Goal: Task Accomplishment & Management: Use online tool/utility

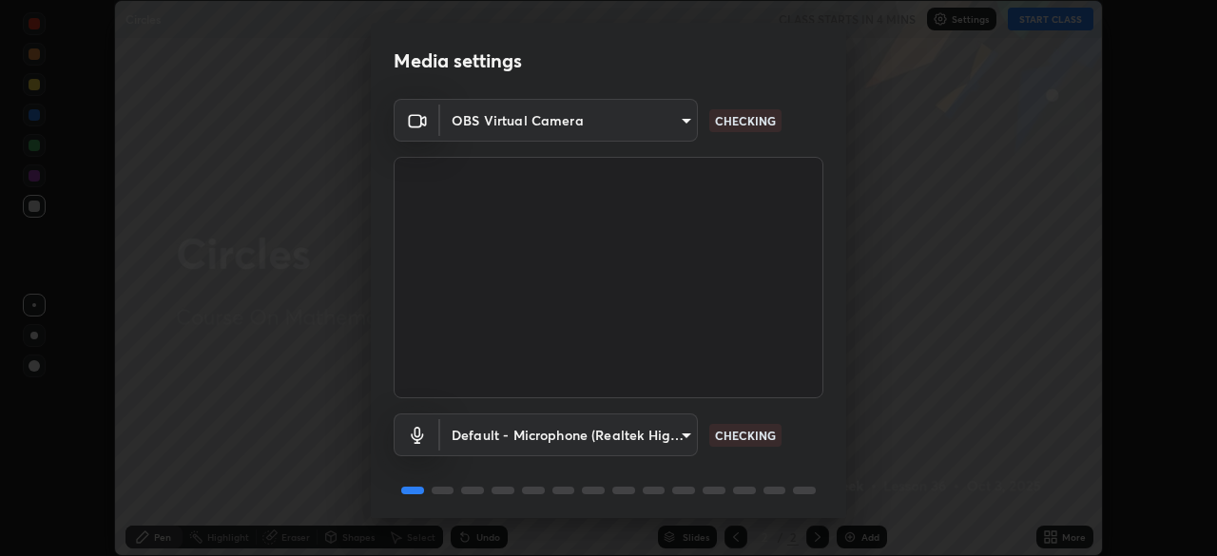
scroll to position [68, 0]
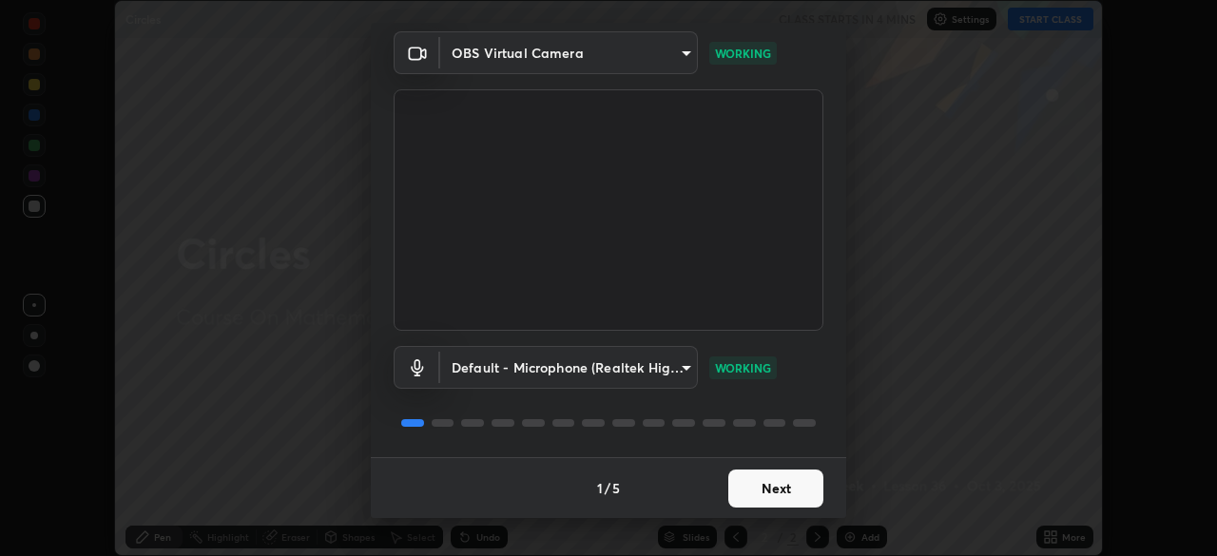
click at [758, 488] on button "Next" at bounding box center [775, 489] width 95 height 38
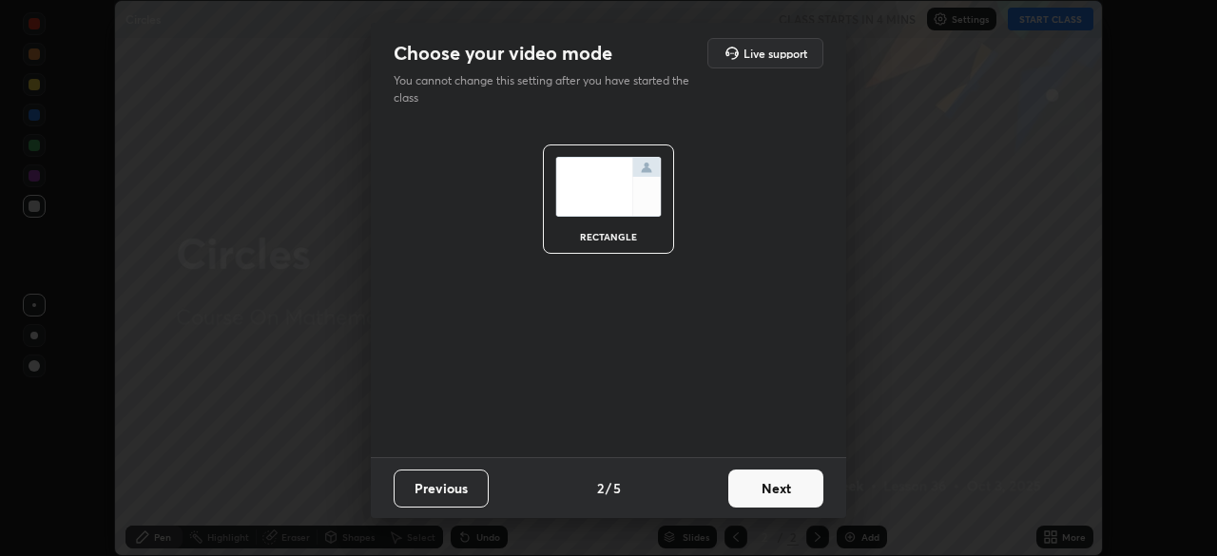
scroll to position [0, 0]
click at [771, 490] on button "Next" at bounding box center [775, 489] width 95 height 38
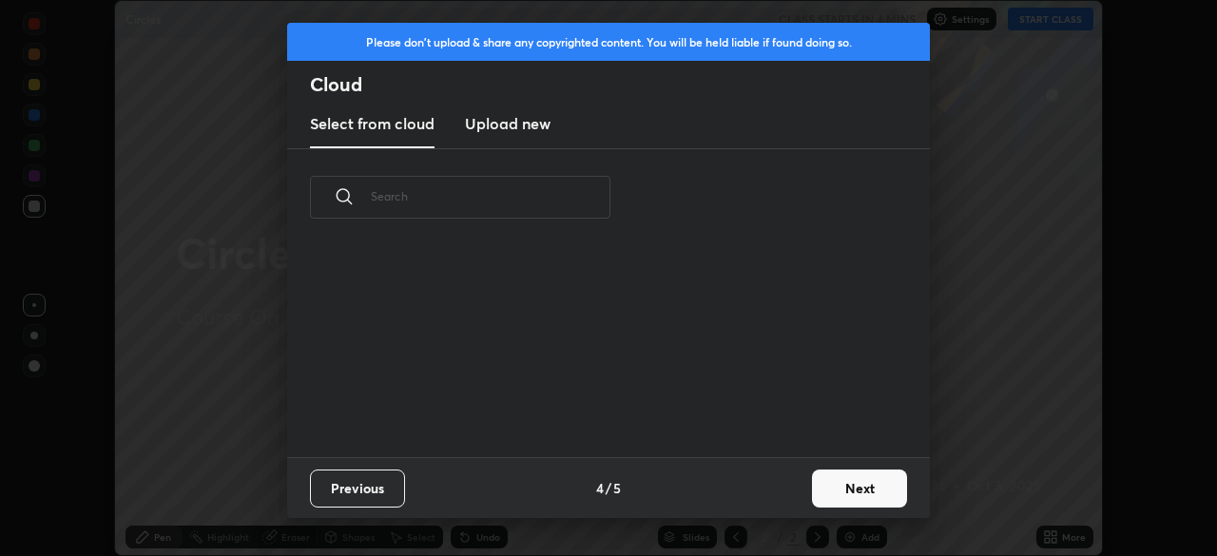
click at [791, 493] on div "Previous 4 / 5 Next" at bounding box center [608, 487] width 643 height 61
click at [813, 493] on button "Next" at bounding box center [859, 489] width 95 height 38
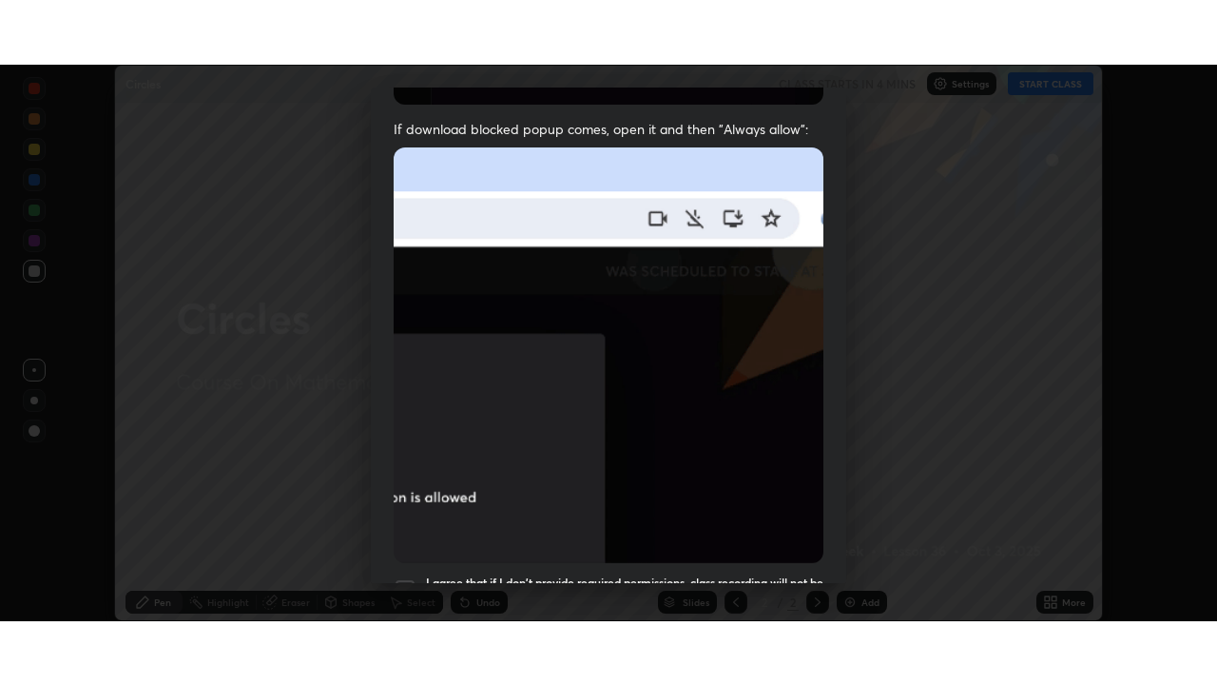
scroll to position [455, 0]
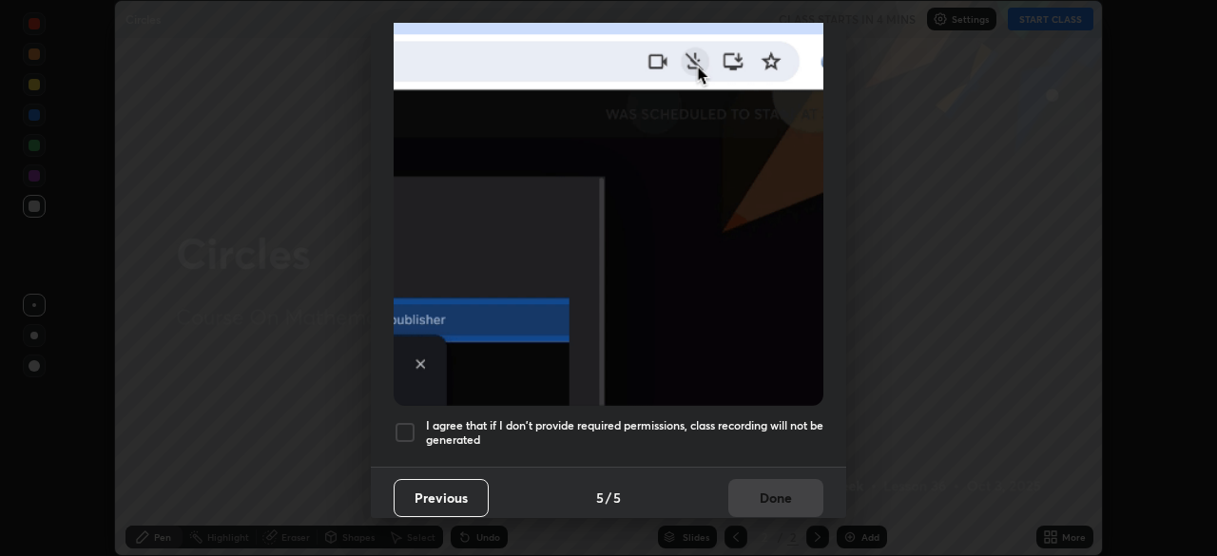
click at [786, 418] on h5 "I agree that if I don't provide required permissions, class recording will not …" at bounding box center [624, 432] width 397 height 29
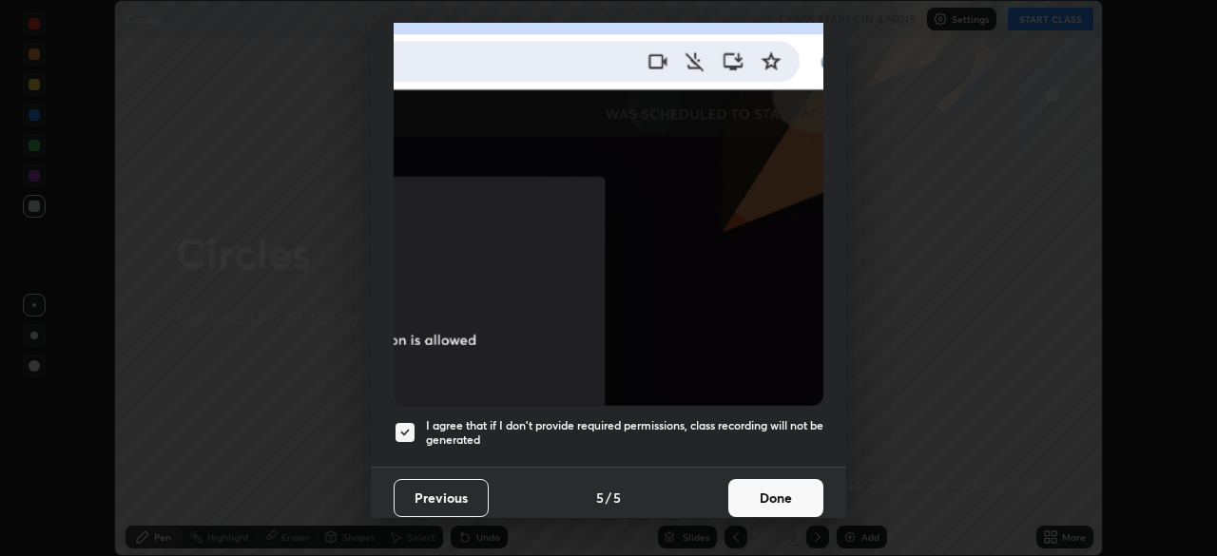
click at [783, 489] on button "Done" at bounding box center [775, 498] width 95 height 38
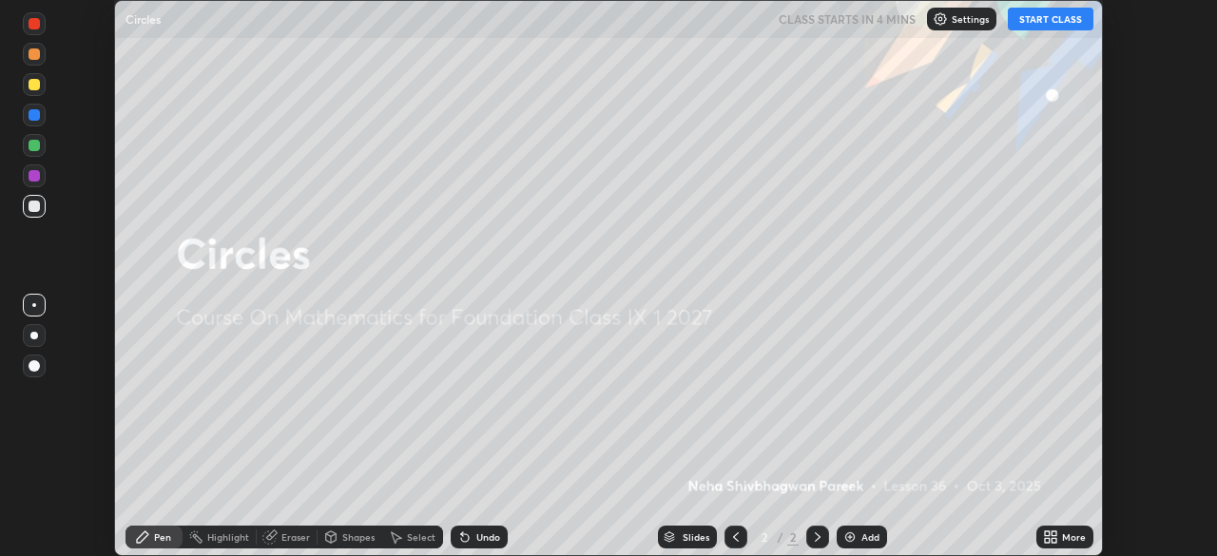
click at [1054, 540] on icon at bounding box center [1054, 540] width 5 height 5
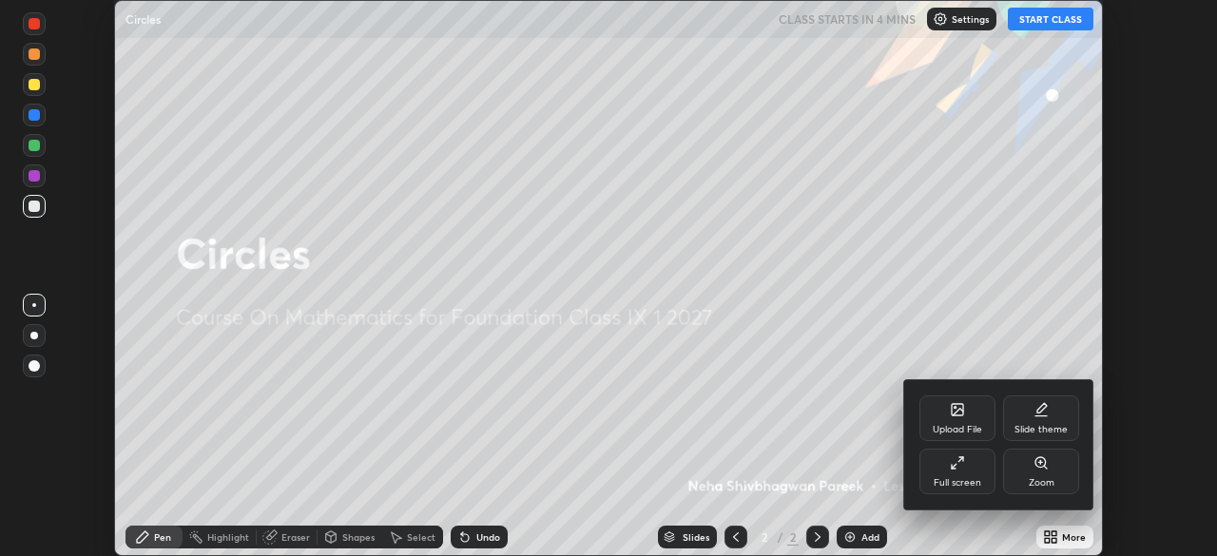
click at [975, 475] on div "Full screen" at bounding box center [958, 472] width 76 height 46
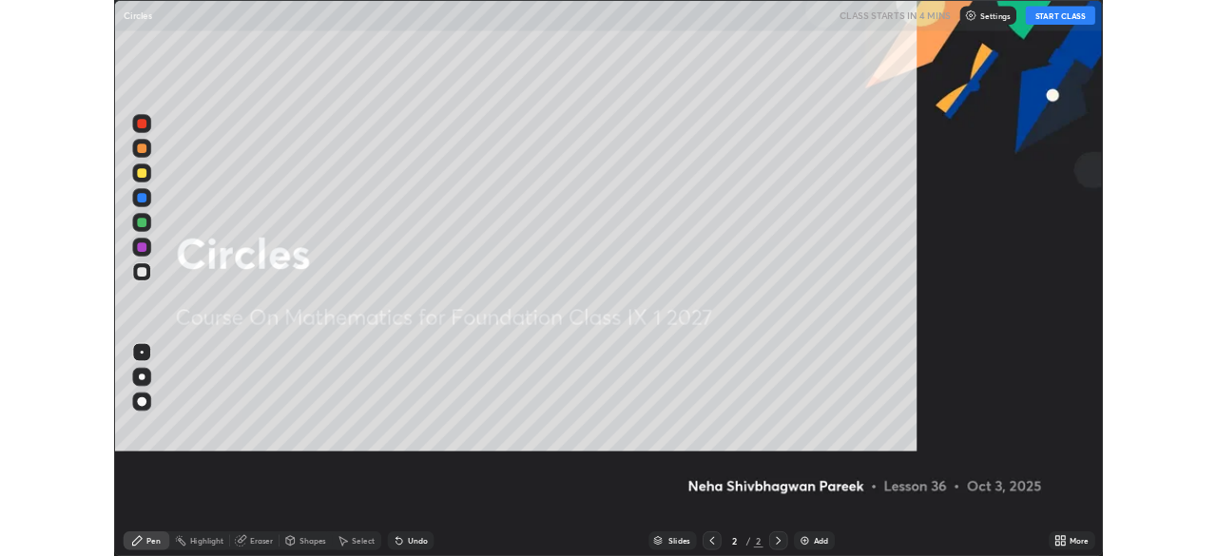
scroll to position [685, 1217]
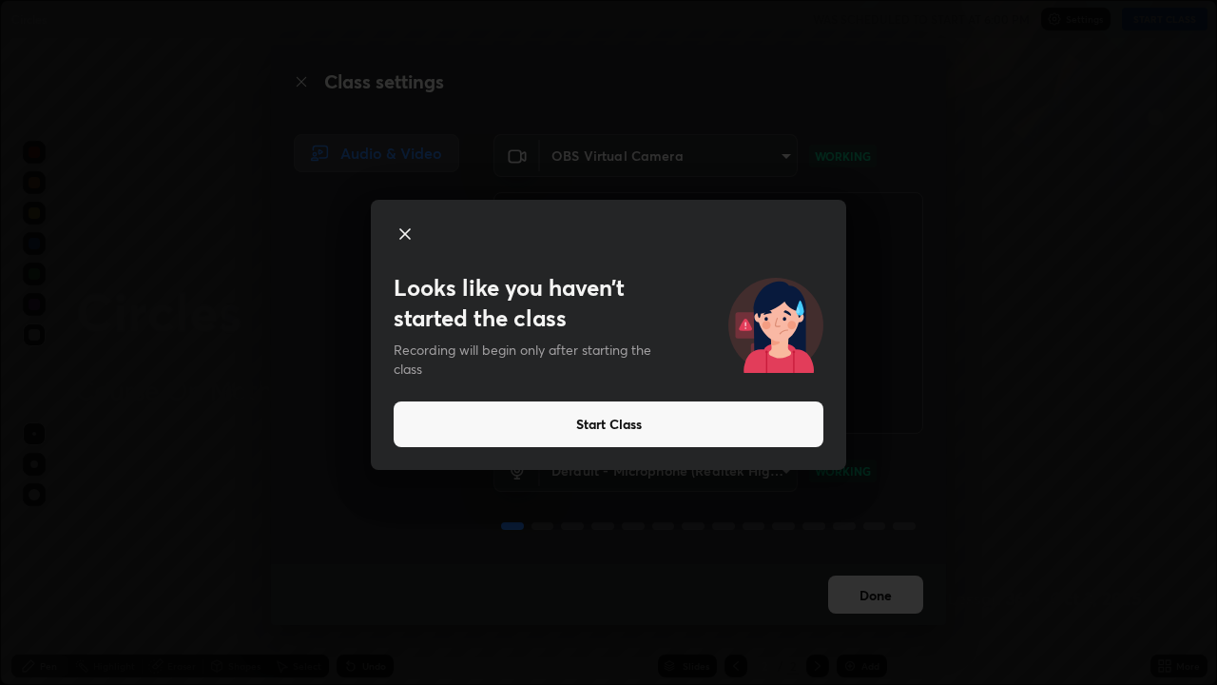
click at [590, 428] on button "Start Class" at bounding box center [609, 424] width 430 height 46
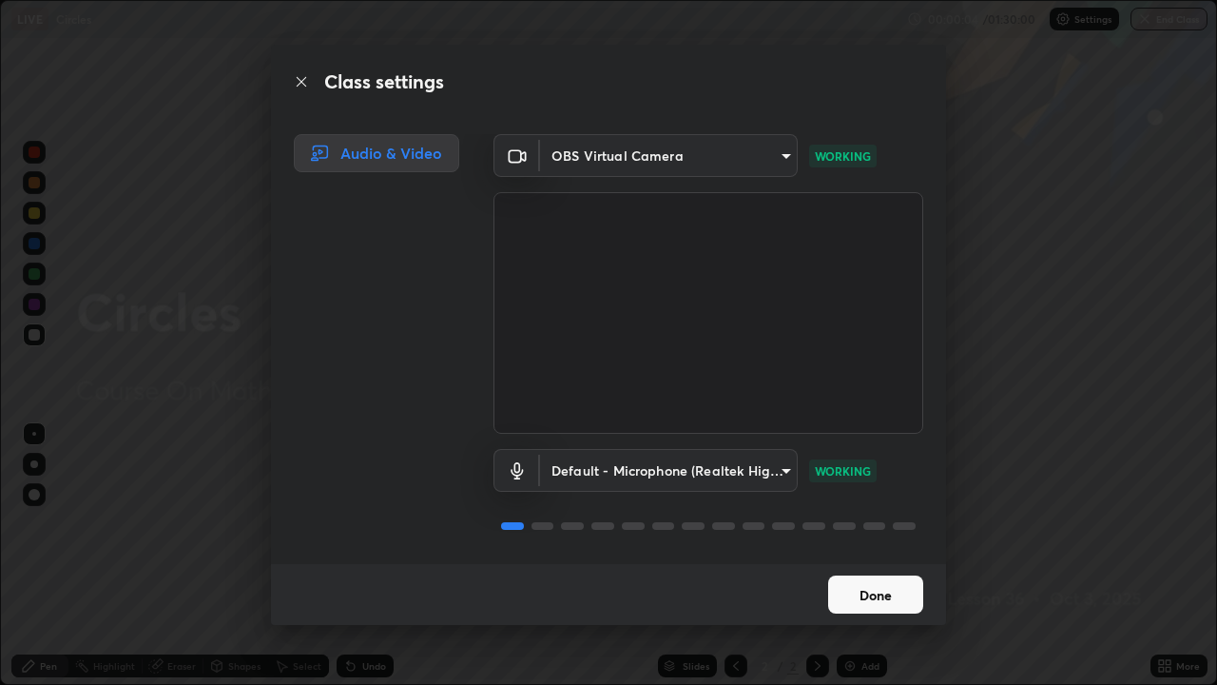
click at [854, 555] on button "Done" at bounding box center [875, 594] width 95 height 38
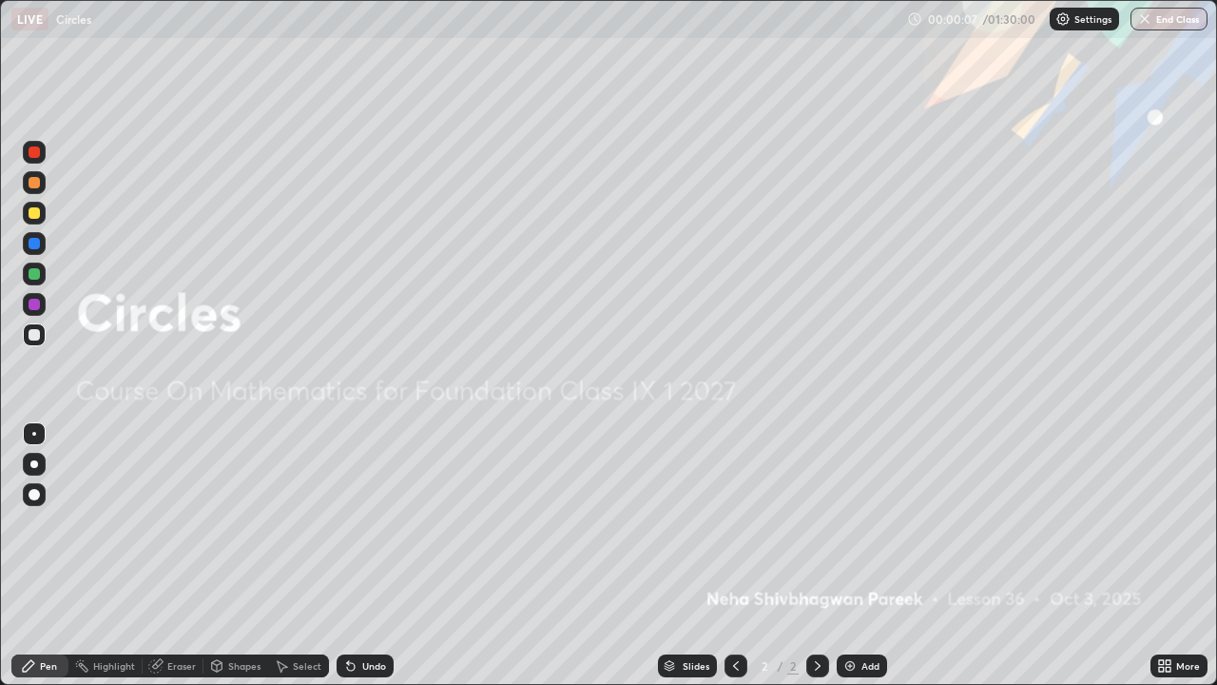
click at [853, 555] on img at bounding box center [850, 665] width 15 height 15
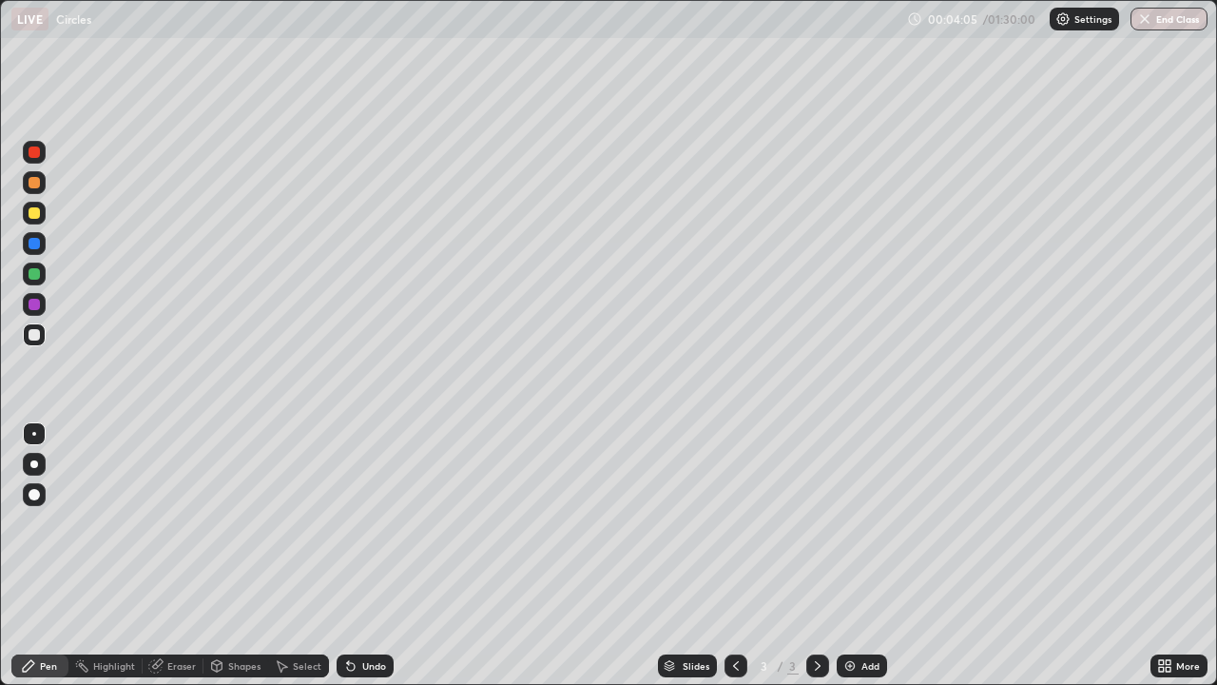
click at [234, 555] on div "Shapes" at bounding box center [244, 666] width 32 height 10
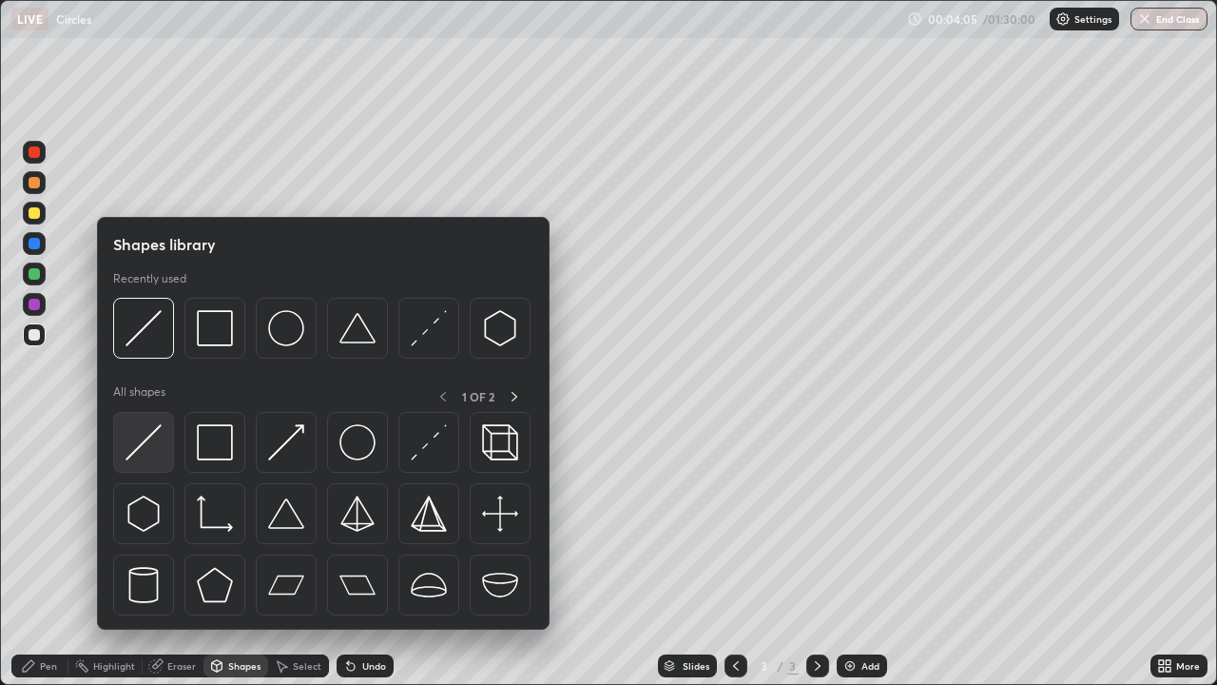
click at [155, 435] on img at bounding box center [144, 442] width 36 height 36
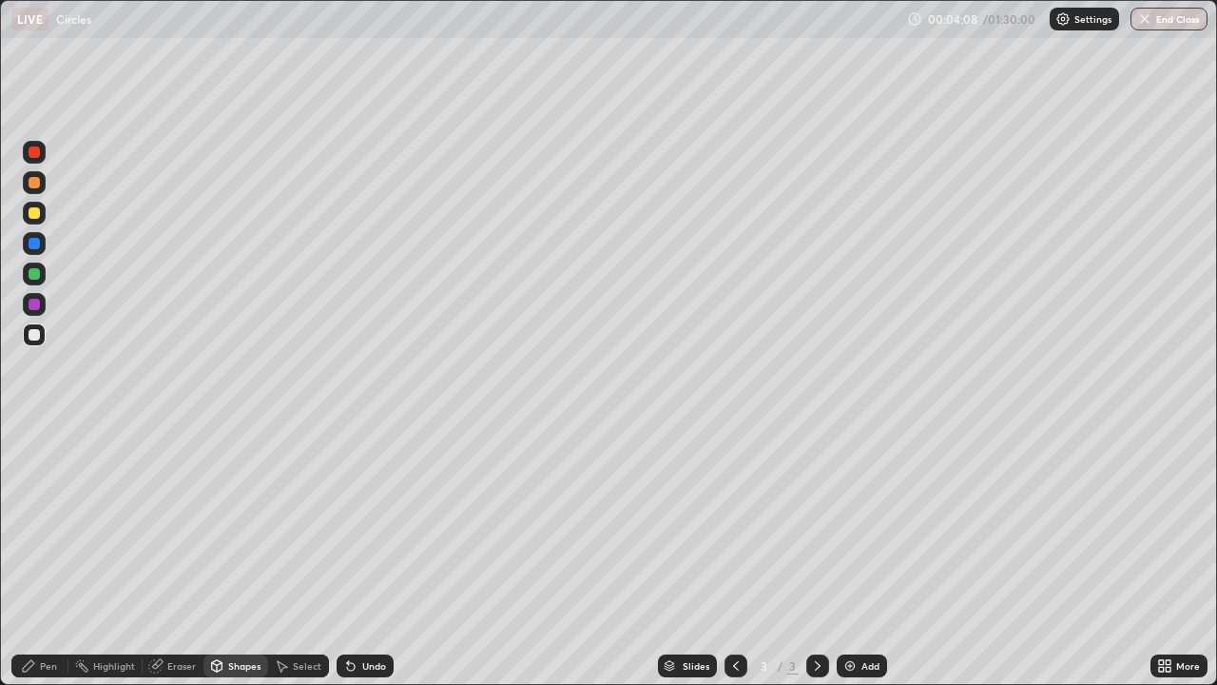
click at [48, 555] on div "Pen" at bounding box center [48, 666] width 17 height 10
click at [39, 211] on div at bounding box center [34, 212] width 11 height 11
click at [35, 335] on div at bounding box center [34, 334] width 11 height 11
click at [224, 555] on div "Shapes" at bounding box center [235, 665] width 65 height 23
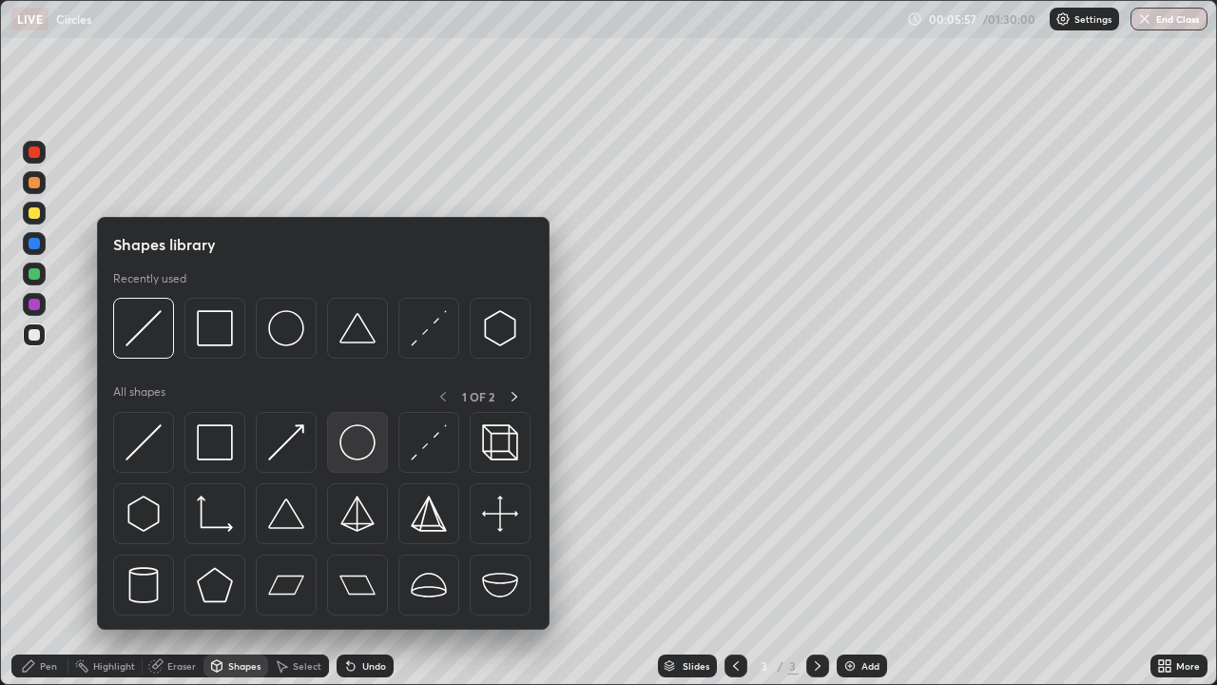
click at [352, 443] on img at bounding box center [357, 442] width 36 height 36
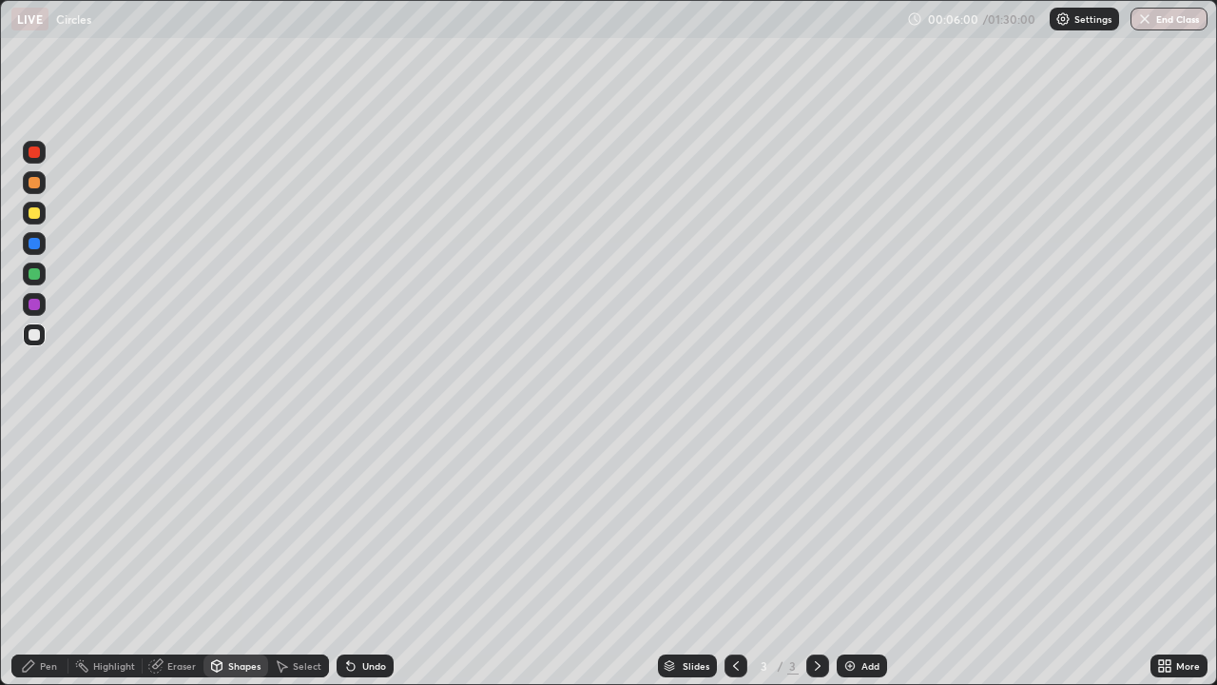
click at [248, 555] on div "Shapes" at bounding box center [244, 666] width 32 height 10
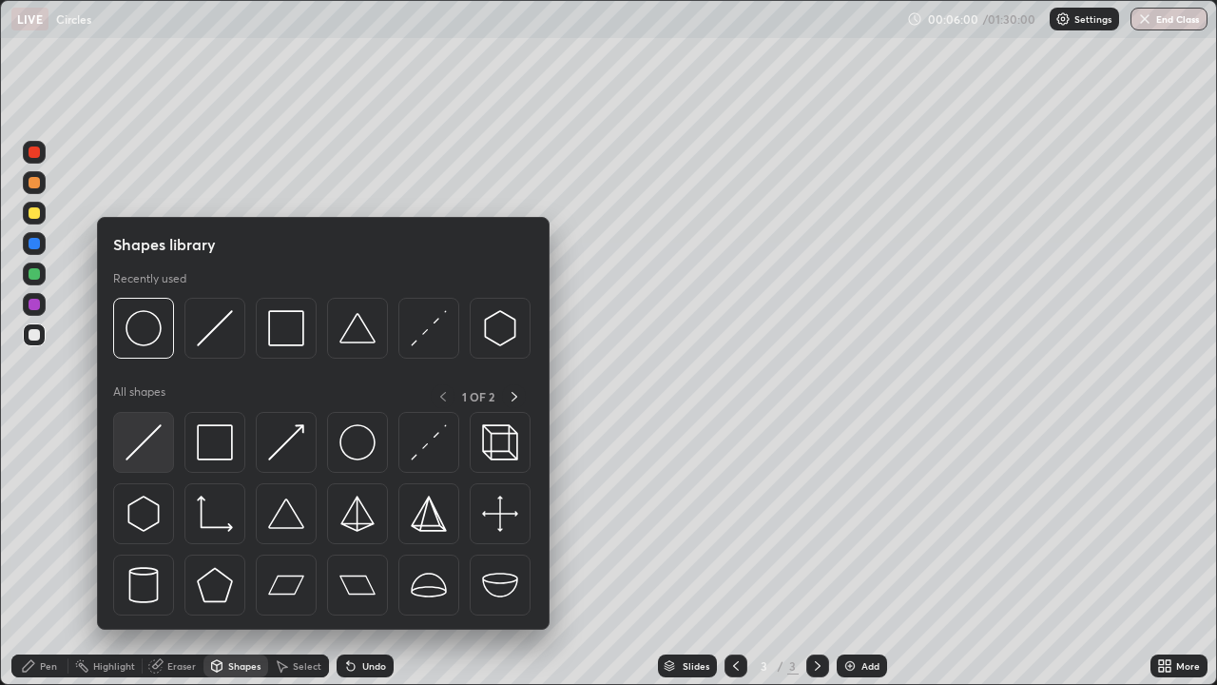
click at [155, 434] on img at bounding box center [144, 442] width 36 height 36
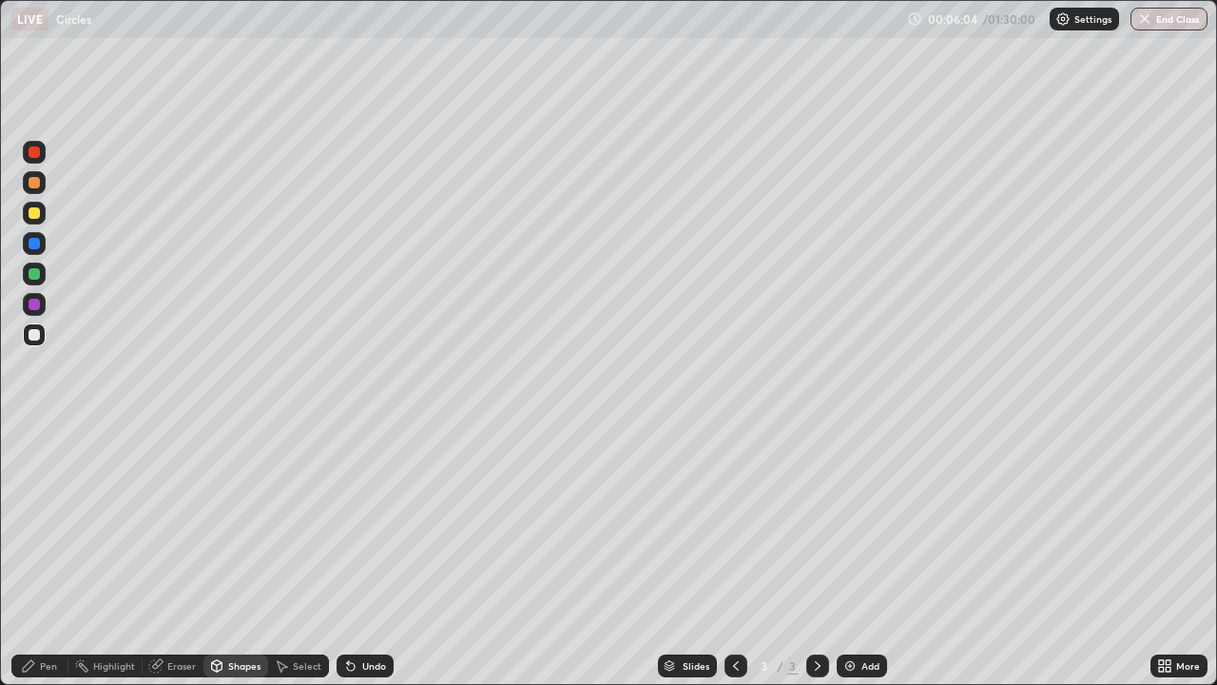
click at [43, 215] on div at bounding box center [34, 213] width 23 height 23
click at [362, 555] on div "Undo" at bounding box center [374, 666] width 24 height 10
click at [29, 555] on icon at bounding box center [28, 665] width 11 height 11
click at [249, 555] on div "Shapes" at bounding box center [244, 666] width 32 height 10
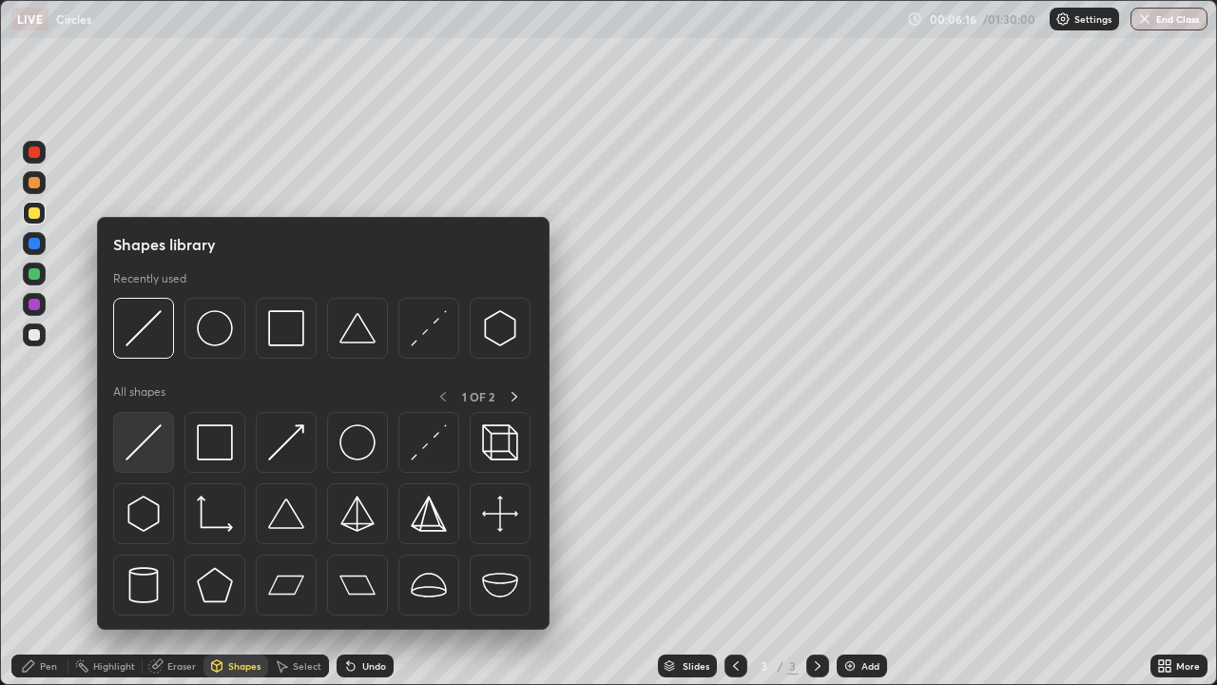
click at [155, 430] on img at bounding box center [144, 442] width 36 height 36
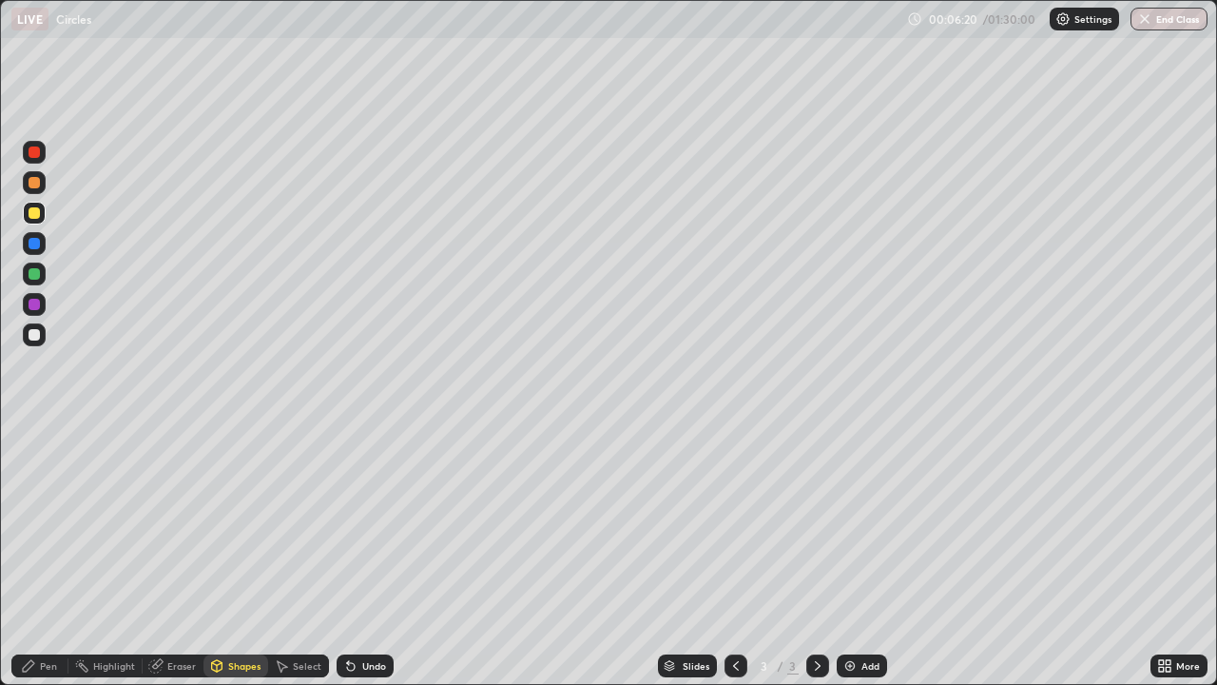
click at [32, 555] on icon at bounding box center [28, 665] width 11 height 11
click at [43, 337] on div at bounding box center [34, 334] width 23 height 23
click at [36, 183] on div at bounding box center [34, 182] width 11 height 11
click at [43, 330] on div at bounding box center [34, 334] width 23 height 23
click at [242, 555] on div "Shapes" at bounding box center [244, 666] width 32 height 10
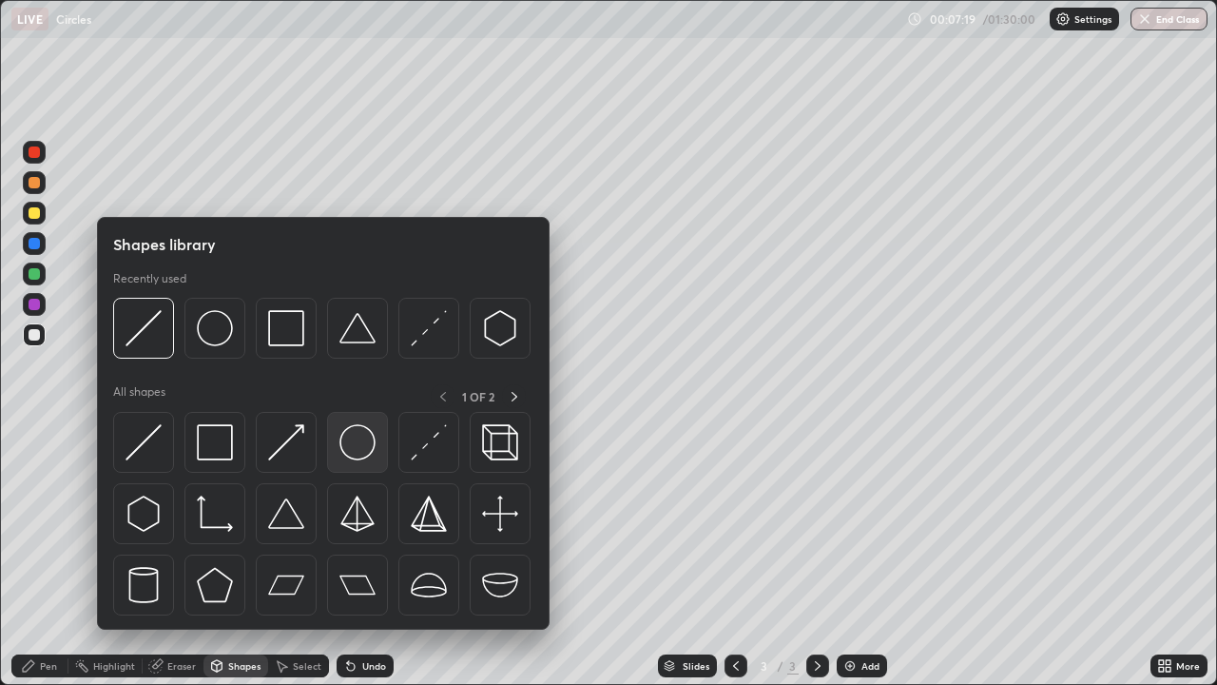
click at [350, 453] on img at bounding box center [357, 442] width 36 height 36
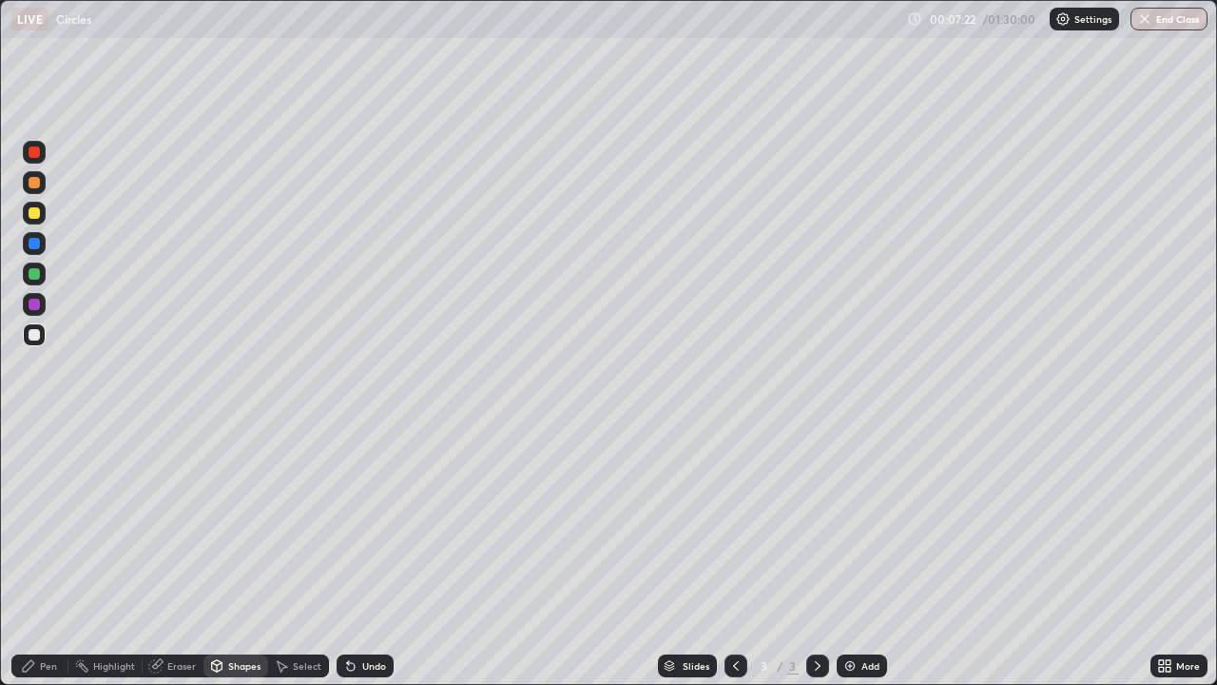
click at [225, 555] on div "Shapes" at bounding box center [235, 665] width 65 height 23
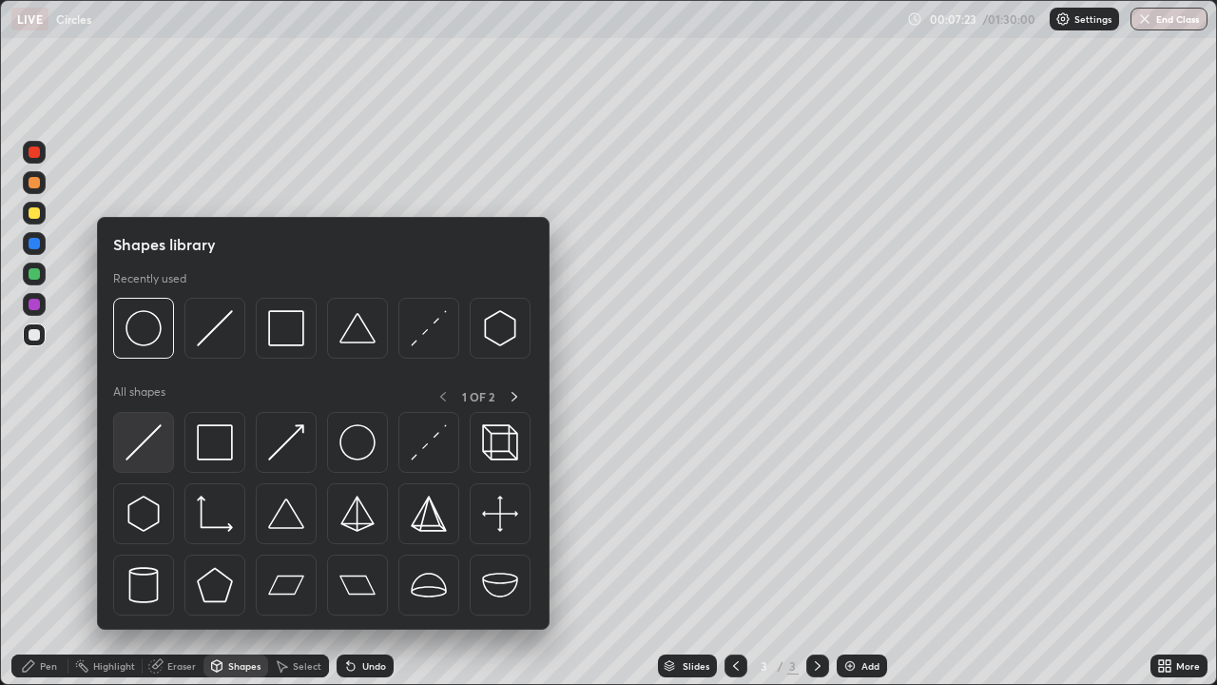
click at [150, 436] on img at bounding box center [144, 442] width 36 height 36
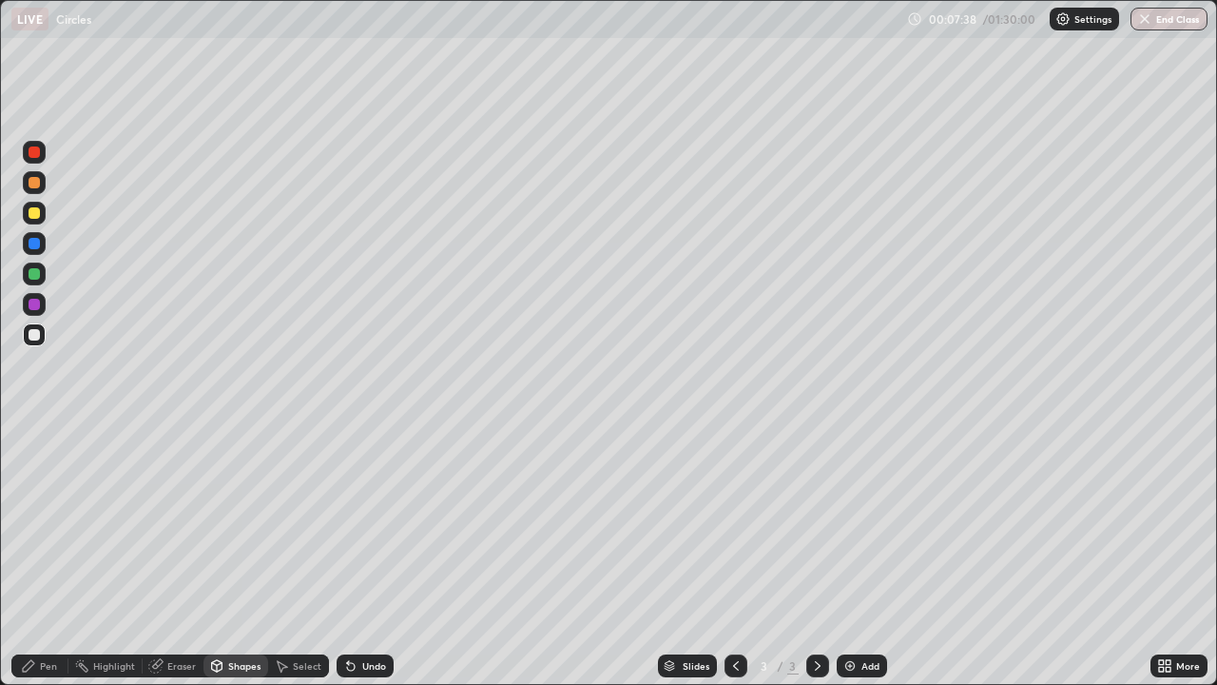
click at [244, 555] on div "Shapes" at bounding box center [244, 666] width 32 height 10
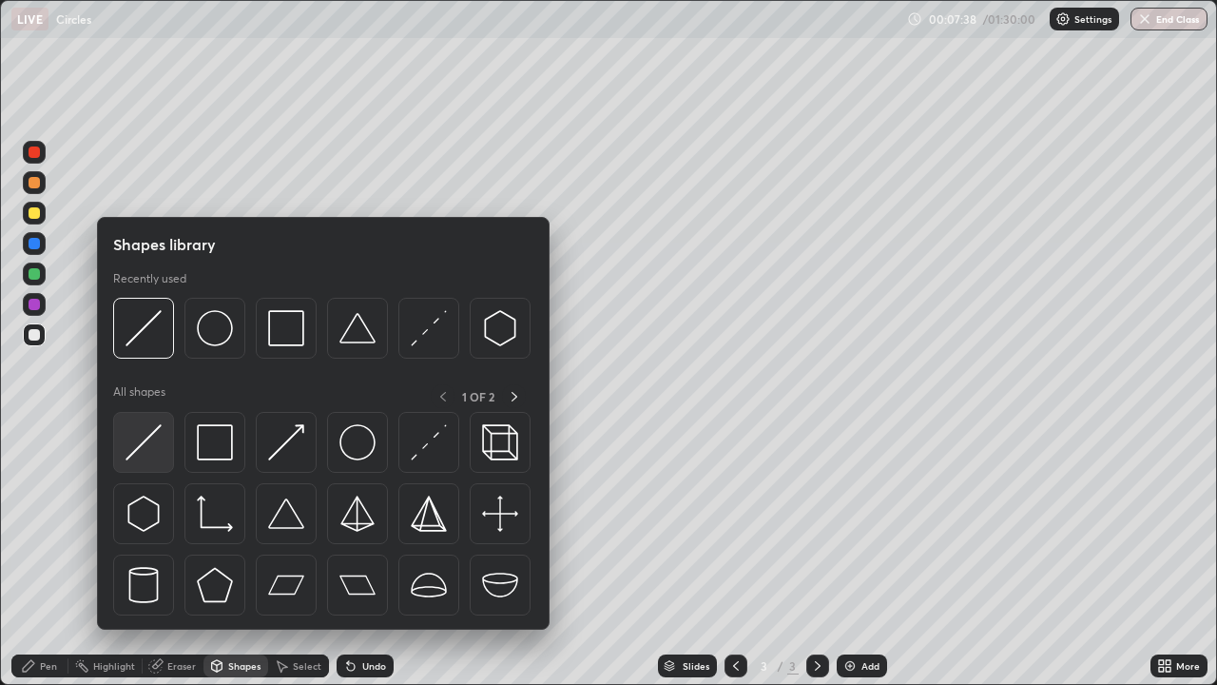
click at [158, 428] on img at bounding box center [144, 442] width 36 height 36
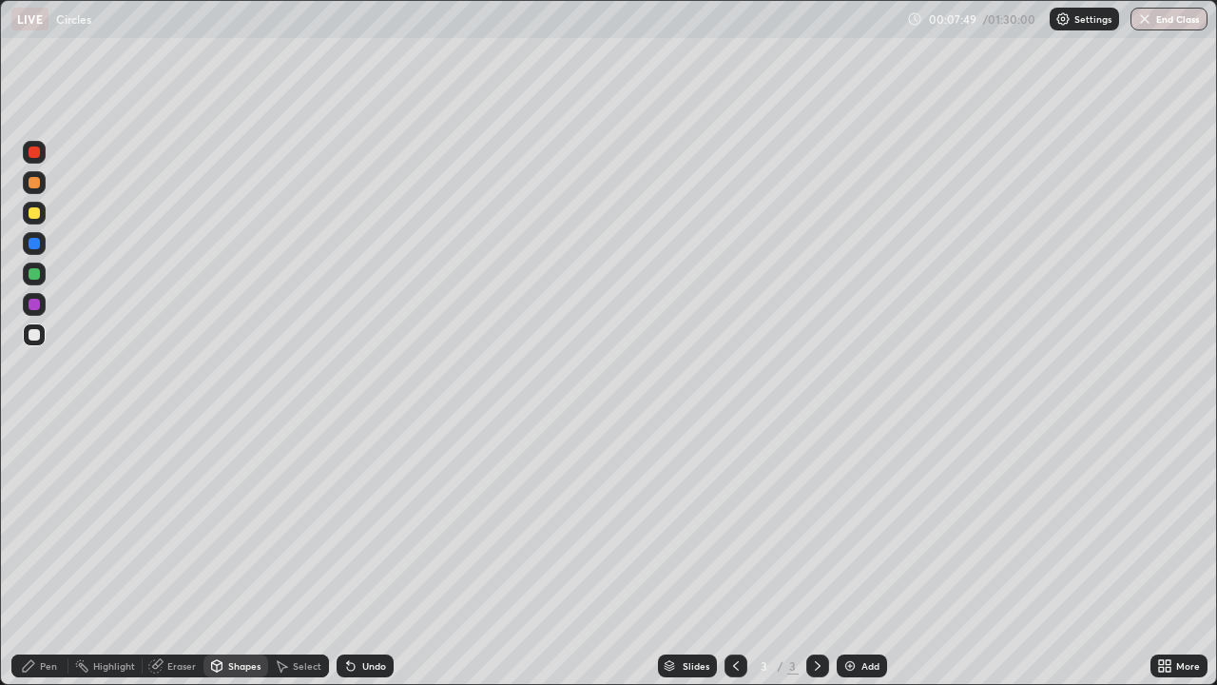
click at [47, 555] on div "Pen" at bounding box center [48, 666] width 17 height 10
click at [37, 302] on div at bounding box center [34, 304] width 11 height 11
click at [42, 335] on div at bounding box center [34, 334] width 23 height 23
click at [39, 276] on div at bounding box center [34, 273] width 11 height 11
click at [41, 184] on div at bounding box center [34, 182] width 23 height 23
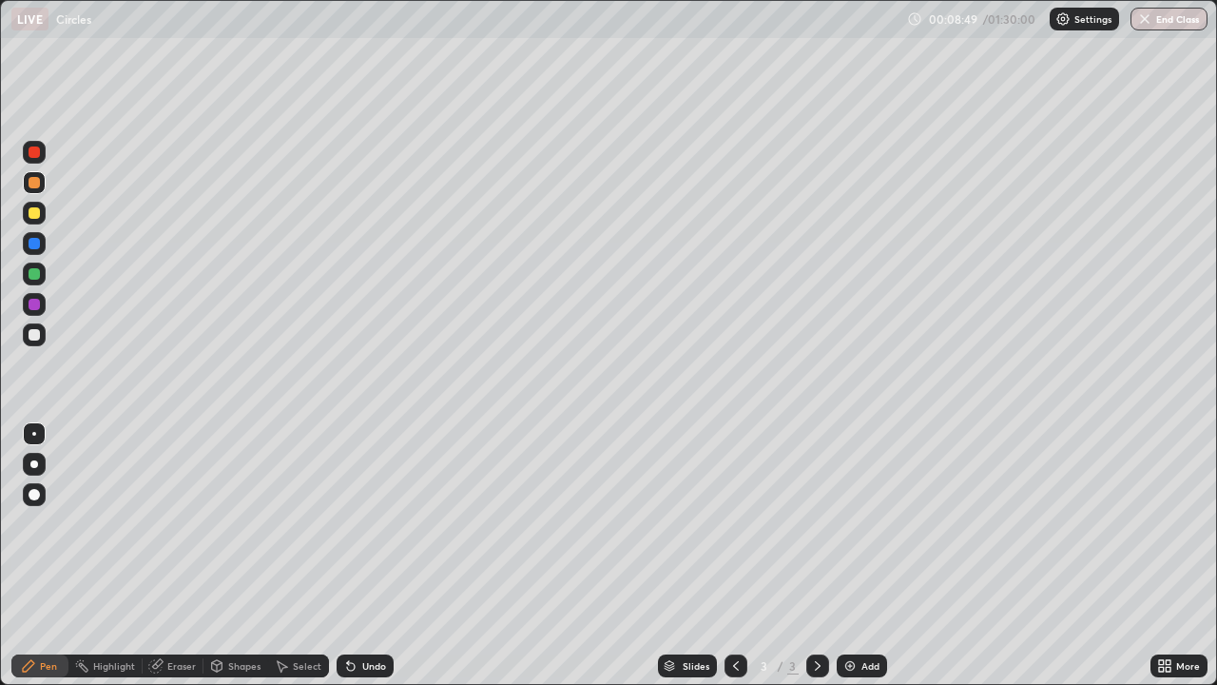
click at [243, 555] on div "Shapes" at bounding box center [244, 666] width 32 height 10
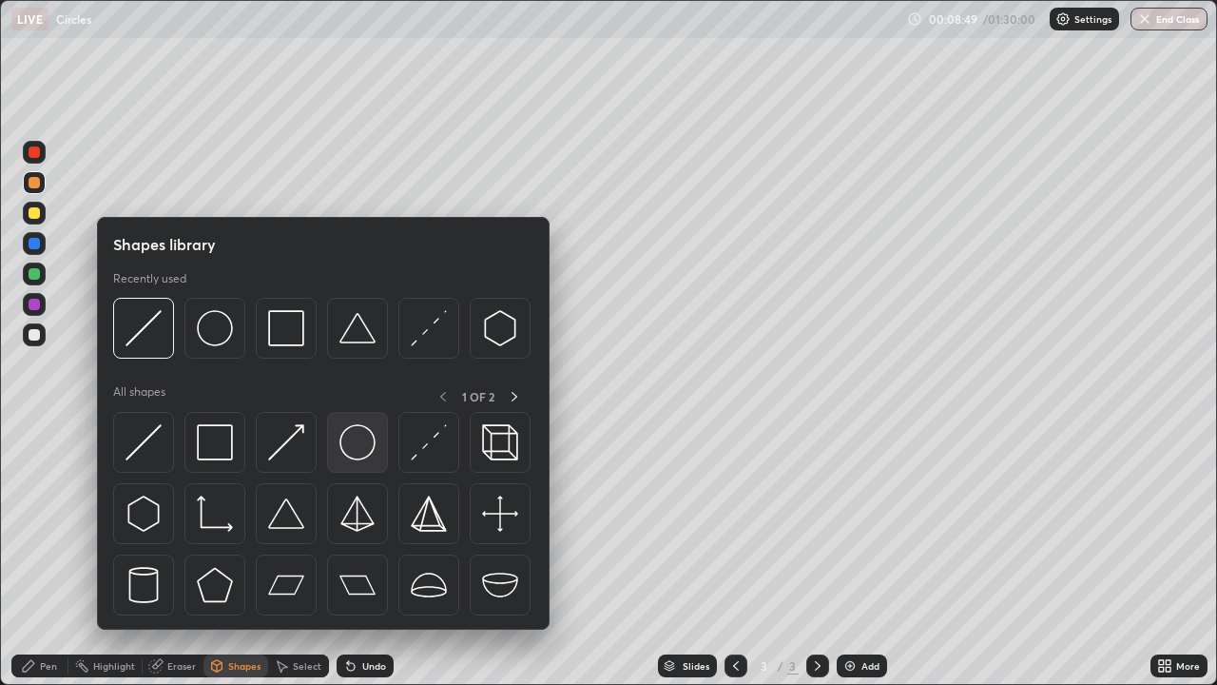
click at [353, 448] on img at bounding box center [357, 442] width 36 height 36
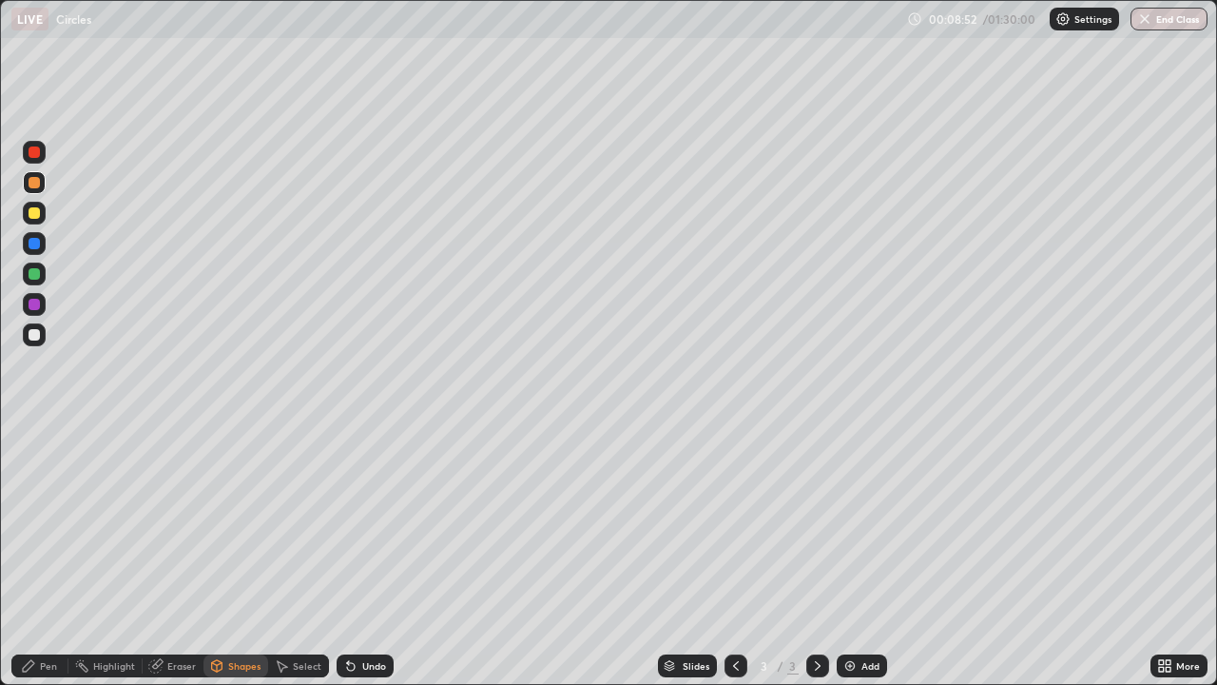
click at [41, 555] on div "Pen" at bounding box center [39, 665] width 57 height 23
click at [36, 337] on div at bounding box center [34, 334] width 11 height 11
click at [44, 303] on div at bounding box center [34, 304] width 23 height 23
click at [38, 241] on div at bounding box center [34, 243] width 11 height 11
click at [45, 333] on div at bounding box center [34, 334] width 23 height 23
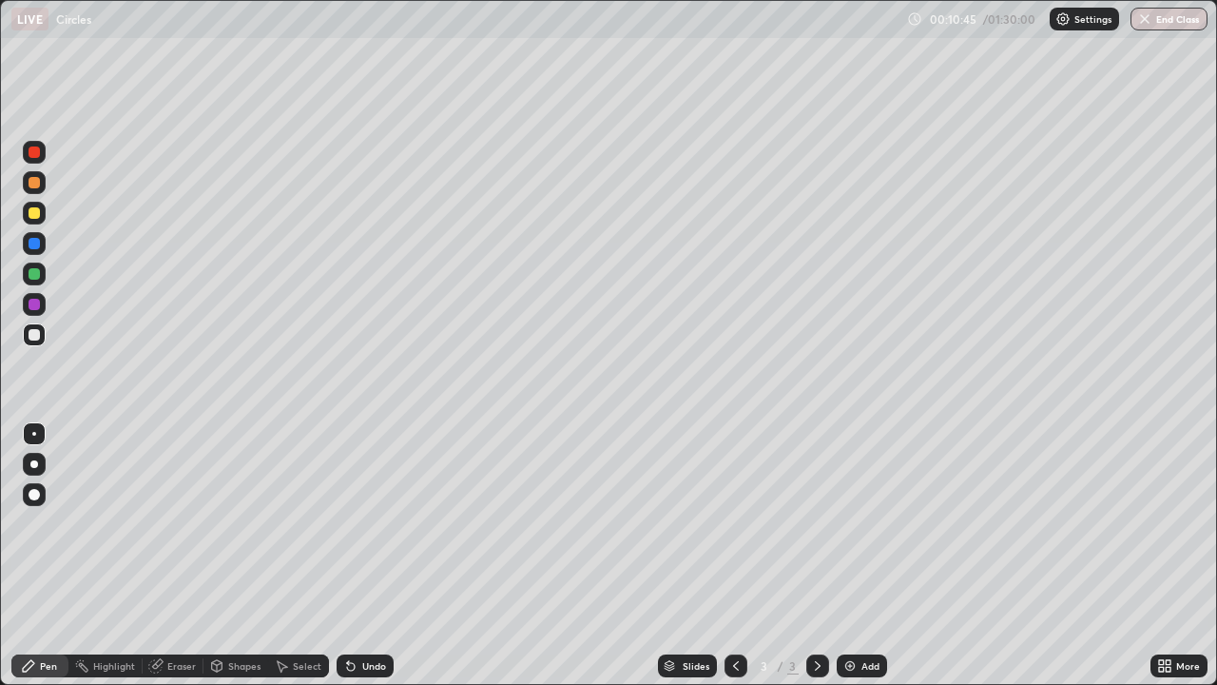
click at [239, 555] on div "Shapes" at bounding box center [244, 666] width 32 height 10
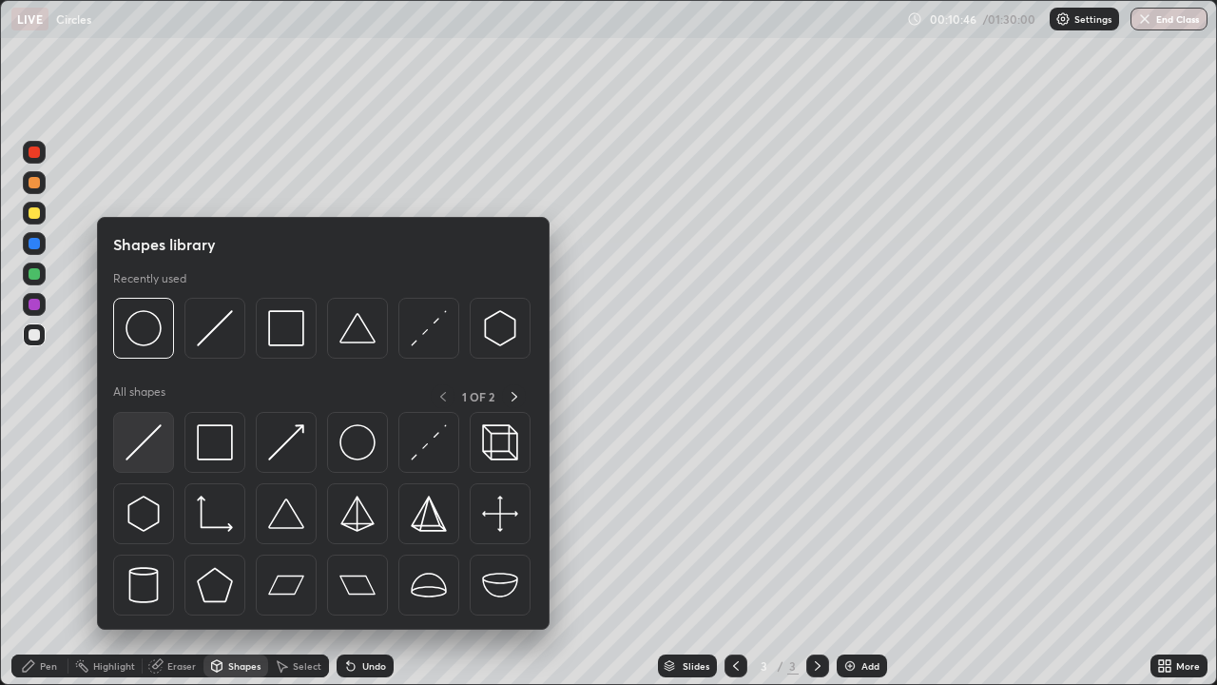
click at [148, 430] on img at bounding box center [144, 442] width 36 height 36
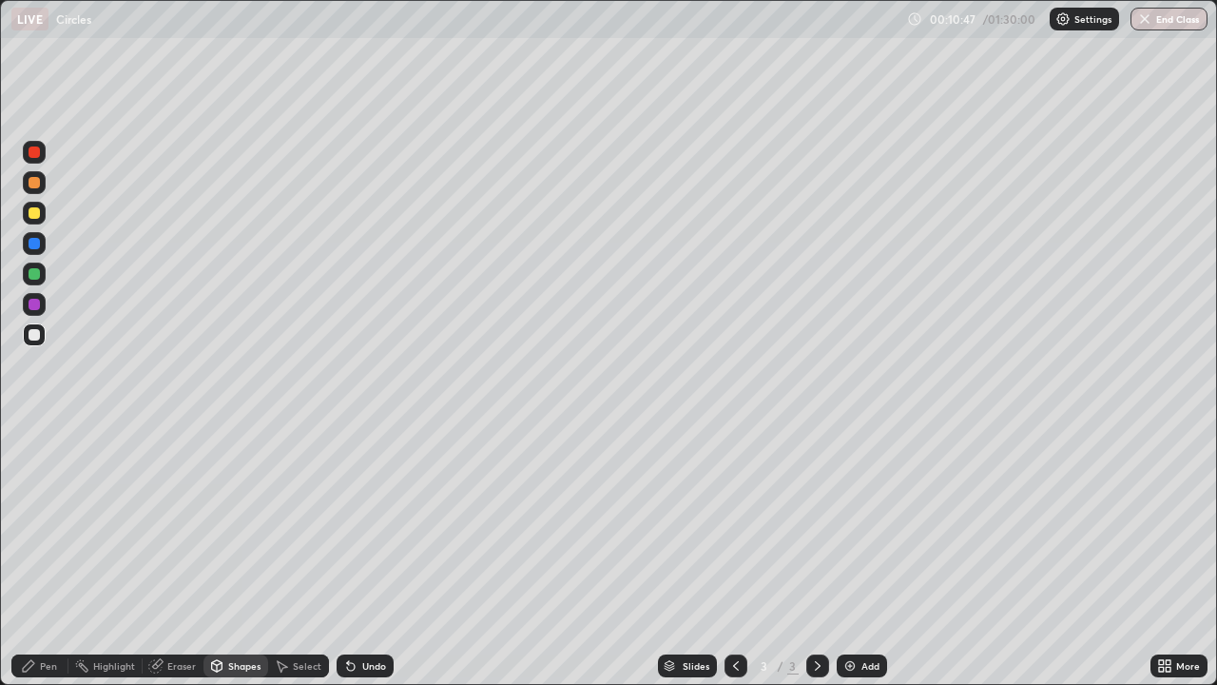
click at [249, 555] on div "Shapes" at bounding box center [244, 666] width 32 height 10
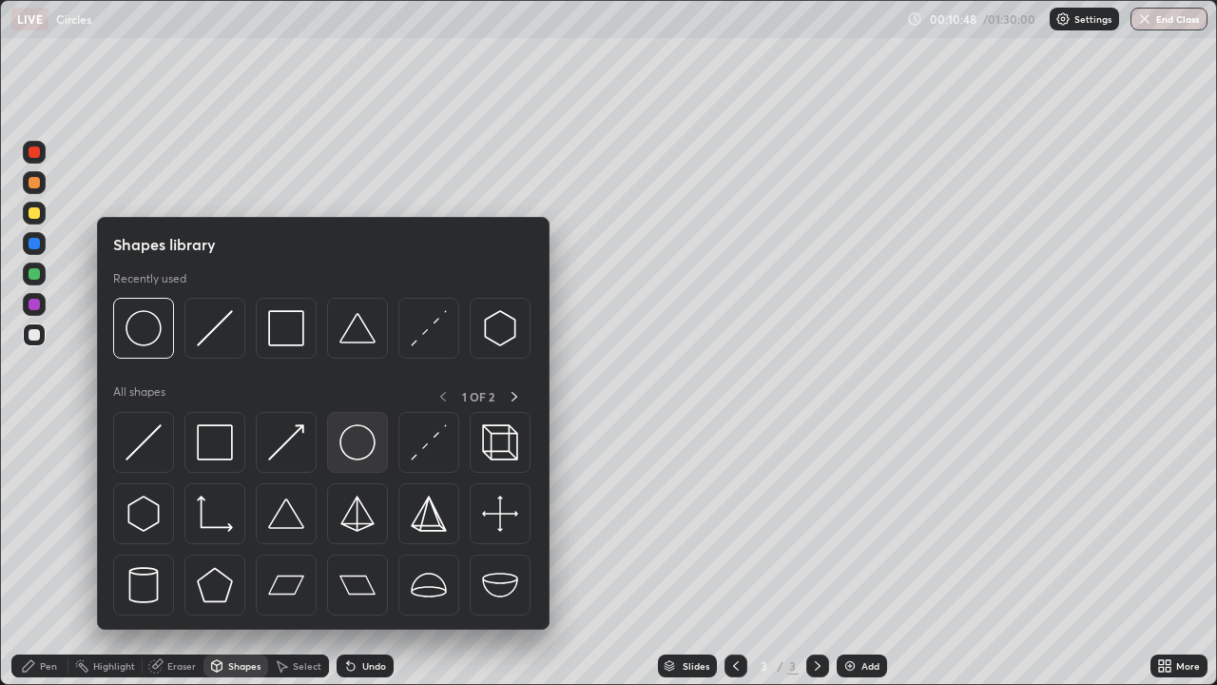
click at [357, 446] on img at bounding box center [357, 442] width 36 height 36
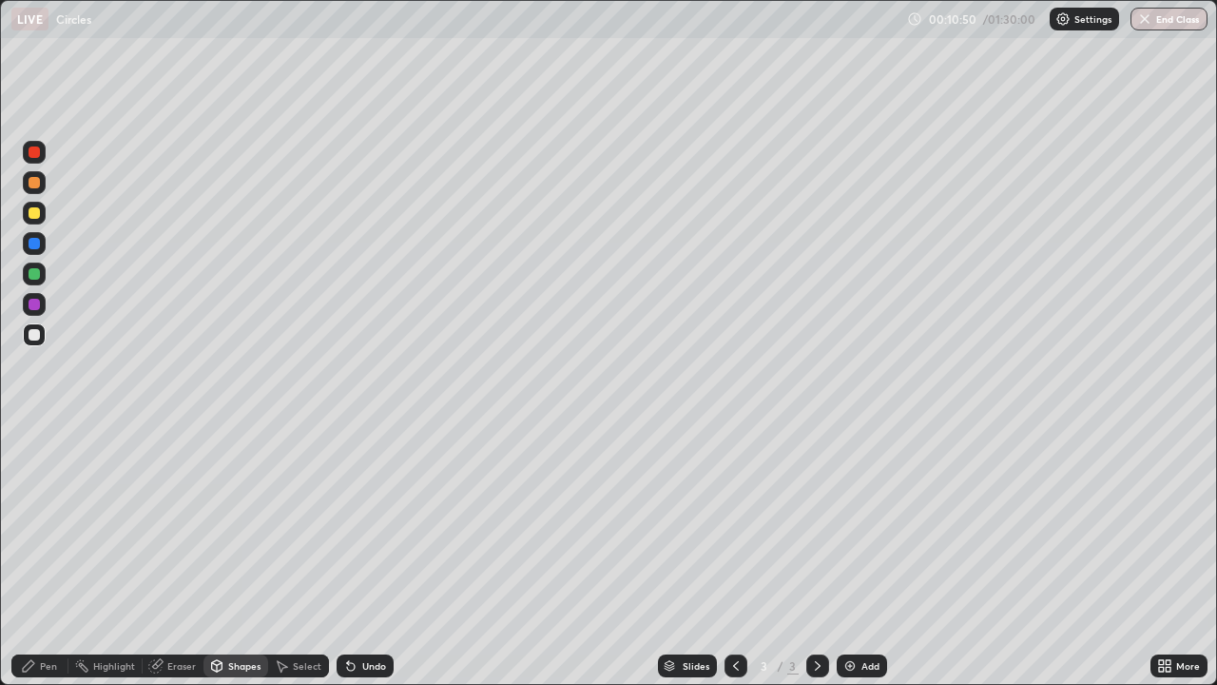
click at [50, 555] on div "Pen" at bounding box center [48, 666] width 17 height 10
click at [44, 336] on div at bounding box center [34, 334] width 23 height 23
click at [41, 210] on div at bounding box center [34, 213] width 23 height 23
click at [858, 555] on div "Add" at bounding box center [862, 665] width 50 height 23
click at [41, 331] on div at bounding box center [34, 334] width 23 height 23
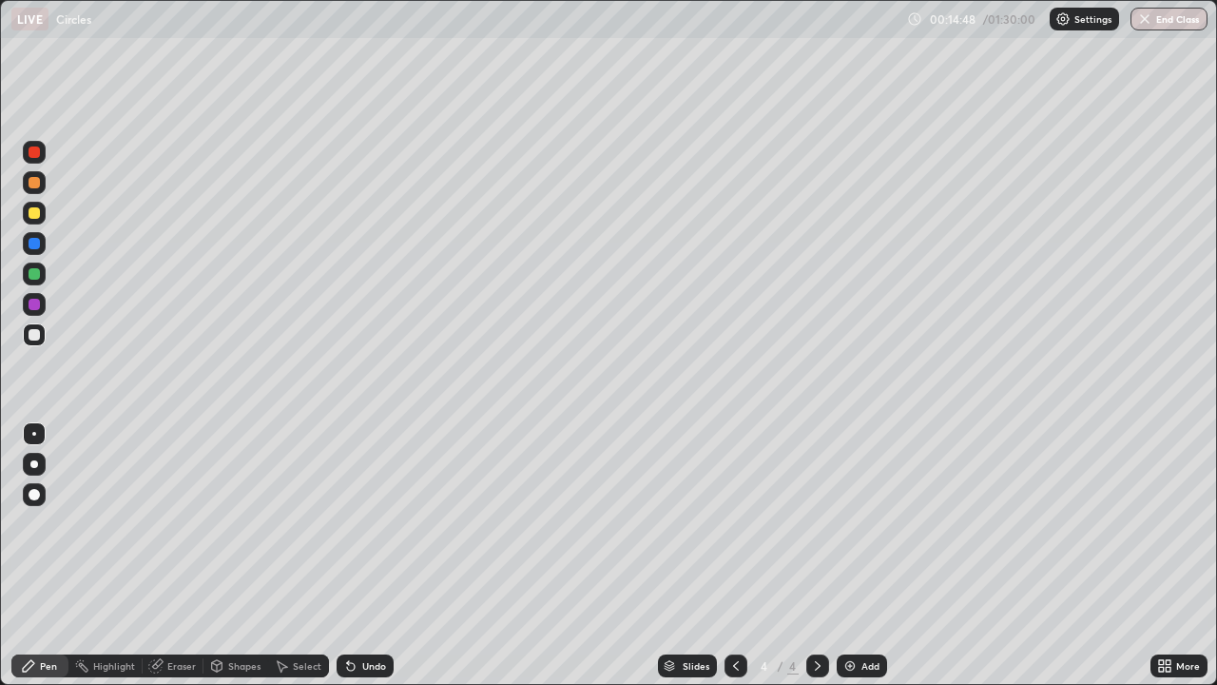
click at [239, 555] on div "Shapes" at bounding box center [244, 666] width 32 height 10
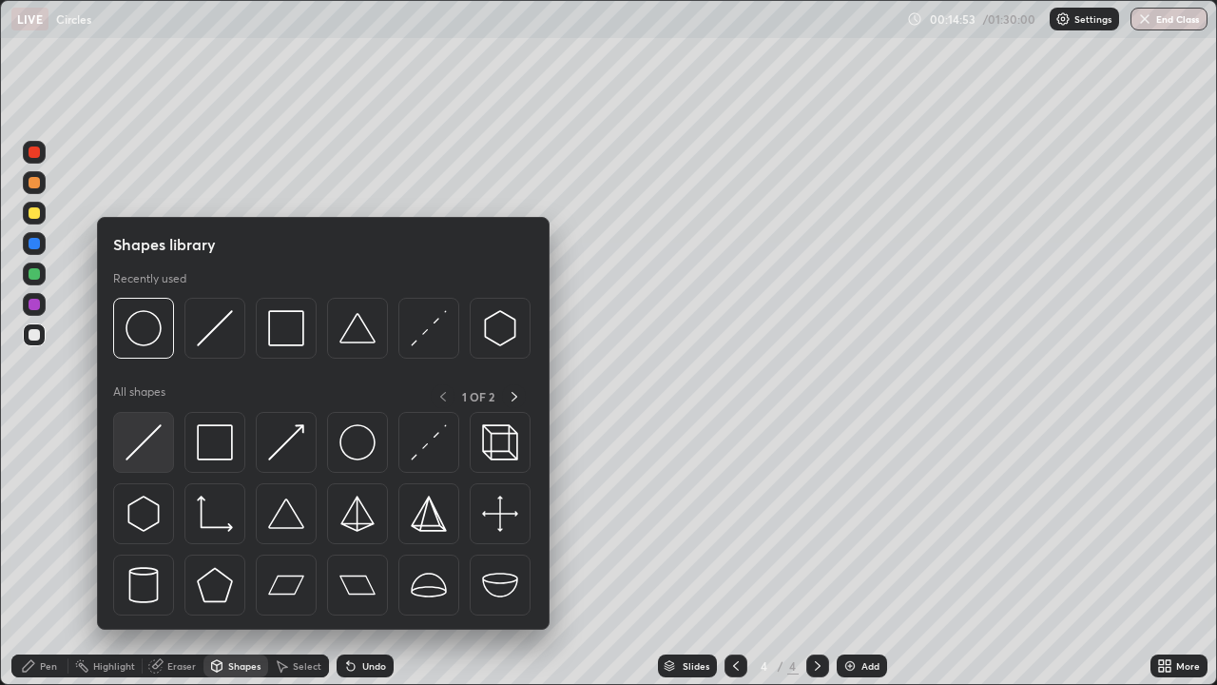
click at [150, 433] on img at bounding box center [144, 442] width 36 height 36
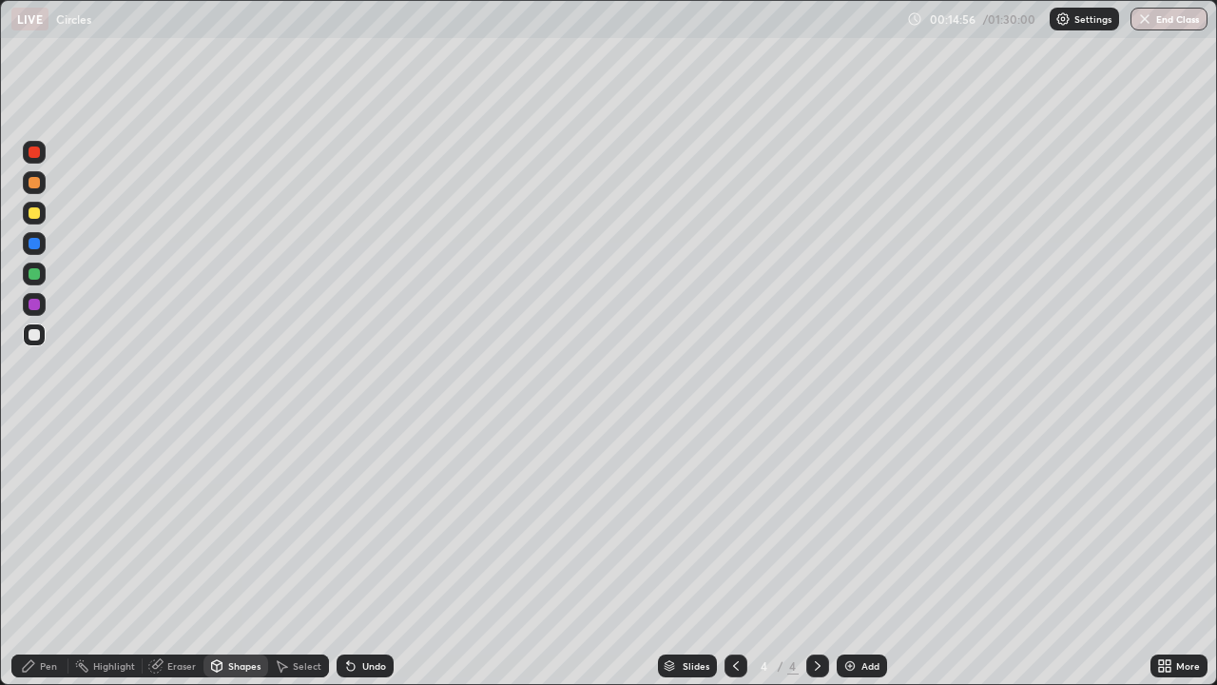
click at [40, 555] on div "Pen" at bounding box center [48, 666] width 17 height 10
click at [41, 213] on div at bounding box center [34, 213] width 23 height 23
click at [45, 178] on div at bounding box center [34, 182] width 23 height 23
click at [231, 555] on div "Shapes" at bounding box center [244, 666] width 32 height 10
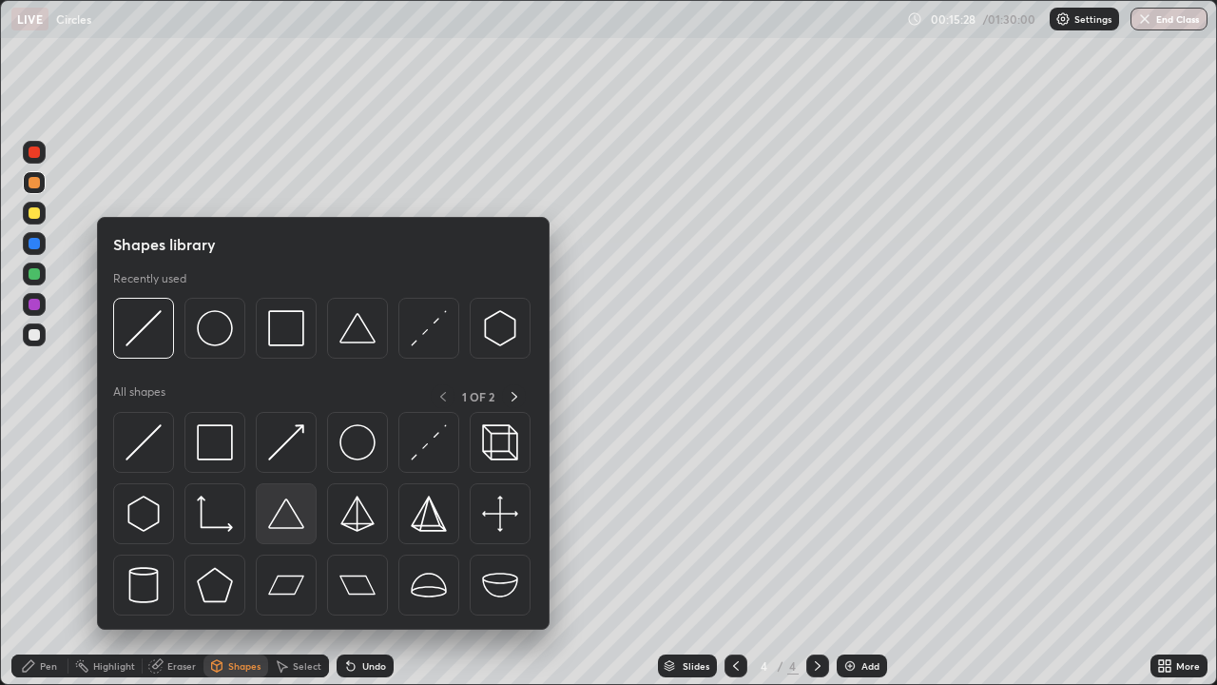
click at [287, 513] on img at bounding box center [286, 513] width 36 height 36
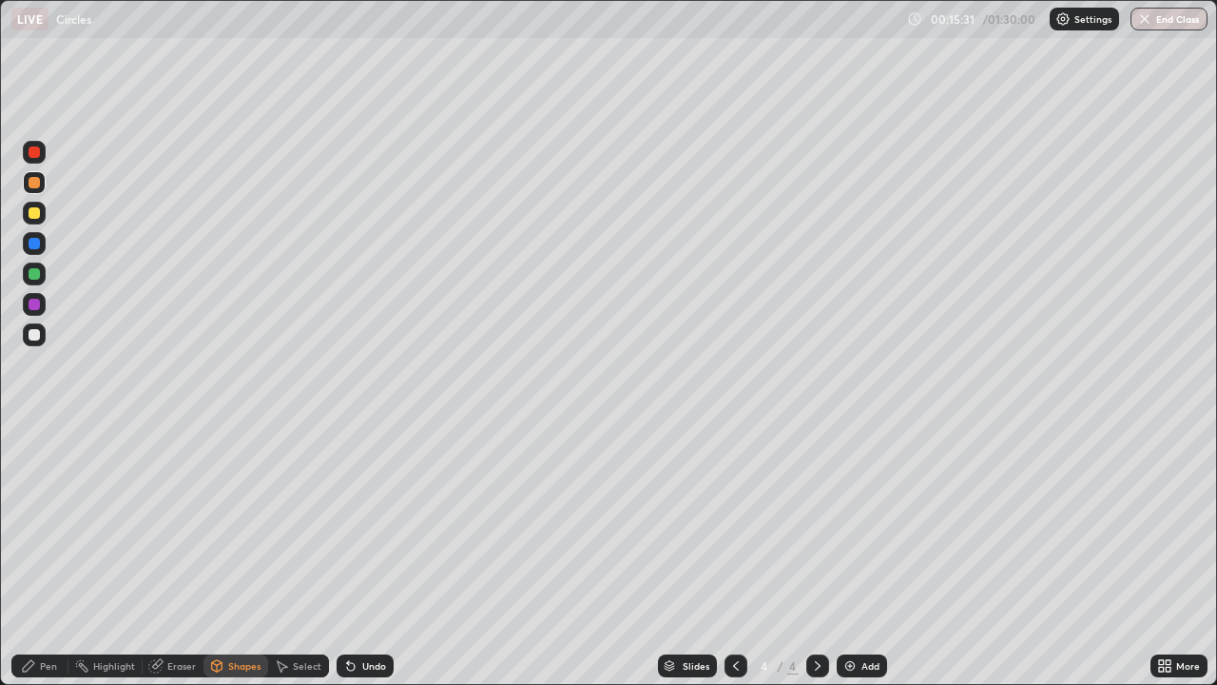
click at [47, 555] on div "Pen" at bounding box center [48, 666] width 17 height 10
click at [42, 334] on div at bounding box center [34, 334] width 23 height 23
click at [233, 555] on div "Shapes" at bounding box center [244, 666] width 32 height 10
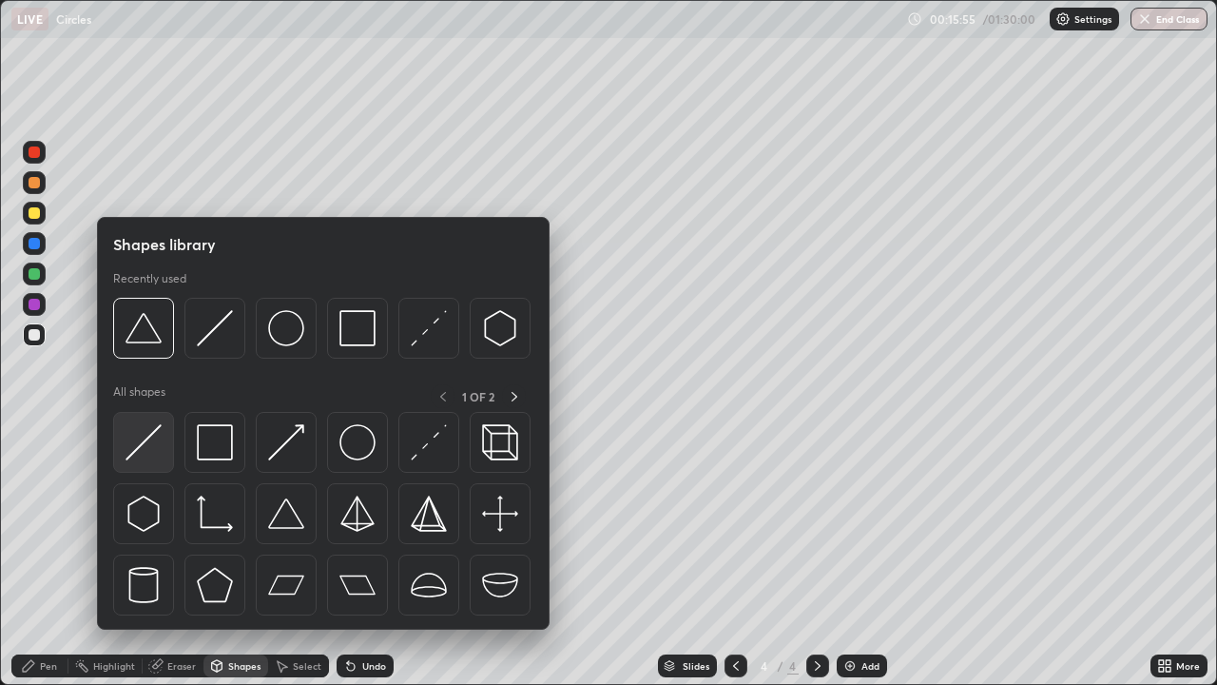
click at [152, 428] on img at bounding box center [144, 442] width 36 height 36
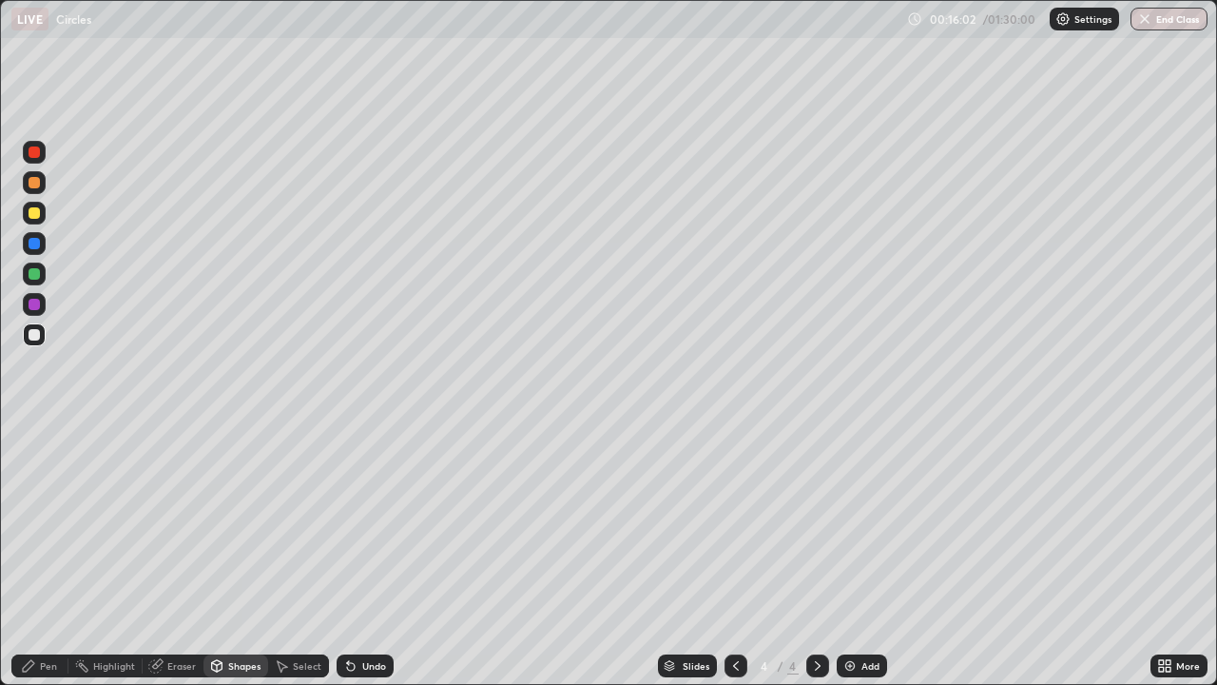
click at [364, 555] on div "Undo" at bounding box center [374, 666] width 24 height 10
click at [363, 555] on div "Undo" at bounding box center [374, 666] width 24 height 10
click at [362, 555] on div "Undo" at bounding box center [374, 666] width 24 height 10
click at [363, 555] on div "Undo" at bounding box center [374, 666] width 24 height 10
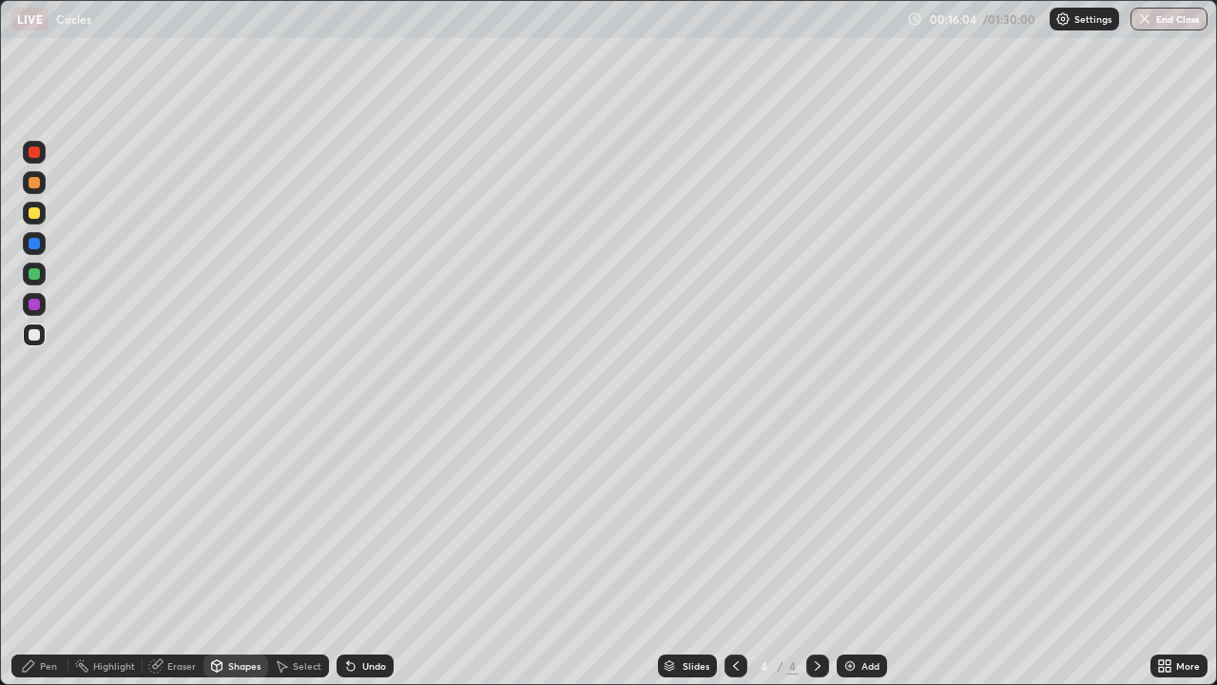
click at [363, 555] on div "Undo" at bounding box center [365, 665] width 57 height 23
click at [362, 555] on div "Undo" at bounding box center [365, 665] width 57 height 23
click at [359, 555] on div "Undo" at bounding box center [365, 665] width 57 height 23
click at [357, 555] on div "Undo" at bounding box center [365, 665] width 57 height 23
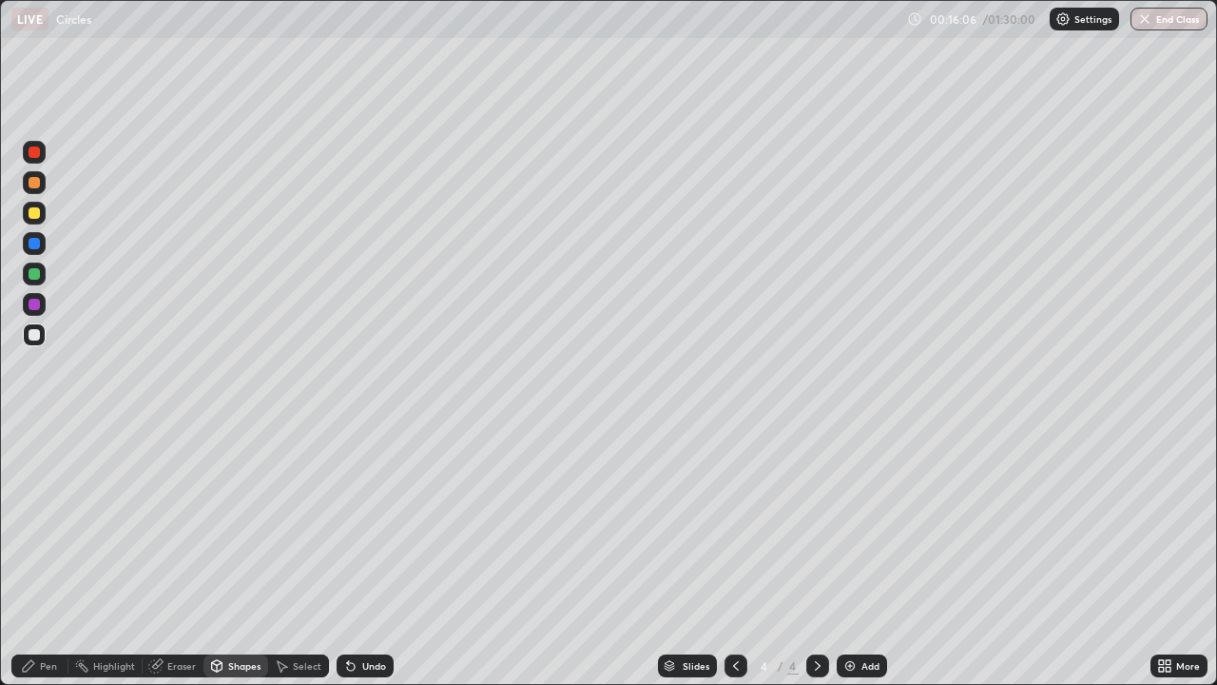
click at [357, 555] on div "Undo" at bounding box center [365, 665] width 57 height 23
click at [235, 555] on div "Shapes" at bounding box center [244, 666] width 32 height 10
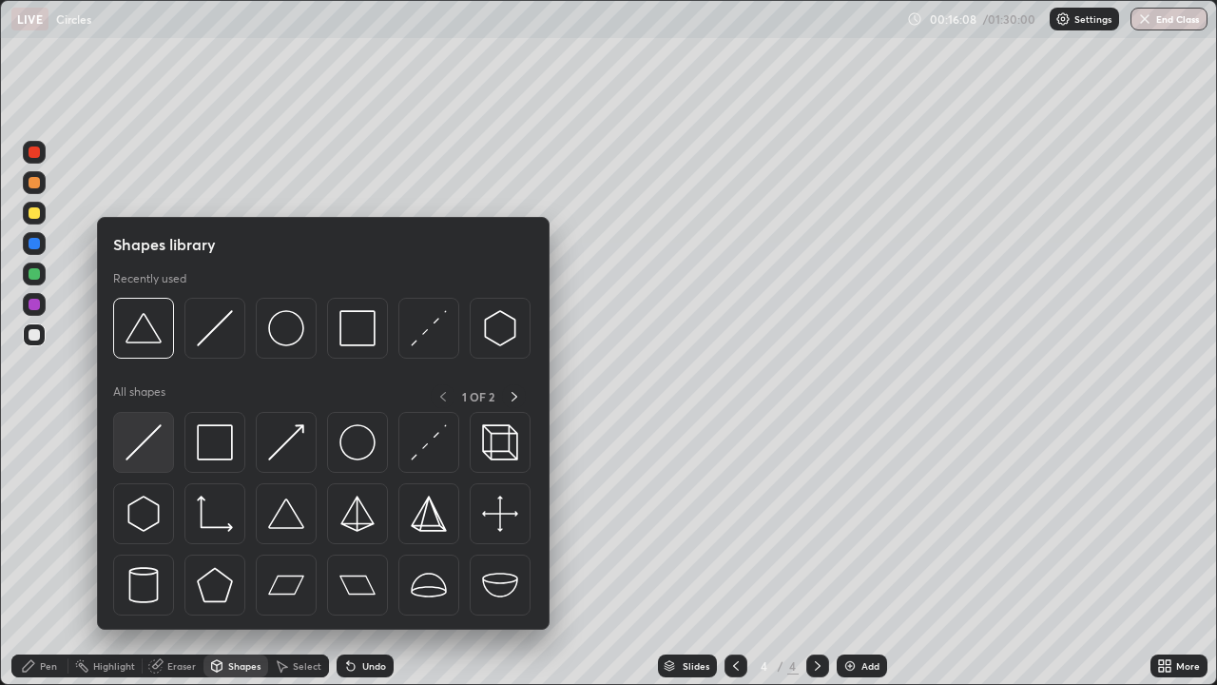
click at [156, 427] on img at bounding box center [144, 442] width 36 height 36
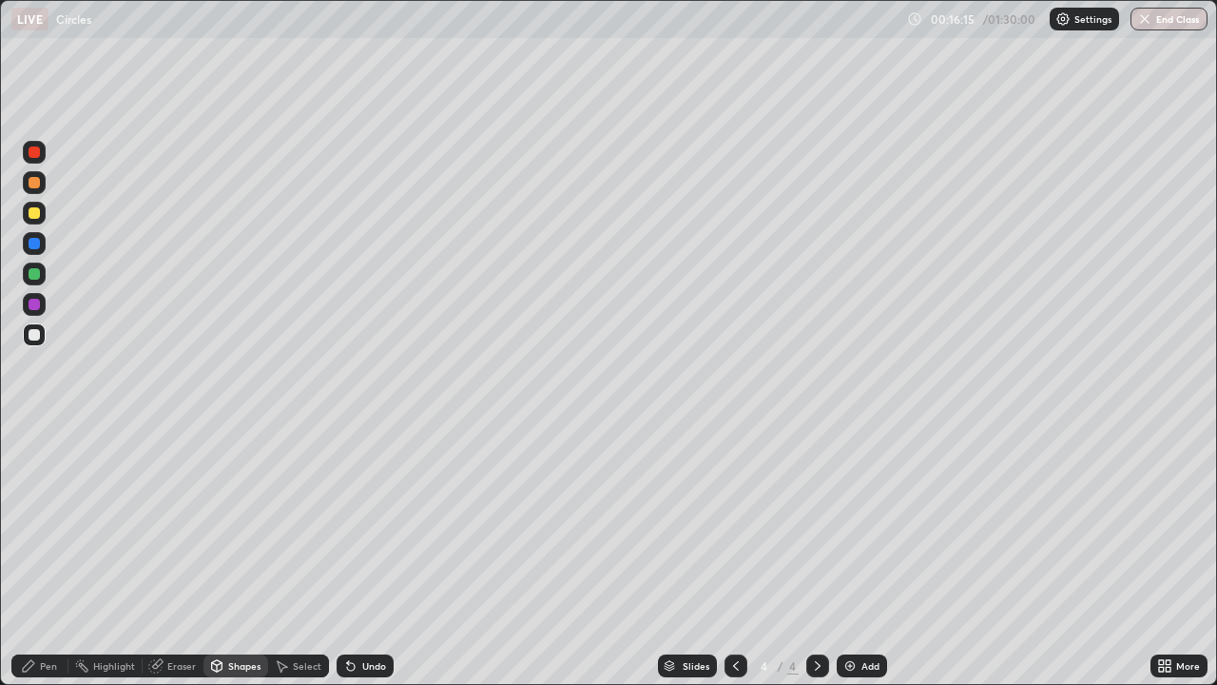
click at [231, 555] on div "Shapes" at bounding box center [244, 666] width 32 height 10
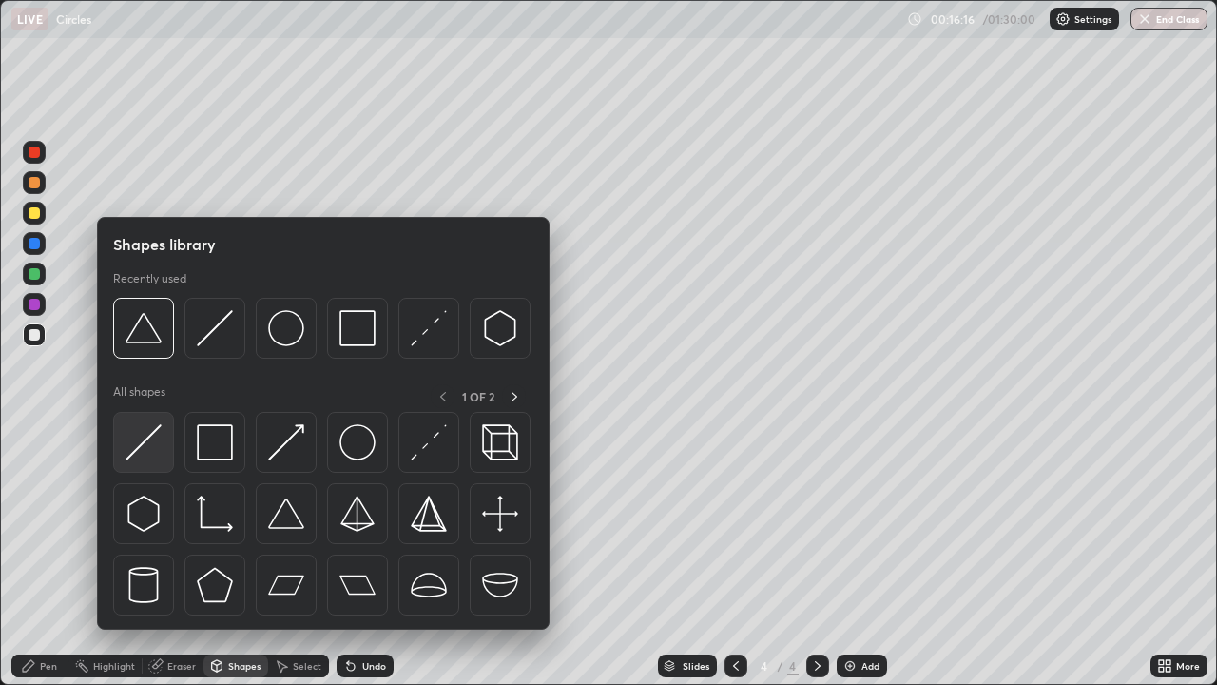
click at [150, 428] on img at bounding box center [144, 442] width 36 height 36
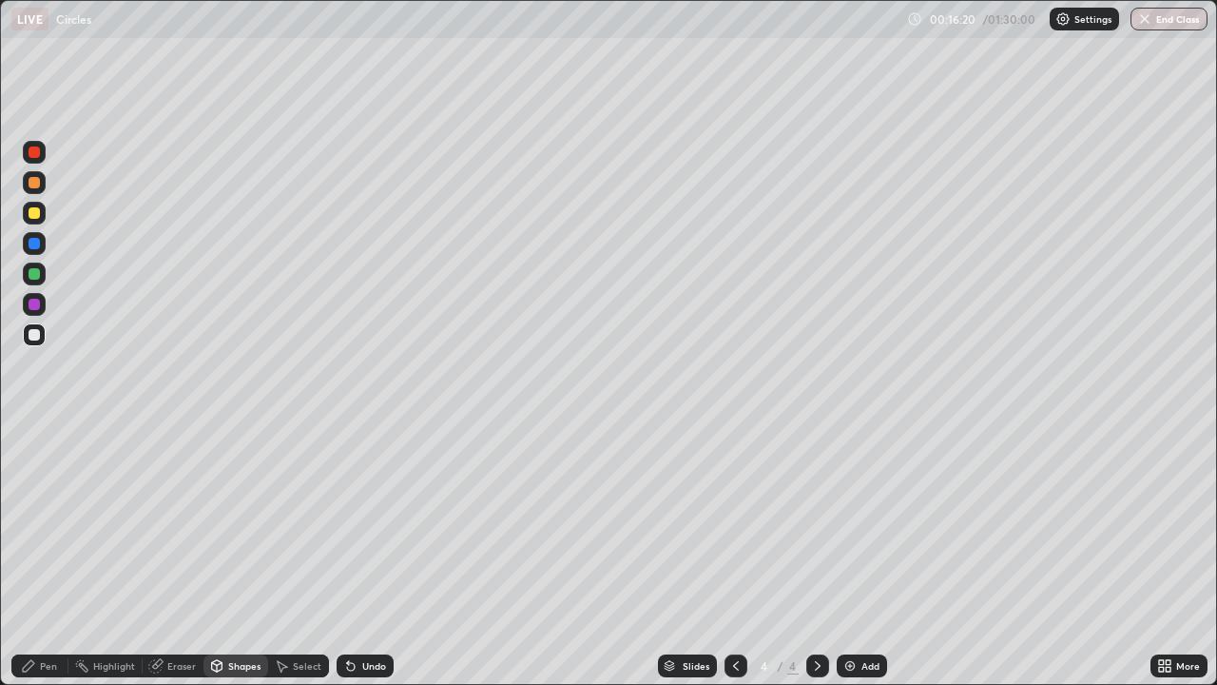
click at [46, 555] on div "Pen" at bounding box center [48, 666] width 17 height 10
click at [41, 272] on div at bounding box center [34, 273] width 23 height 23
click at [229, 555] on div "Shapes" at bounding box center [244, 666] width 32 height 10
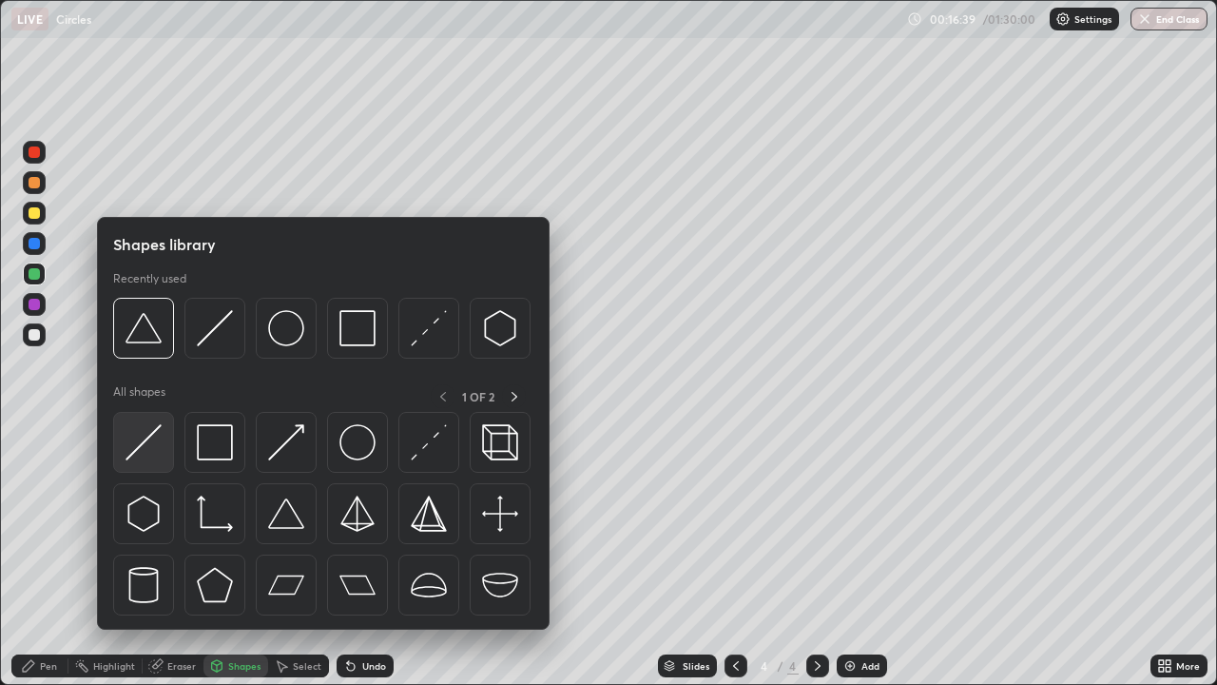
click at [147, 431] on img at bounding box center [144, 442] width 36 height 36
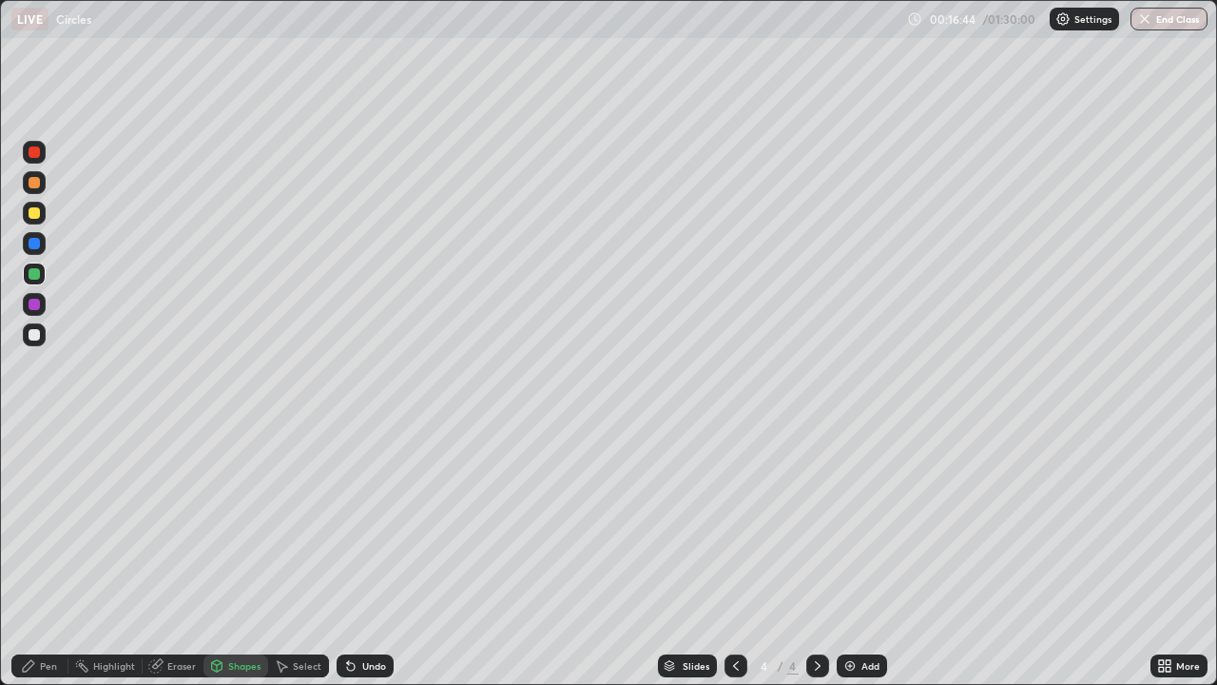
click at [38, 555] on div "Pen" at bounding box center [39, 665] width 57 height 23
click at [44, 335] on div at bounding box center [34, 334] width 23 height 23
click at [300, 555] on div "Select" at bounding box center [298, 665] width 61 height 23
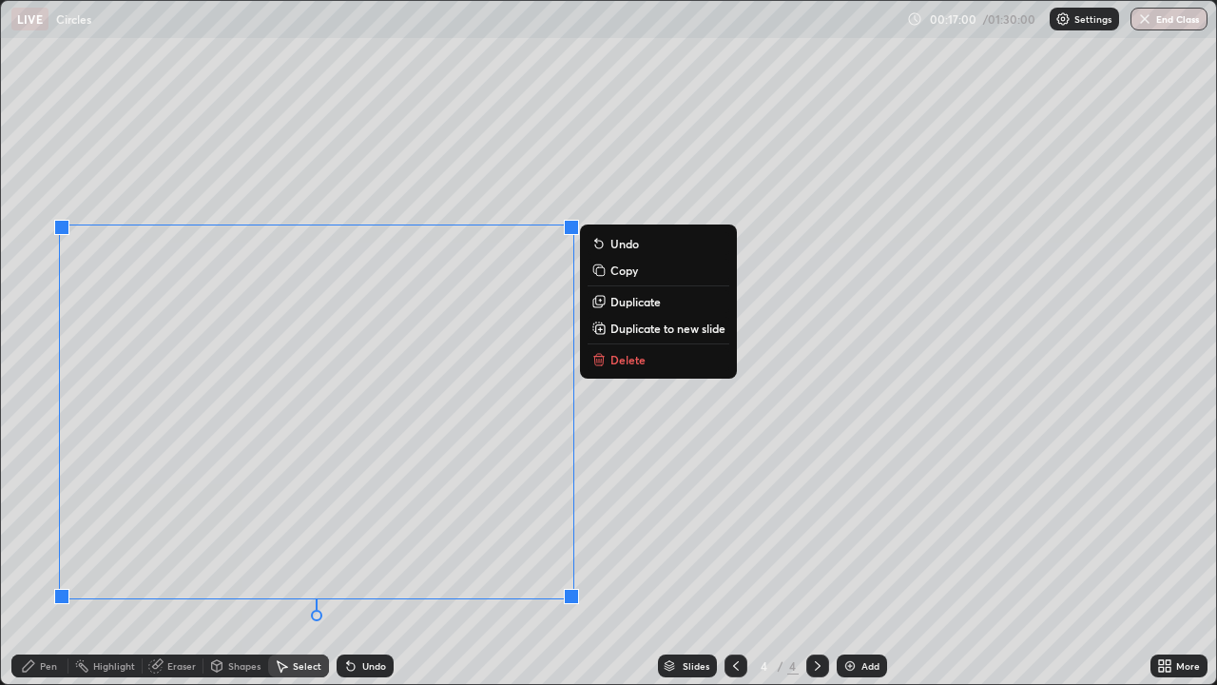
click at [199, 555] on div "0 ° Undo Copy Duplicate Duplicate to new slide Delete" at bounding box center [608, 342] width 1215 height 683
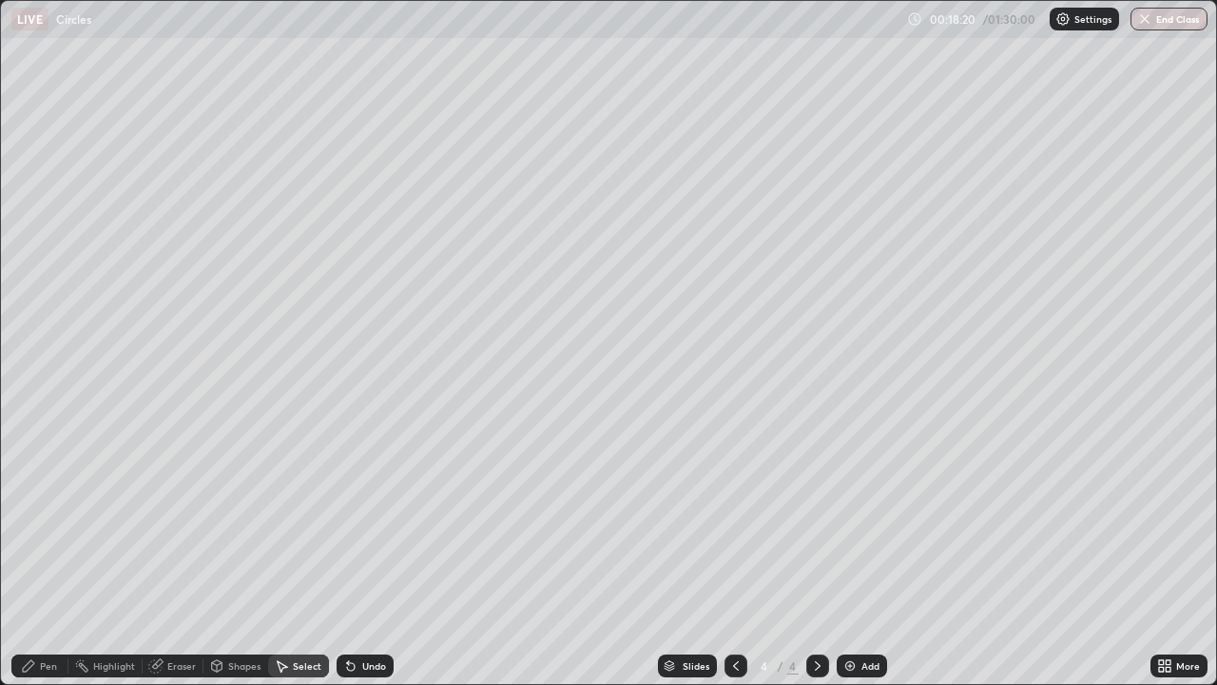
click at [30, 555] on icon at bounding box center [28, 665] width 11 height 11
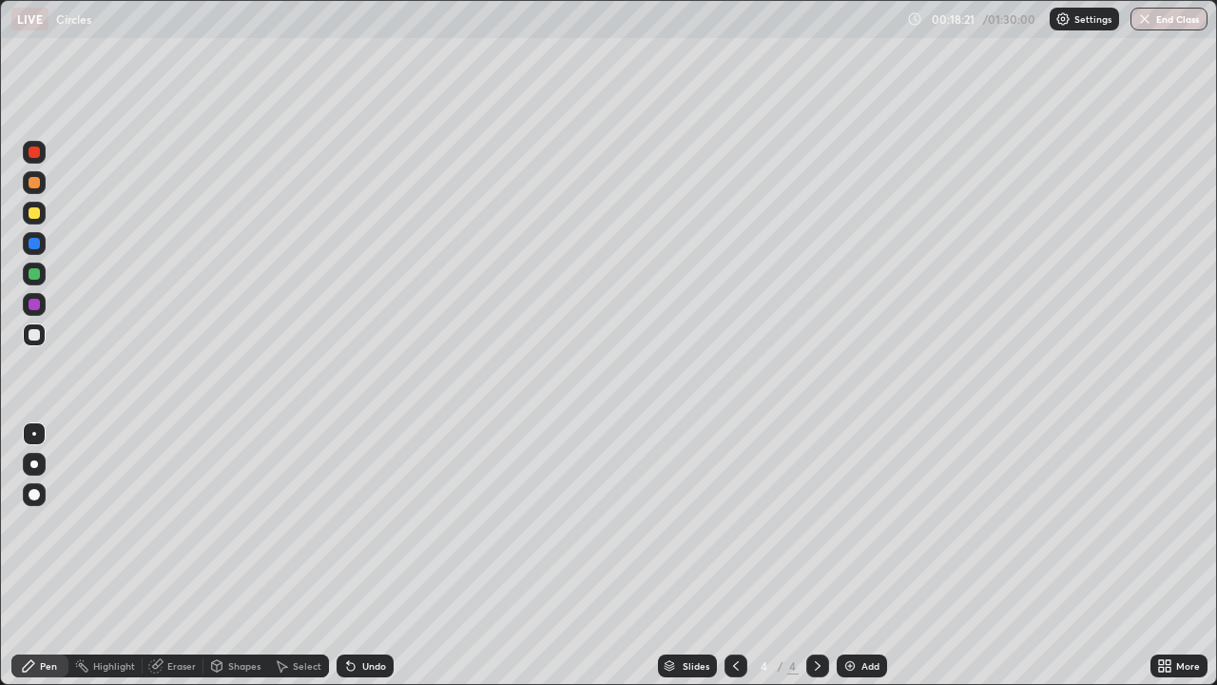
click at [39, 216] on div at bounding box center [34, 212] width 11 height 11
click at [43, 271] on div at bounding box center [34, 273] width 23 height 23
click at [35, 335] on div at bounding box center [34, 334] width 11 height 11
click at [45, 211] on div at bounding box center [34, 213] width 23 height 23
click at [43, 241] on div at bounding box center [34, 243] width 23 height 23
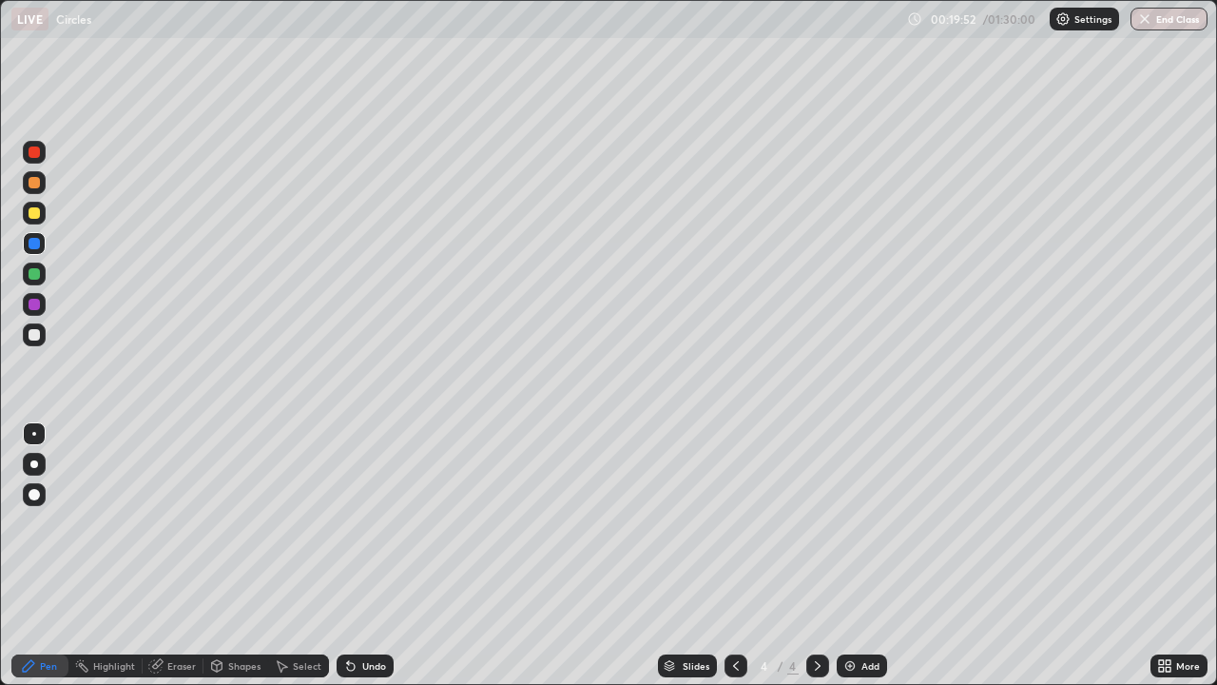
click at [35, 335] on div at bounding box center [34, 334] width 11 height 11
click at [45, 299] on div at bounding box center [34, 304] width 23 height 23
click at [44, 335] on div at bounding box center [34, 334] width 23 height 23
click at [44, 208] on div at bounding box center [34, 213] width 23 height 23
click at [41, 242] on div at bounding box center [34, 243] width 23 height 23
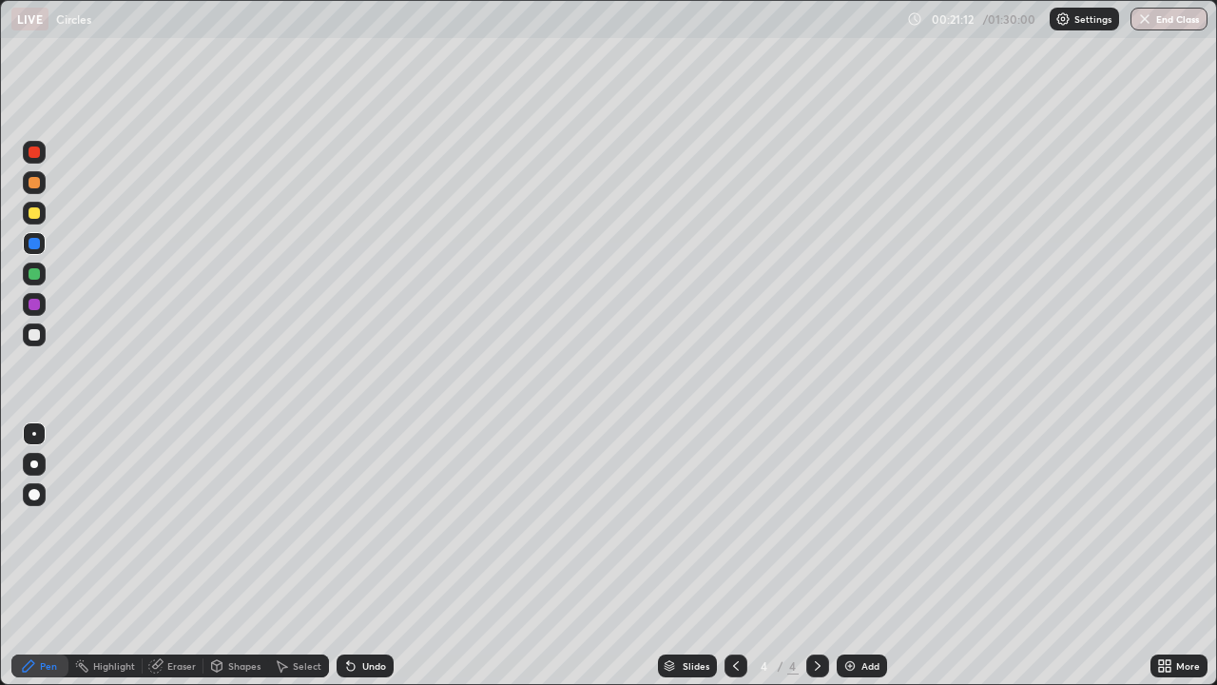
click at [35, 183] on div at bounding box center [34, 182] width 11 height 11
click at [39, 278] on div at bounding box center [34, 273] width 23 height 23
click at [367, 555] on div "Undo" at bounding box center [374, 666] width 24 height 10
click at [368, 555] on div "Undo" at bounding box center [374, 666] width 24 height 10
click at [365, 555] on div "Undo" at bounding box center [374, 666] width 24 height 10
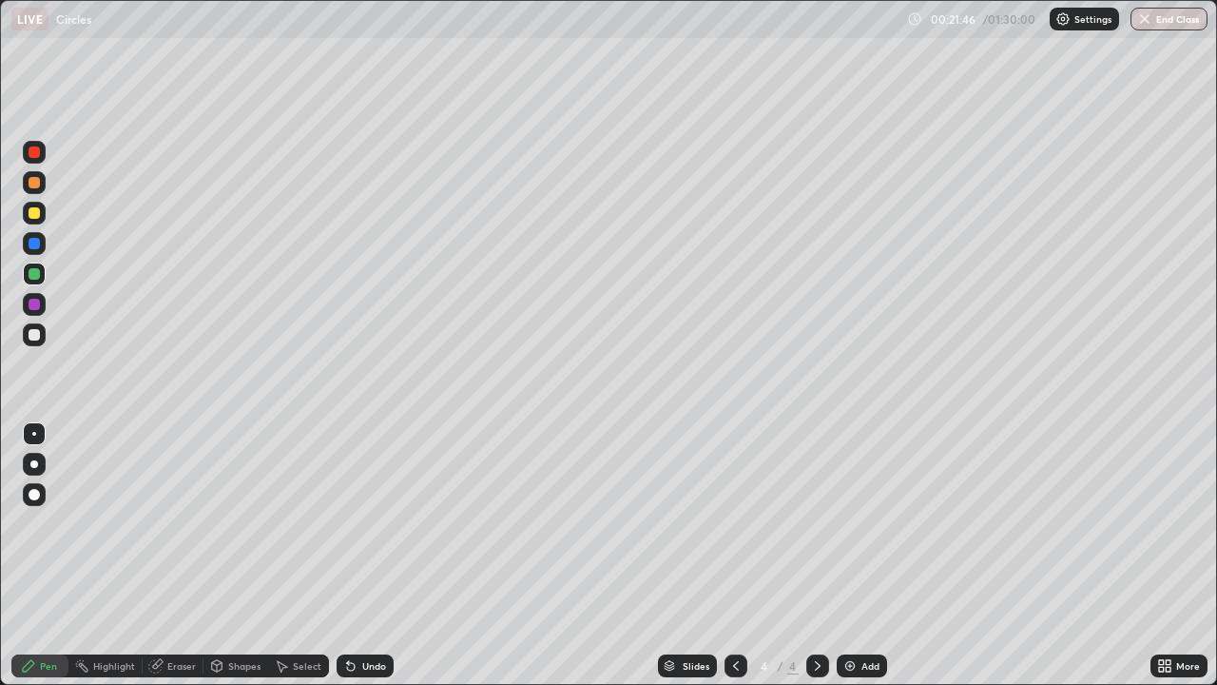
click at [366, 555] on div "Undo" at bounding box center [374, 666] width 24 height 10
click at [367, 555] on div "Undo" at bounding box center [374, 666] width 24 height 10
click at [369, 555] on div "Undo" at bounding box center [374, 666] width 24 height 10
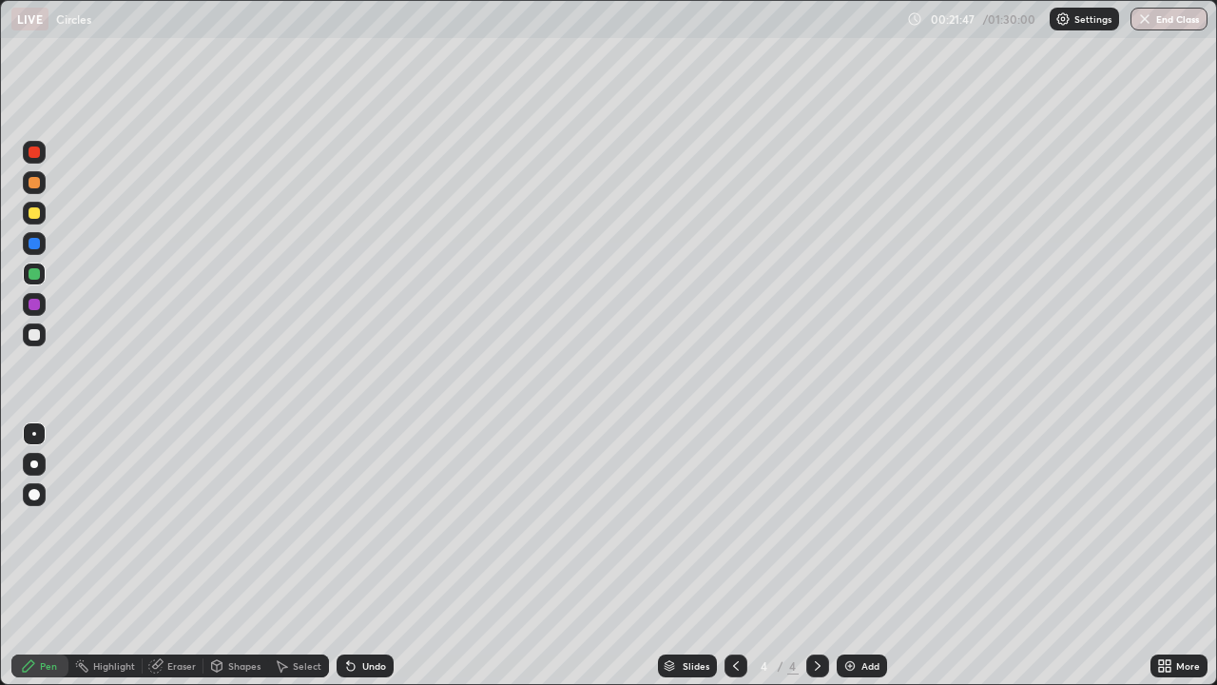
click at [369, 555] on div "Undo" at bounding box center [374, 666] width 24 height 10
click at [368, 555] on div "Undo" at bounding box center [374, 666] width 24 height 10
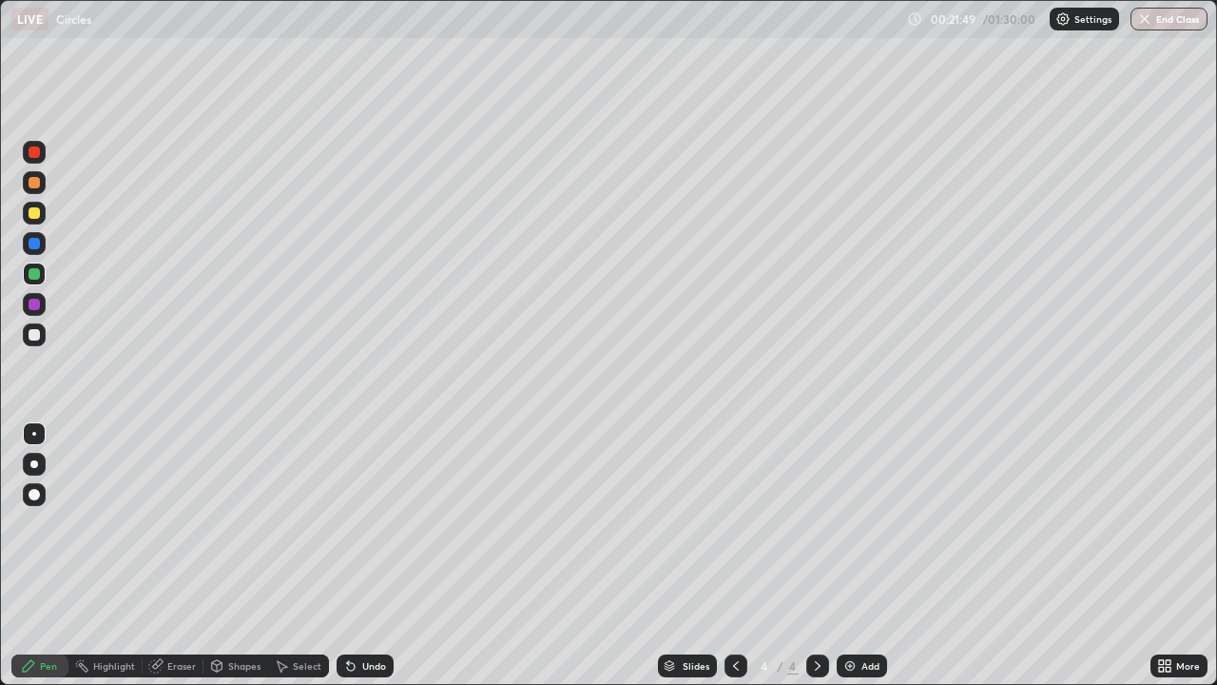
click at [367, 555] on div "Undo" at bounding box center [374, 666] width 24 height 10
click at [35, 335] on div at bounding box center [34, 334] width 11 height 11
click at [45, 210] on div at bounding box center [34, 213] width 23 height 23
click at [43, 331] on div at bounding box center [34, 334] width 23 height 23
click at [43, 207] on div at bounding box center [34, 213] width 23 height 23
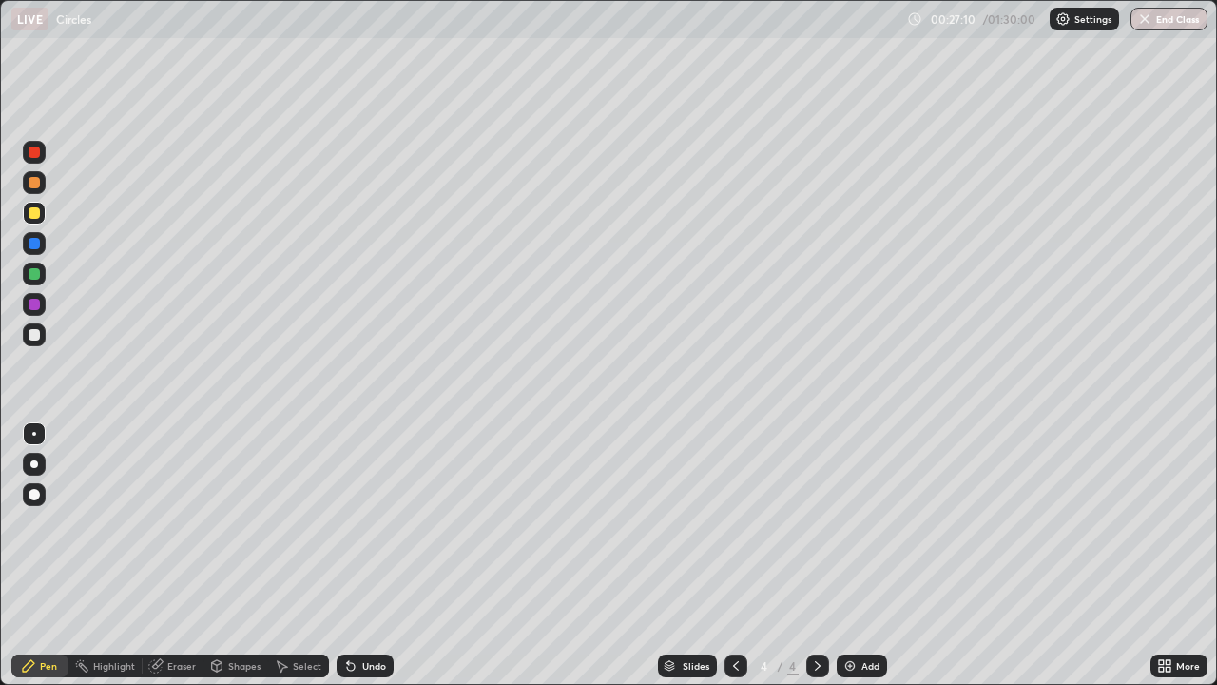
click at [41, 333] on div at bounding box center [34, 334] width 23 height 23
click at [35, 274] on div at bounding box center [34, 273] width 11 height 11
click at [39, 214] on div at bounding box center [34, 212] width 11 height 11
click at [300, 555] on div "Select" at bounding box center [307, 666] width 29 height 10
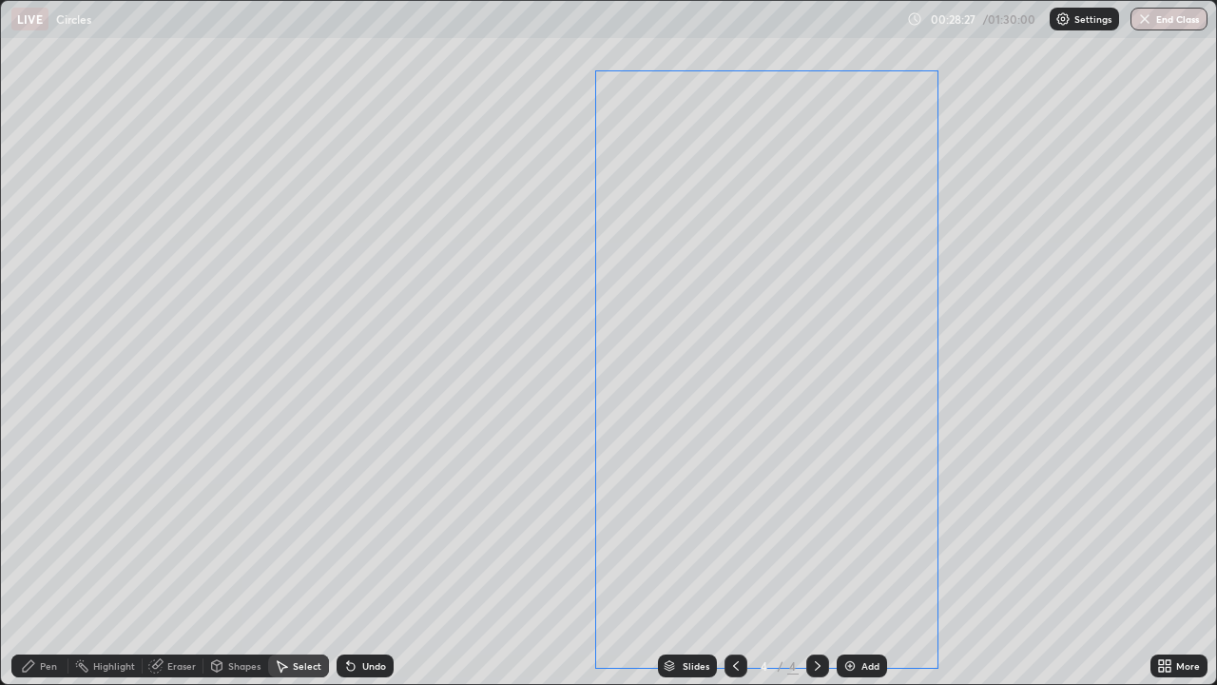
click at [750, 450] on div "0 ° Undo Copy Duplicate Duplicate to new slide Delete" at bounding box center [608, 342] width 1215 height 683
click at [1031, 414] on div "0 ° Undo Copy Duplicate Duplicate to new slide Delete" at bounding box center [608, 342] width 1215 height 683
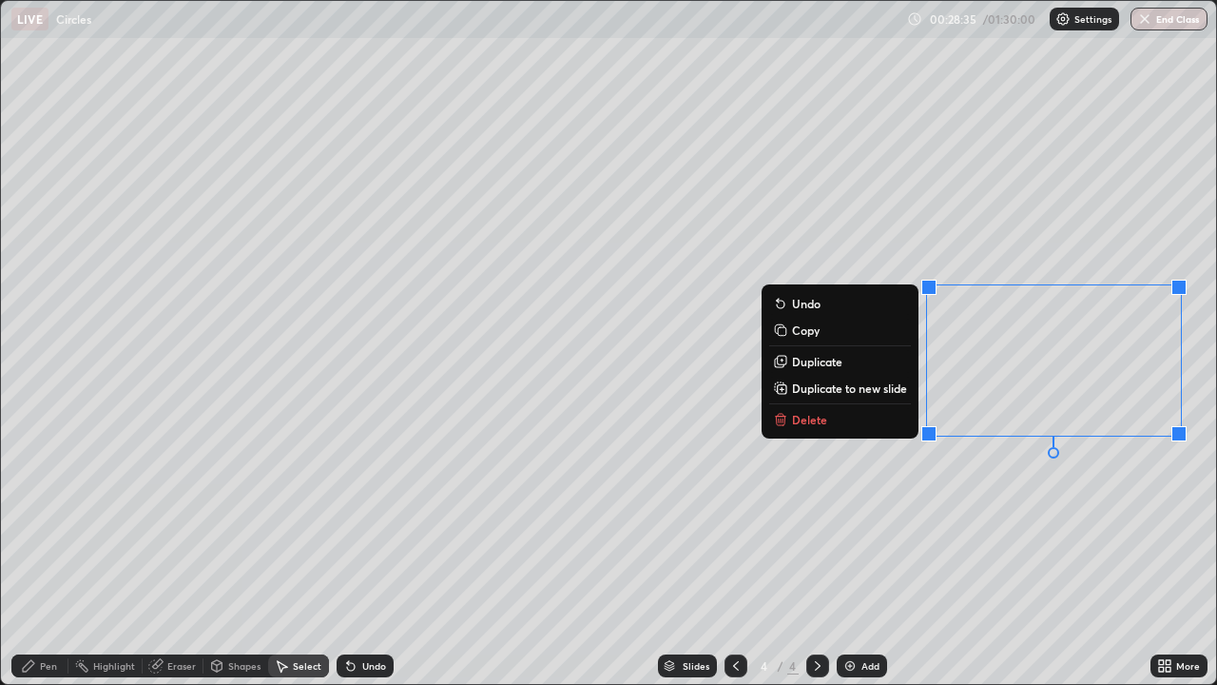
click at [962, 520] on div "0 ° Undo Copy Duplicate Duplicate to new slide Delete" at bounding box center [608, 342] width 1215 height 683
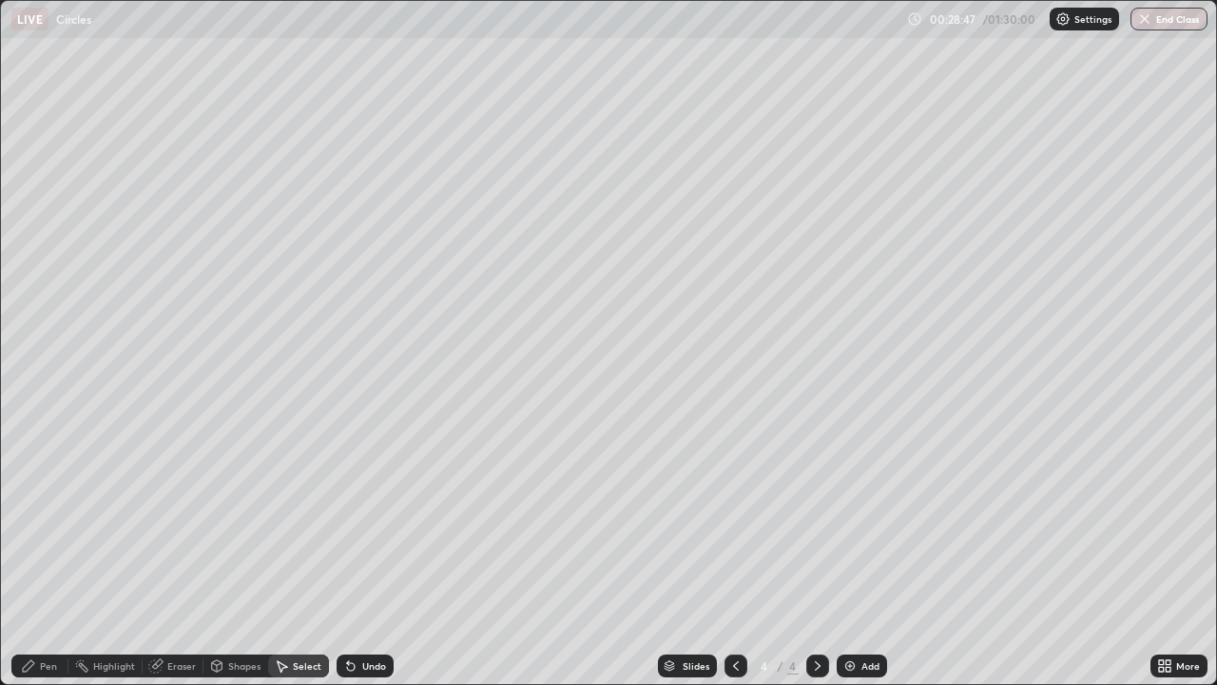
click at [39, 555] on div "Pen" at bounding box center [39, 665] width 57 height 23
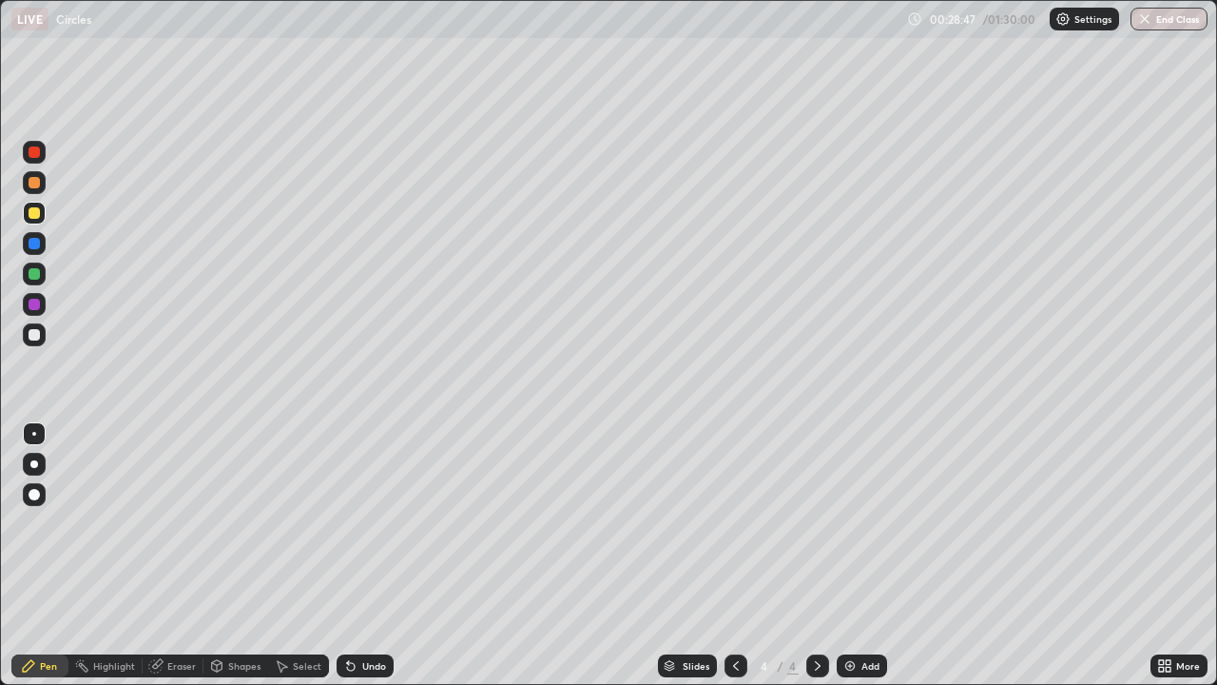
click at [43, 328] on div at bounding box center [34, 334] width 23 height 23
click at [41, 206] on div at bounding box center [34, 213] width 23 height 23
click at [42, 338] on div at bounding box center [34, 334] width 23 height 23
click at [44, 216] on div at bounding box center [34, 213] width 23 height 23
click at [173, 555] on div "Eraser" at bounding box center [181, 666] width 29 height 10
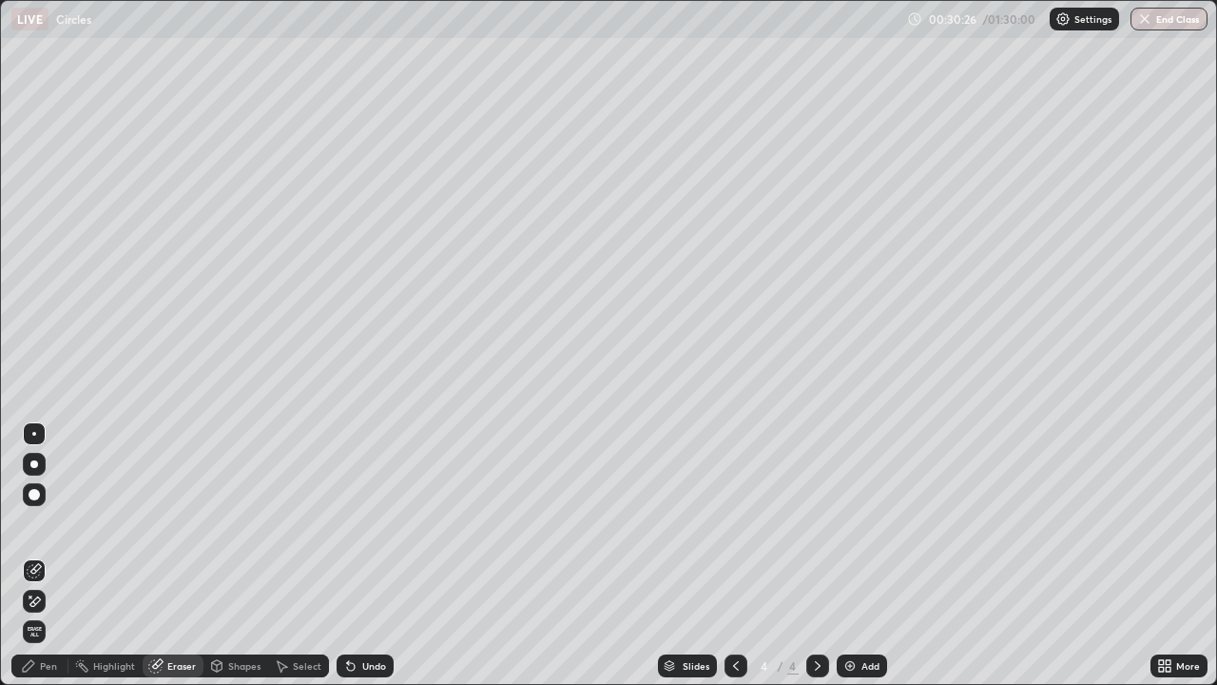
click at [43, 555] on div "Pen" at bounding box center [48, 666] width 17 height 10
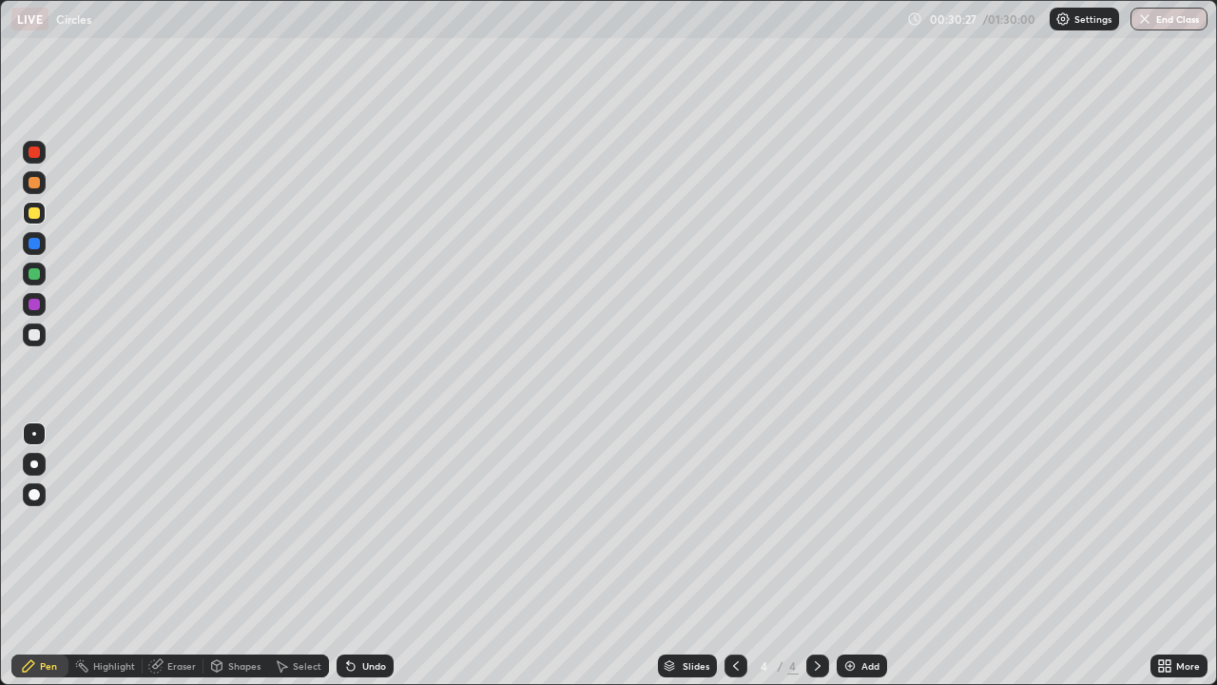
click at [43, 331] on div at bounding box center [34, 334] width 23 height 23
click at [41, 333] on div at bounding box center [34, 334] width 23 height 23
click at [45, 218] on div at bounding box center [34, 213] width 23 height 23
click at [854, 555] on img at bounding box center [850, 665] width 15 height 15
click at [237, 555] on div "Shapes" at bounding box center [244, 666] width 32 height 10
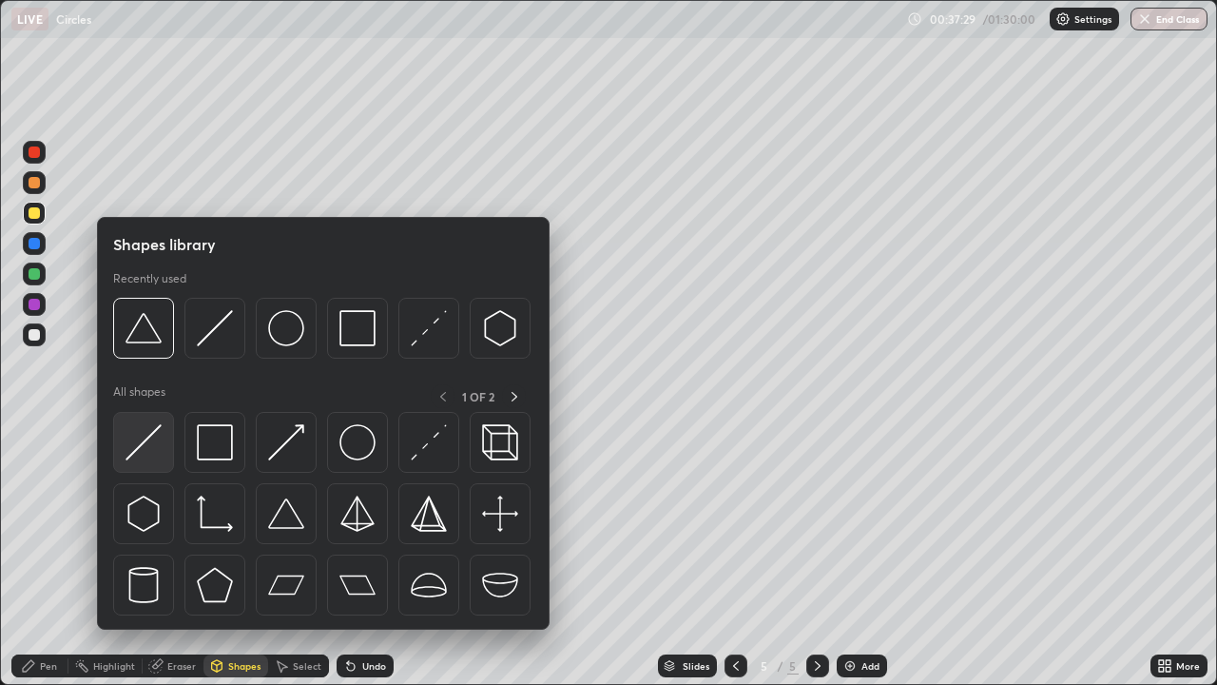
click at [155, 429] on img at bounding box center [144, 442] width 36 height 36
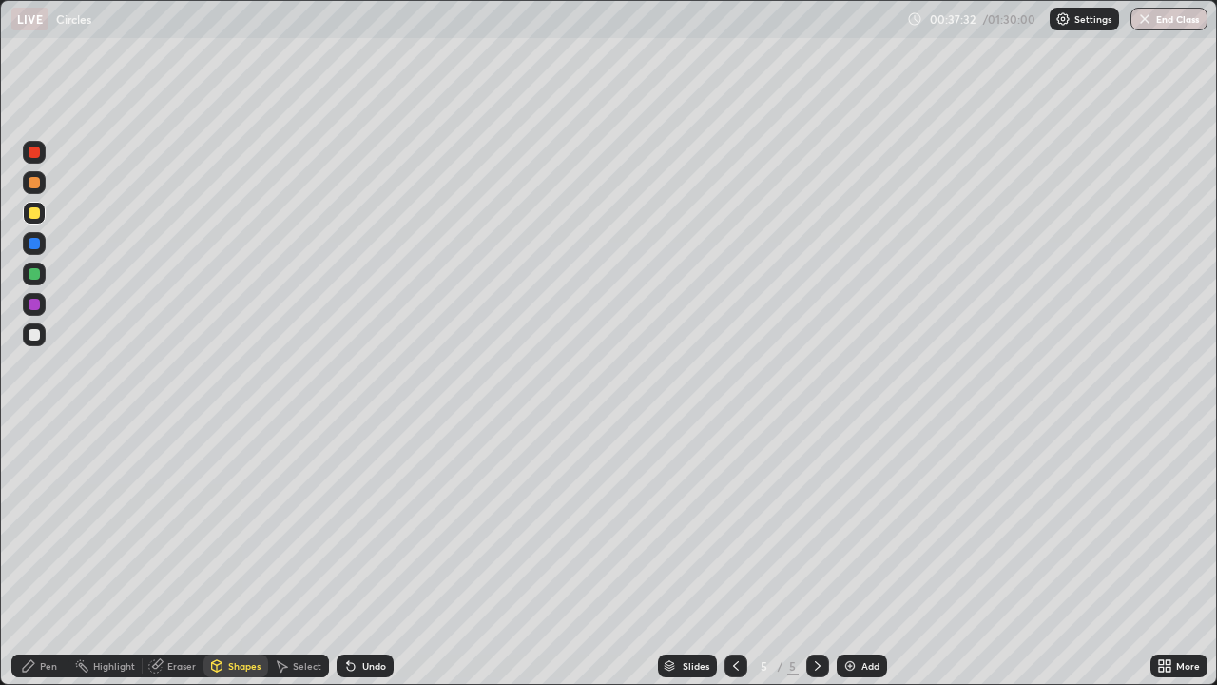
click at [41, 555] on div "Pen" at bounding box center [48, 666] width 17 height 10
click at [45, 335] on div at bounding box center [34, 334] width 23 height 23
click at [1161, 555] on icon at bounding box center [1161, 662] width 5 height 5
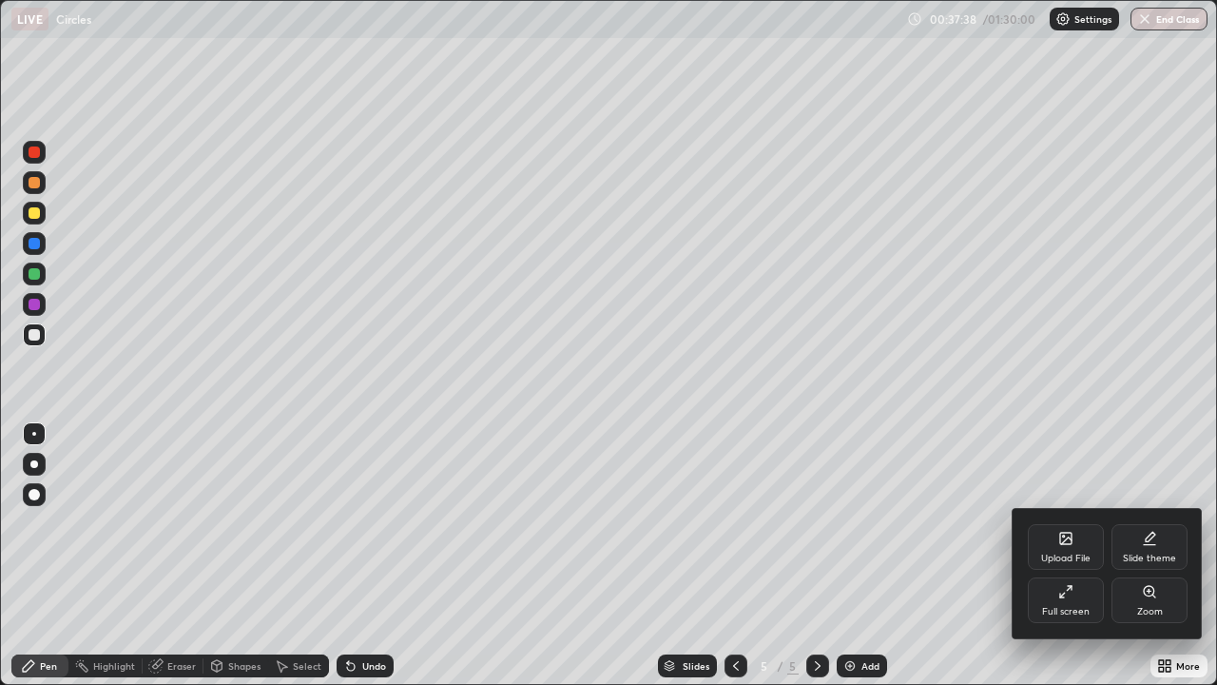
click at [1068, 555] on icon at bounding box center [1070, 588] width 4 height 4
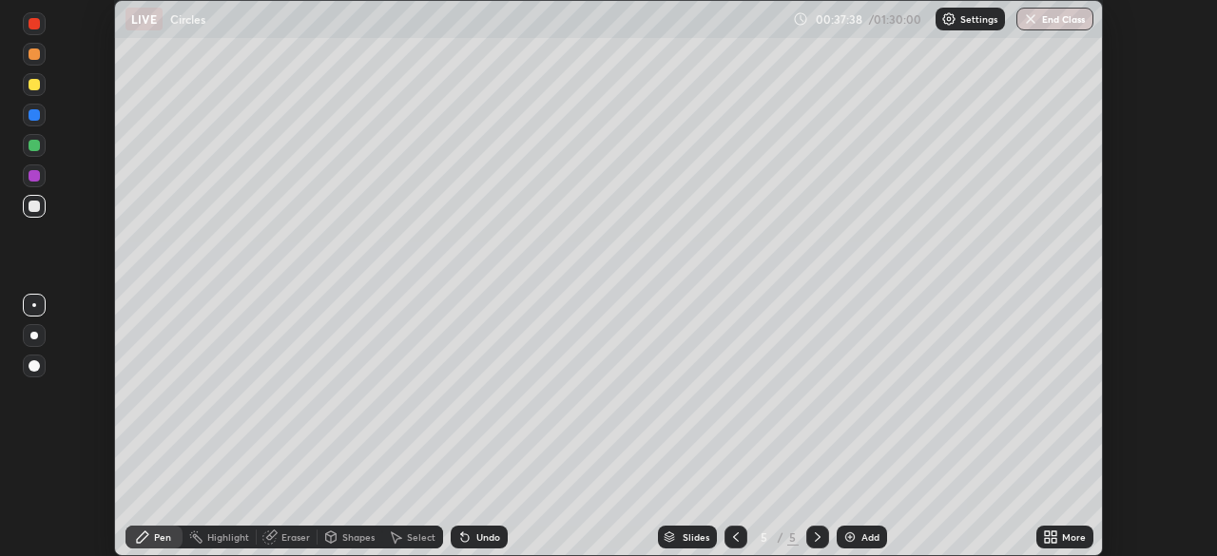
scroll to position [94536, 93875]
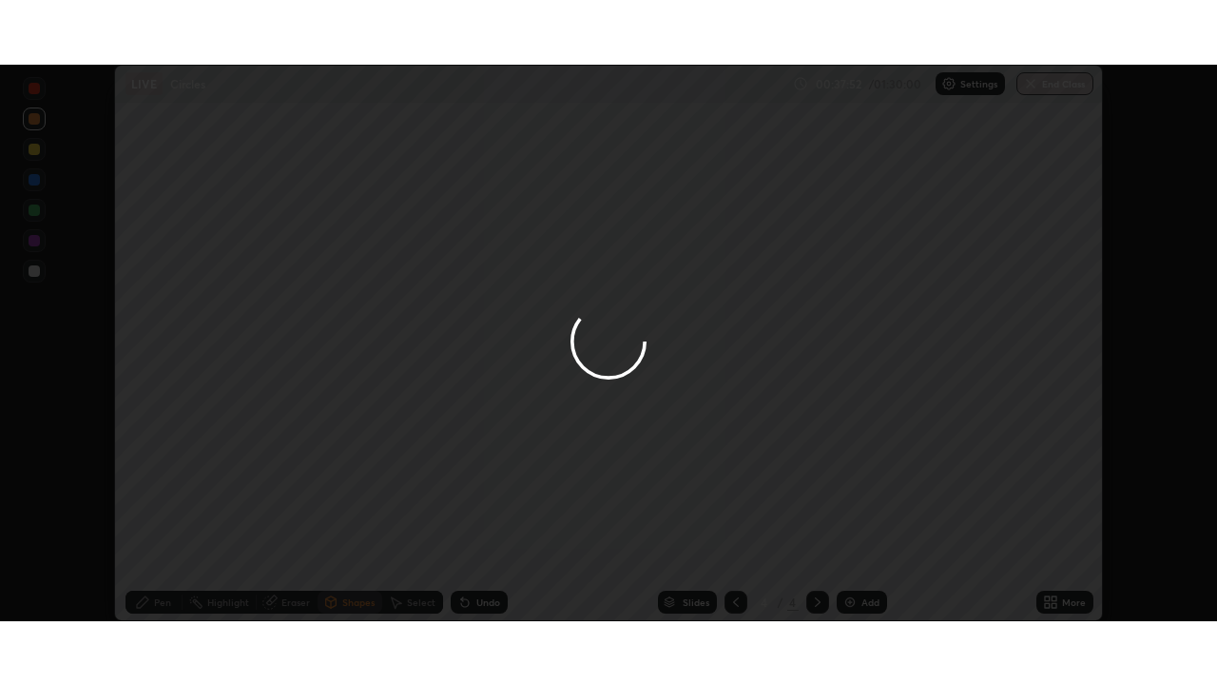
scroll to position [556, 1217]
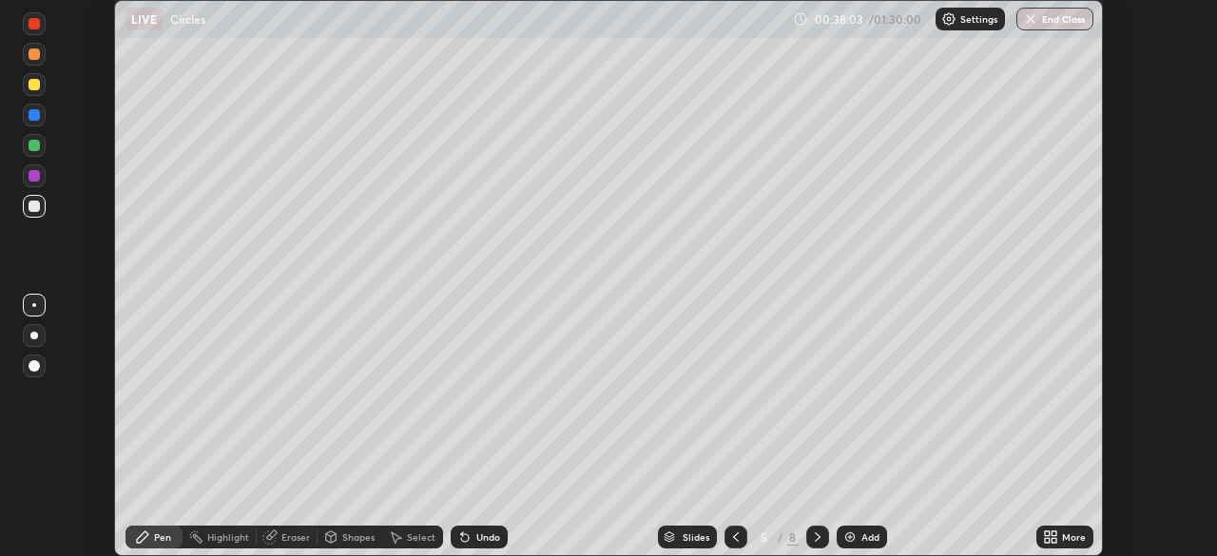
click at [1047, 540] on icon at bounding box center [1047, 540] width 5 height 5
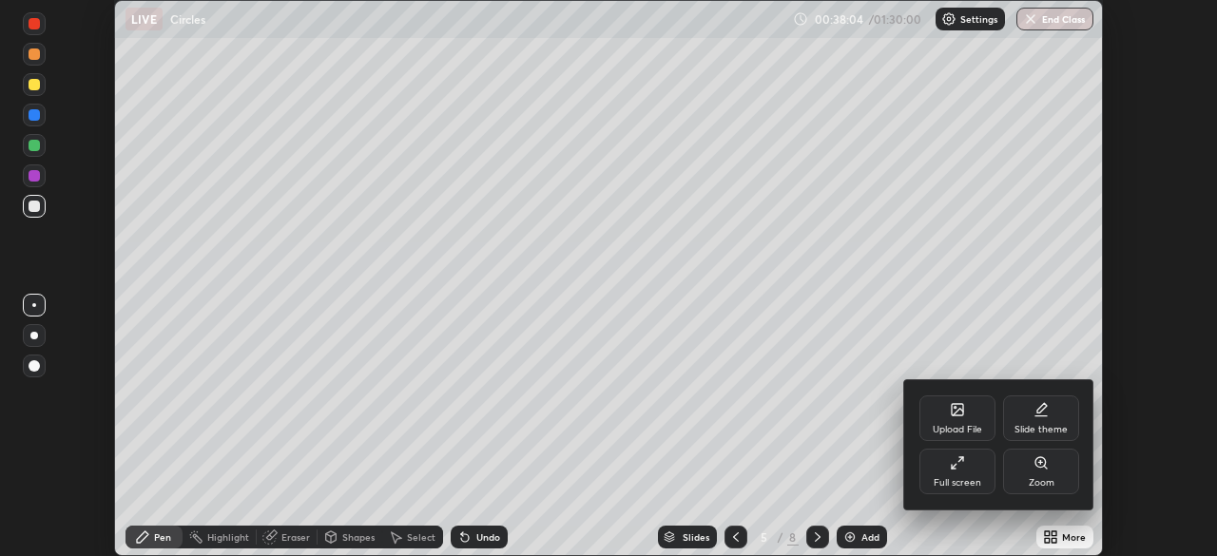
click at [962, 472] on div "Full screen" at bounding box center [958, 472] width 76 height 46
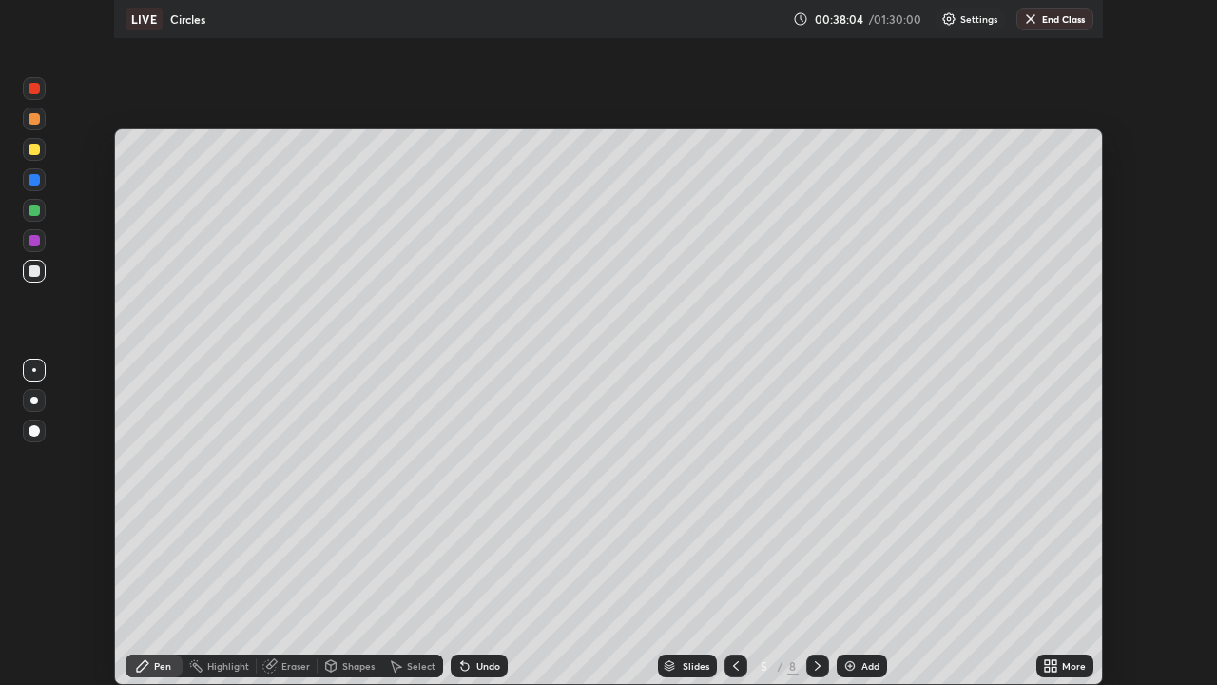
scroll to position [685, 1217]
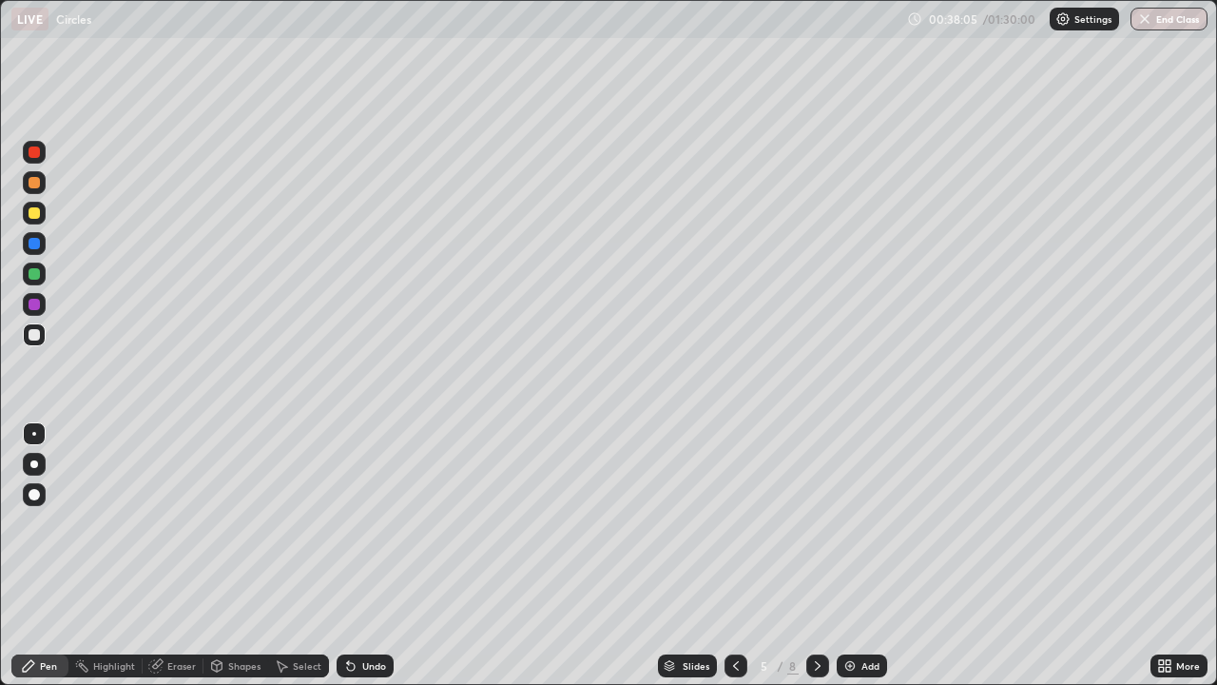
click at [242, 555] on div "Shapes" at bounding box center [244, 666] width 32 height 10
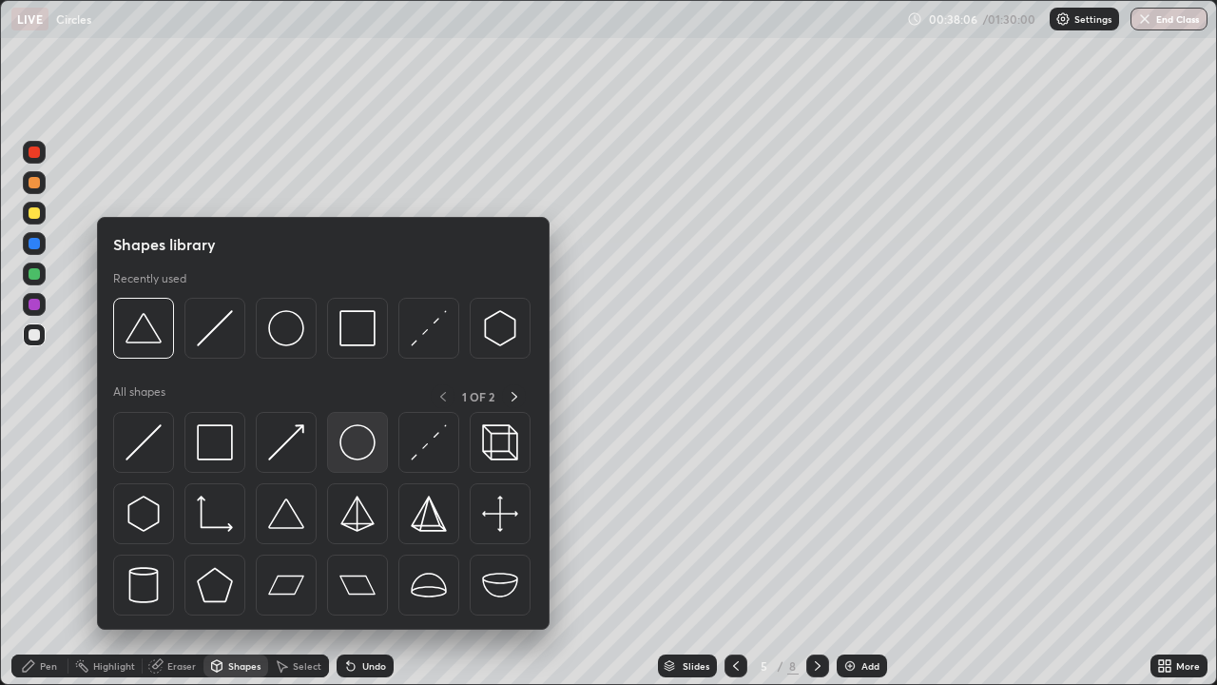
click at [355, 447] on img at bounding box center [357, 442] width 36 height 36
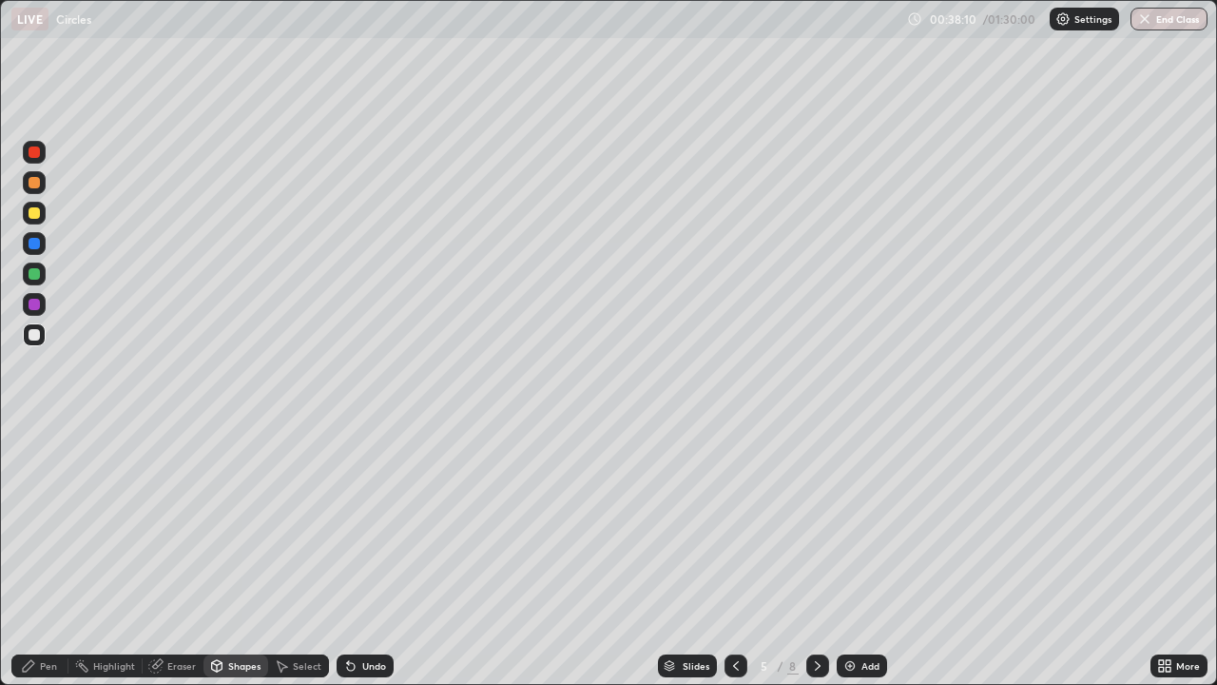
click at [246, 555] on div "Shapes" at bounding box center [235, 665] width 65 height 23
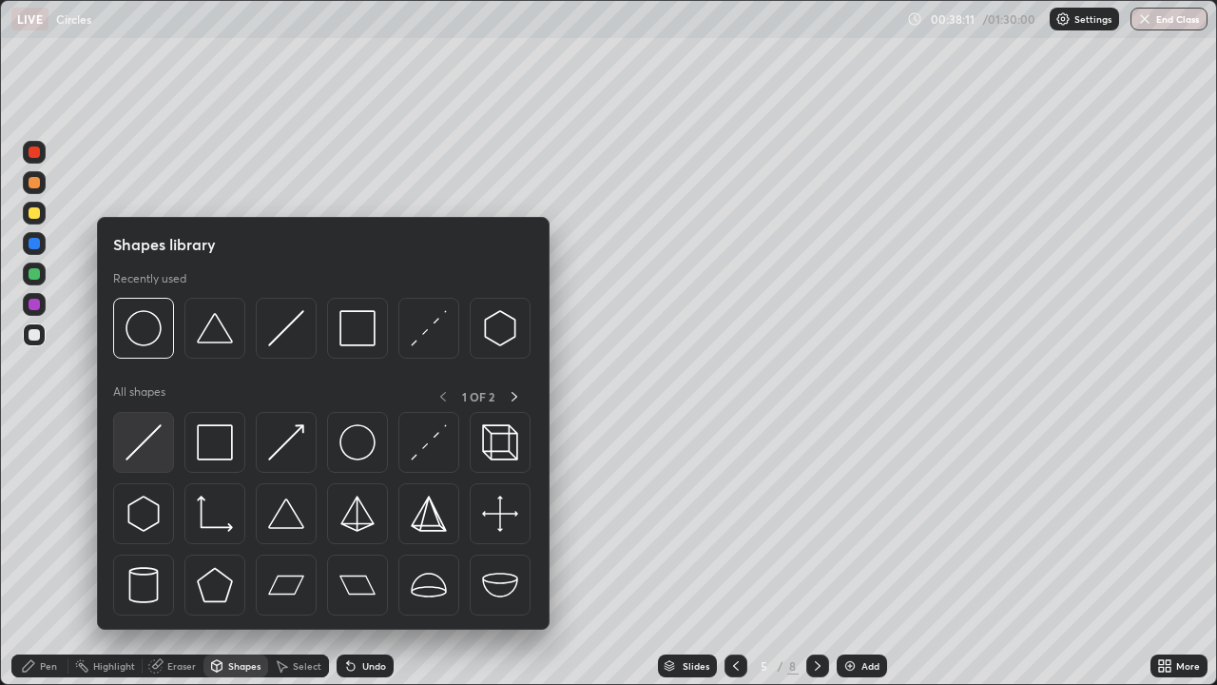
click at [149, 432] on img at bounding box center [144, 442] width 36 height 36
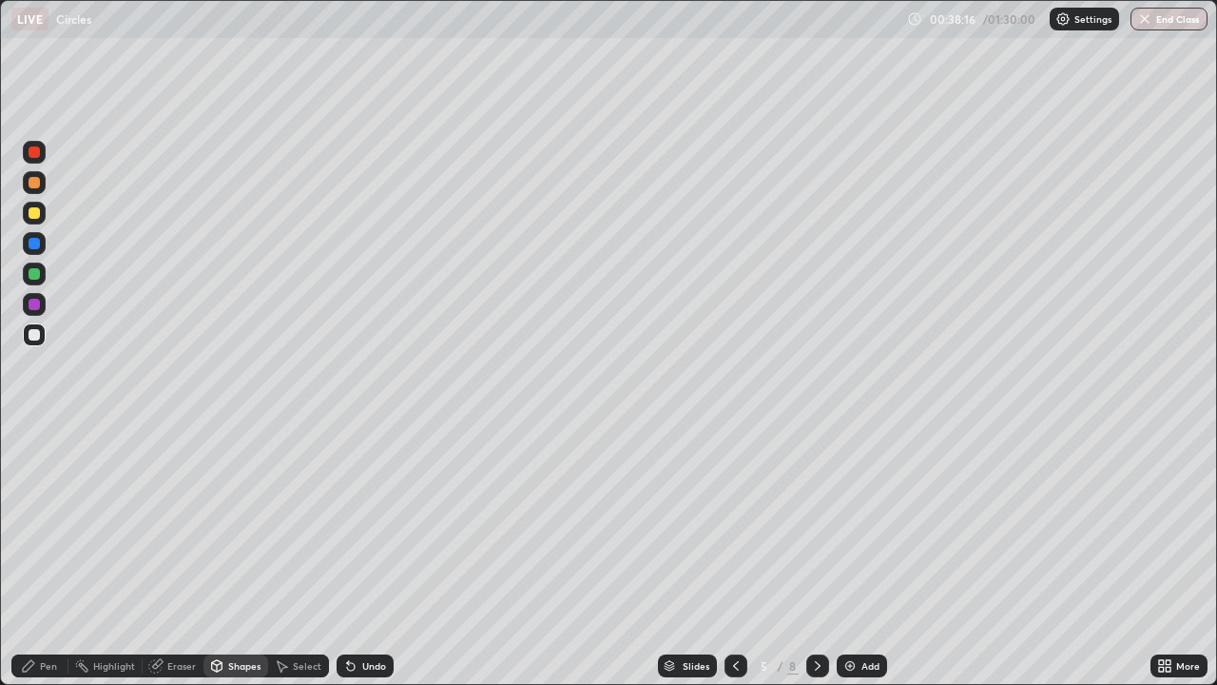
click at [37, 555] on div "Pen" at bounding box center [39, 665] width 57 height 23
click at [42, 212] on div at bounding box center [34, 213] width 23 height 23
click at [42, 333] on div at bounding box center [34, 334] width 23 height 23
click at [39, 305] on div at bounding box center [34, 304] width 11 height 11
click at [45, 209] on div at bounding box center [34, 213] width 23 height 23
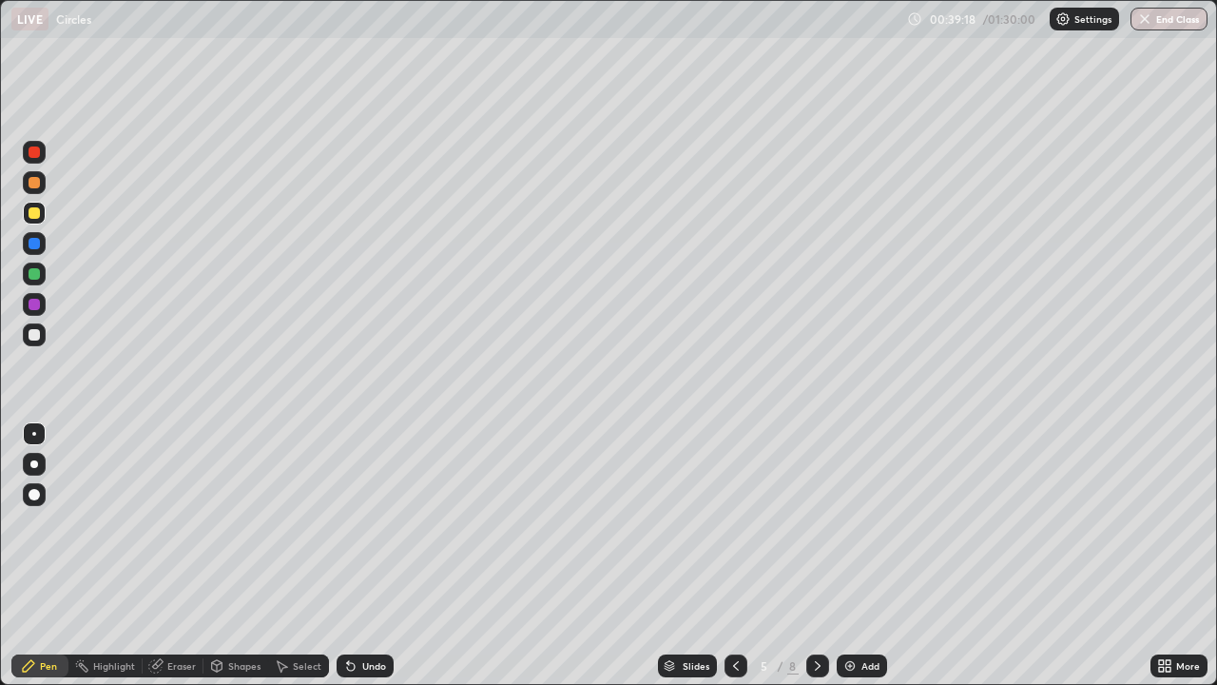
click at [41, 180] on div at bounding box center [34, 182] width 23 height 23
click at [228, 555] on div "Shapes" at bounding box center [244, 666] width 32 height 10
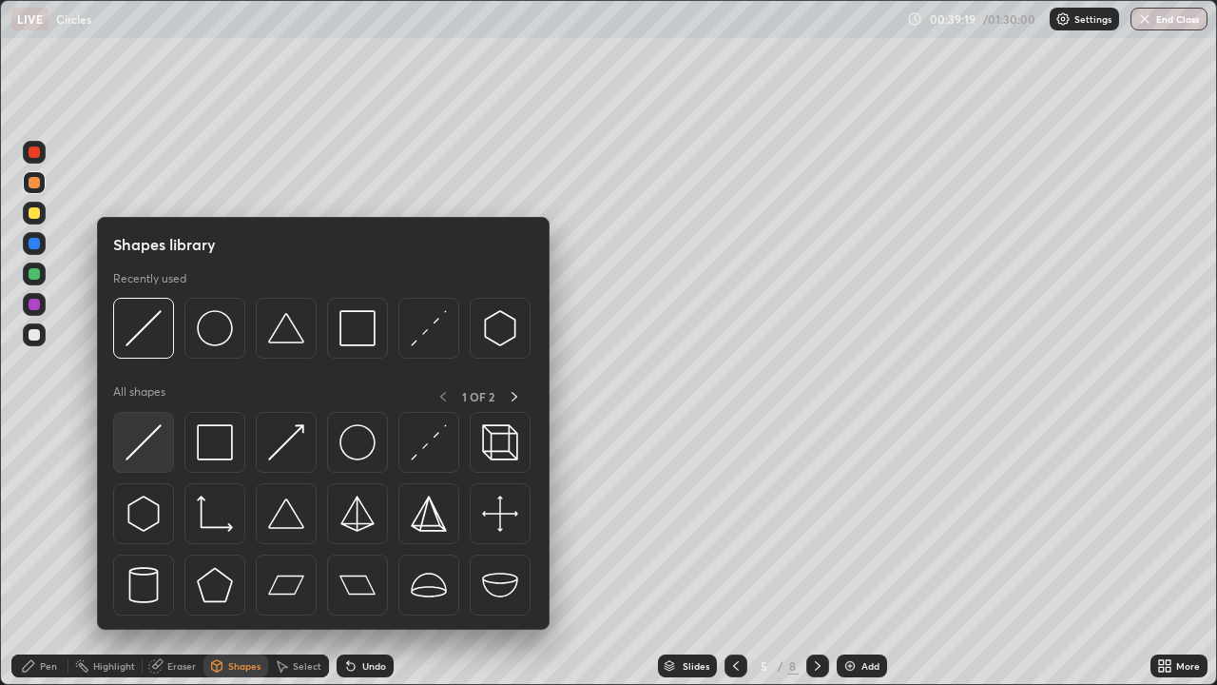
click at [153, 425] on img at bounding box center [144, 442] width 36 height 36
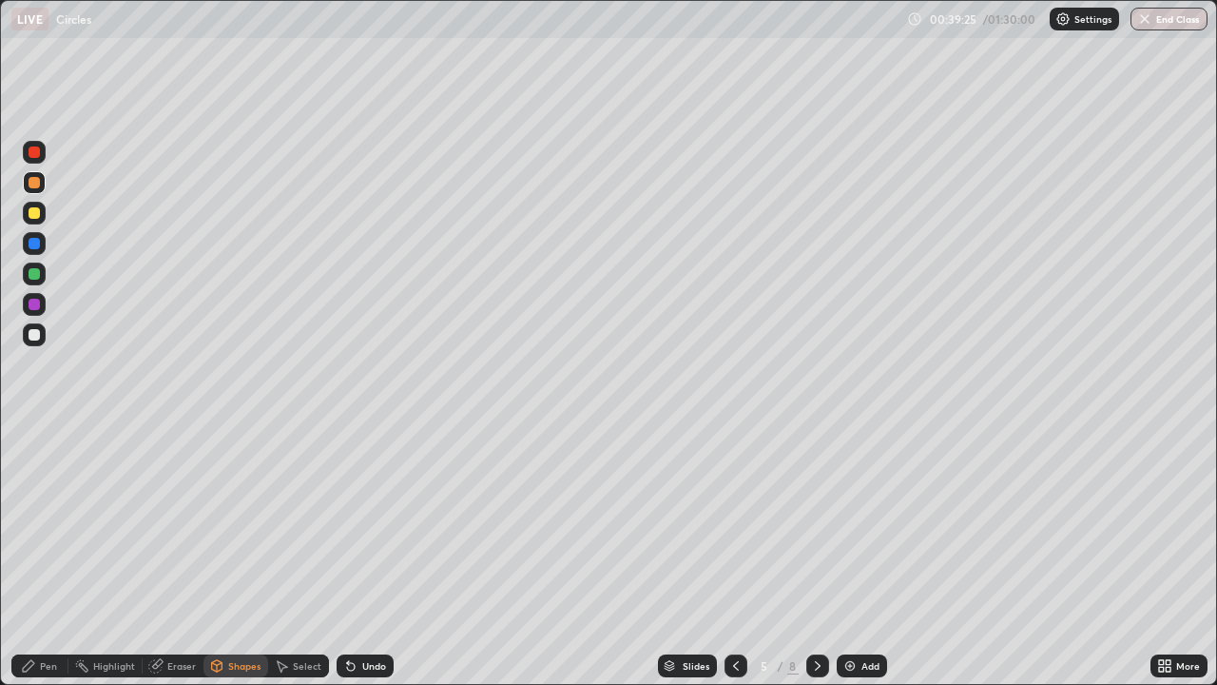
click at [46, 555] on div "Pen" at bounding box center [48, 666] width 17 height 10
click at [45, 335] on div at bounding box center [34, 334] width 23 height 23
click at [368, 555] on div "Undo" at bounding box center [374, 666] width 24 height 10
click at [43, 213] on div at bounding box center [34, 213] width 23 height 23
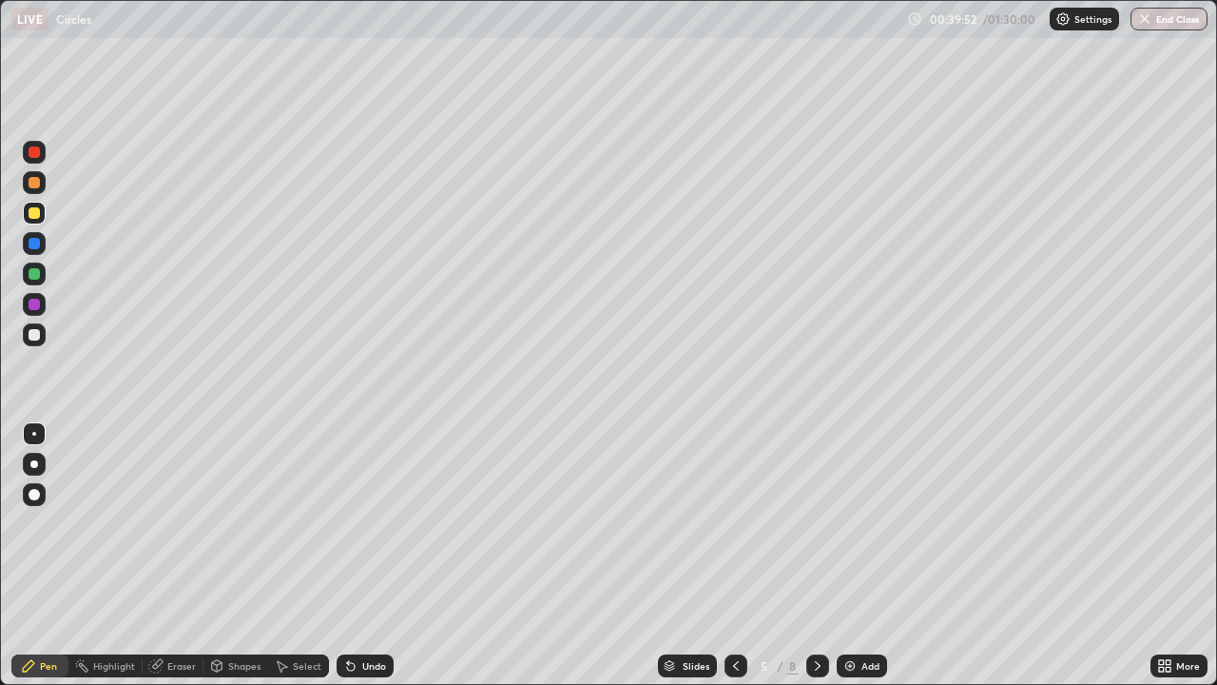
click at [43, 154] on div at bounding box center [34, 152] width 23 height 23
click at [44, 333] on div at bounding box center [34, 334] width 23 height 23
click at [43, 212] on div at bounding box center [34, 213] width 23 height 23
click at [42, 276] on div at bounding box center [34, 273] width 23 height 23
click at [42, 335] on div at bounding box center [34, 334] width 23 height 23
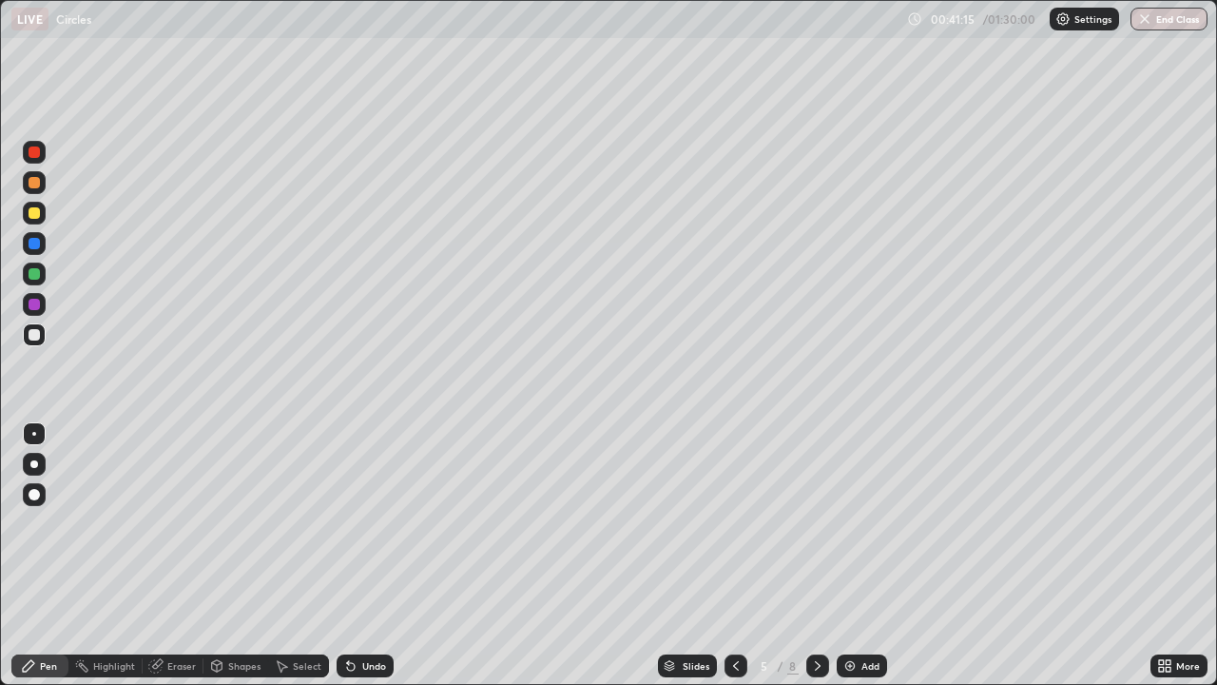
click at [41, 209] on div at bounding box center [34, 213] width 23 height 23
click at [43, 327] on div at bounding box center [34, 334] width 23 height 23
click at [41, 306] on div at bounding box center [34, 304] width 23 height 23
click at [42, 338] on div at bounding box center [34, 334] width 23 height 23
click at [41, 152] on div at bounding box center [34, 152] width 23 height 23
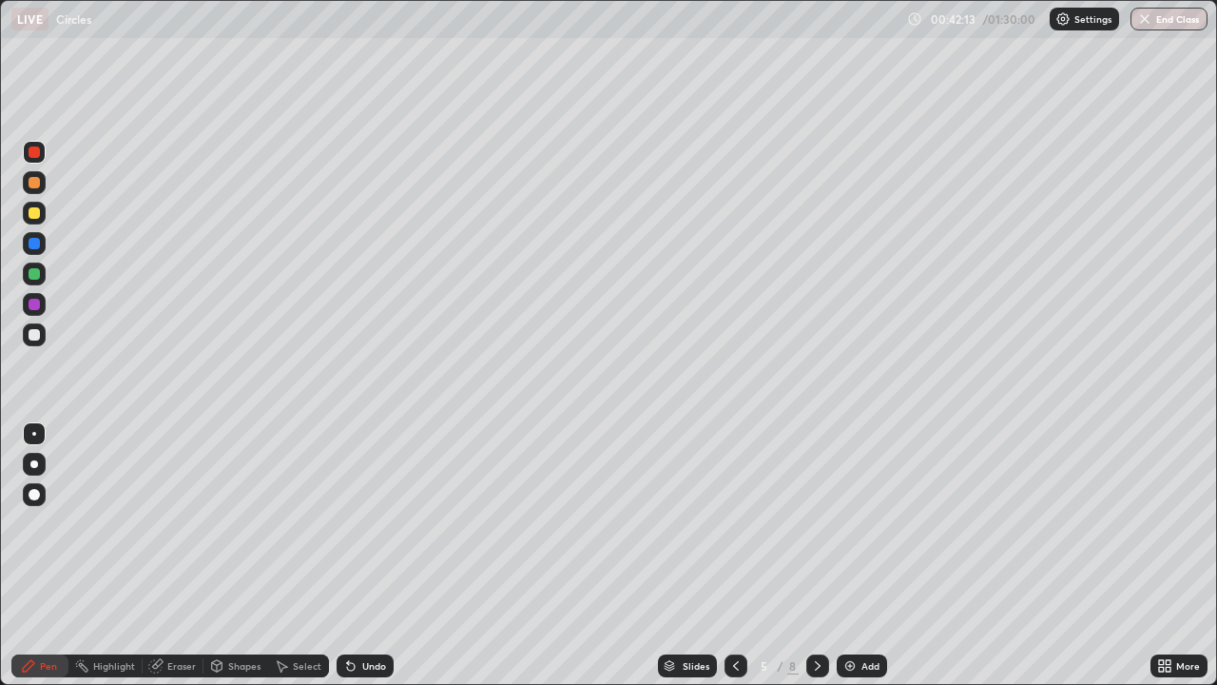
click at [41, 333] on div at bounding box center [34, 334] width 23 height 23
click at [43, 219] on div at bounding box center [34, 213] width 23 height 23
click at [372, 555] on div "Undo" at bounding box center [365, 665] width 57 height 23
click at [35, 335] on div at bounding box center [34, 334] width 11 height 11
click at [176, 555] on div "Eraser" at bounding box center [181, 666] width 29 height 10
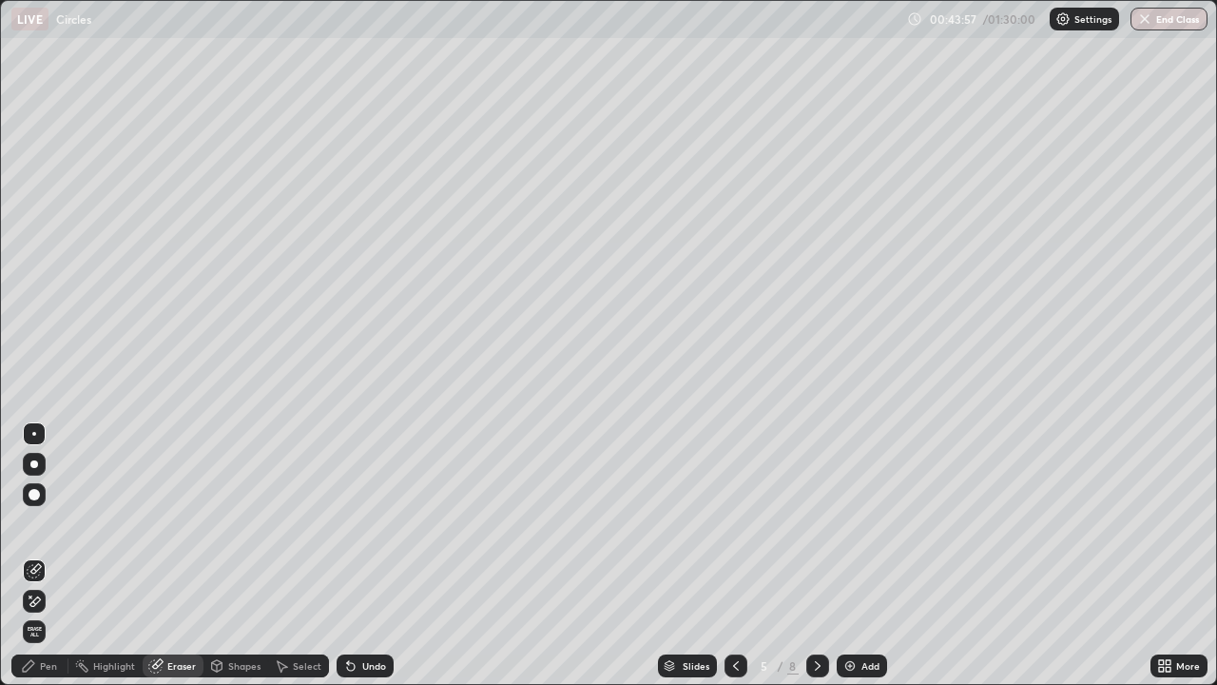
click at [48, 555] on div "Pen" at bounding box center [48, 666] width 17 height 10
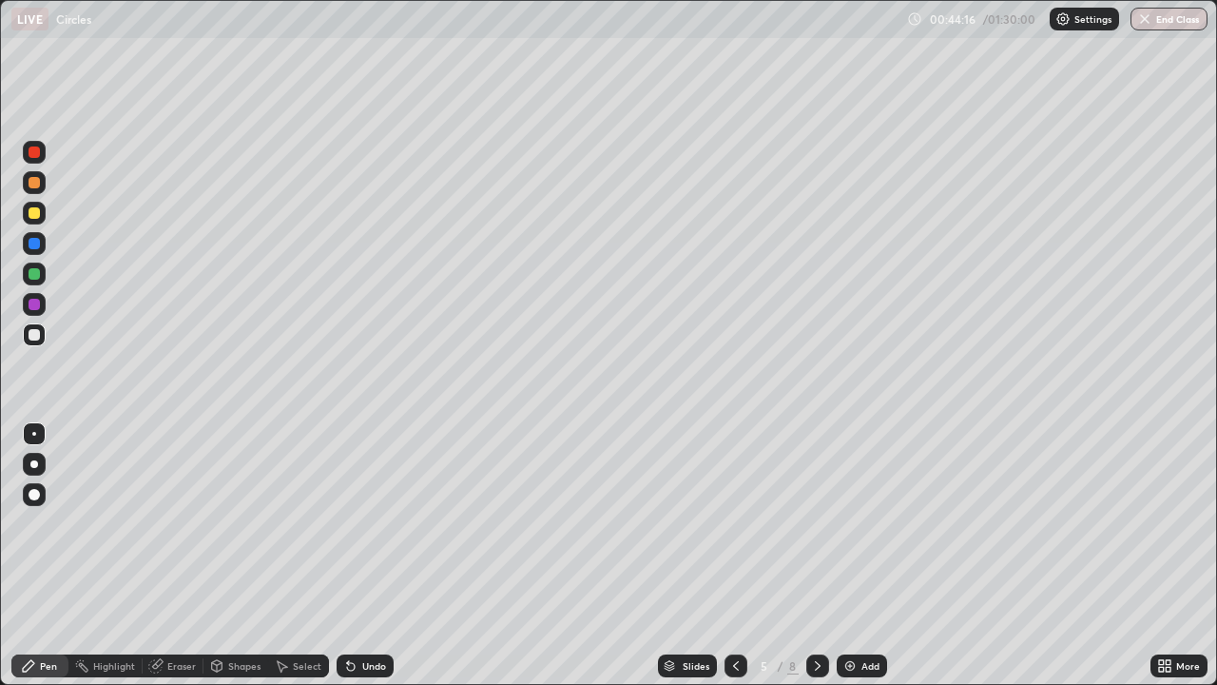
click at [42, 271] on div at bounding box center [34, 273] width 23 height 23
click at [224, 555] on div "Shapes" at bounding box center [235, 665] width 65 height 23
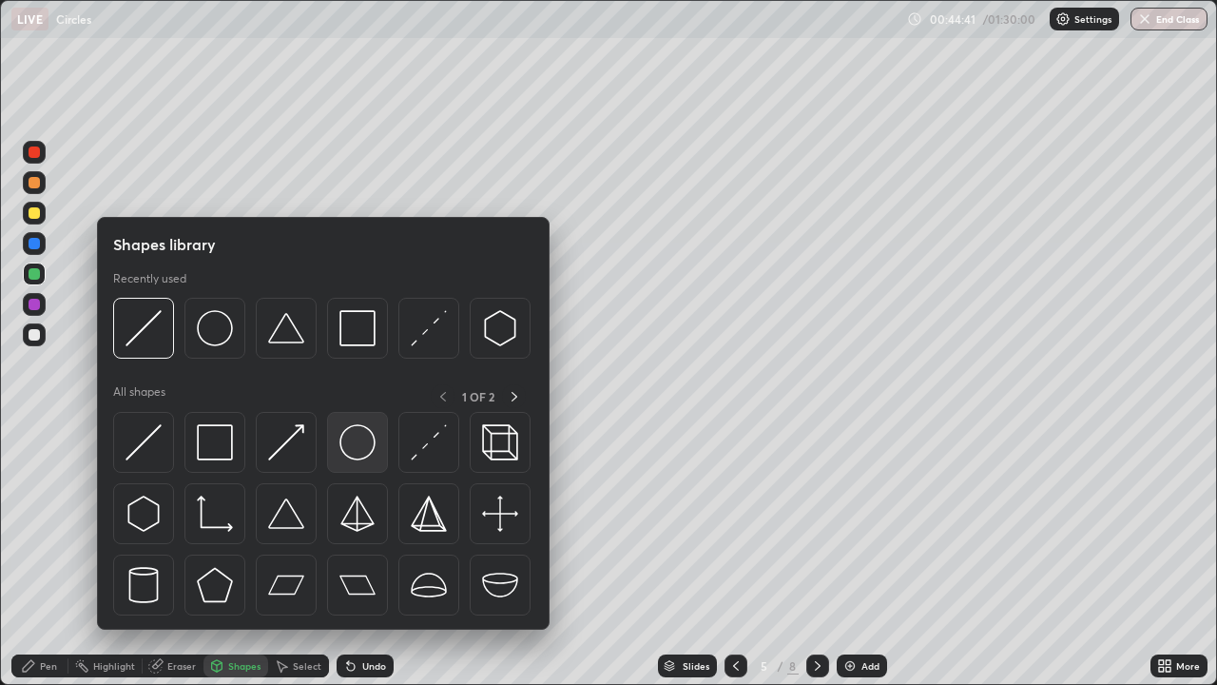
click at [349, 441] on img at bounding box center [357, 442] width 36 height 36
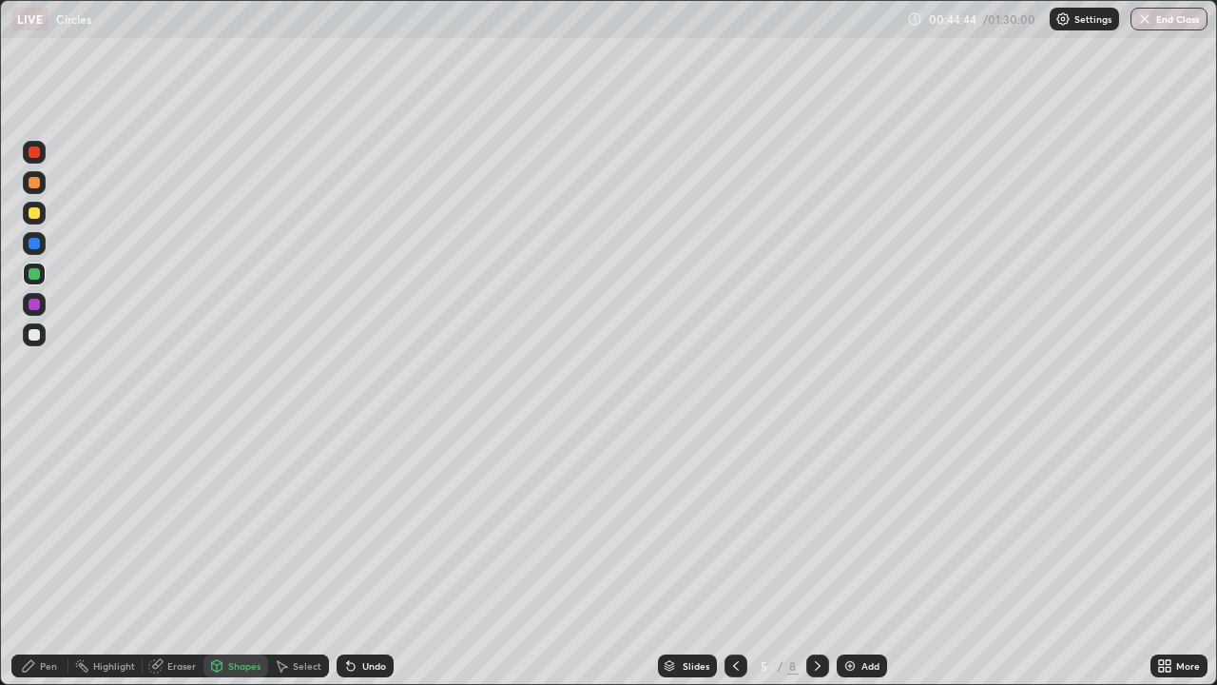
click at [230, 555] on div "Shapes" at bounding box center [244, 666] width 32 height 10
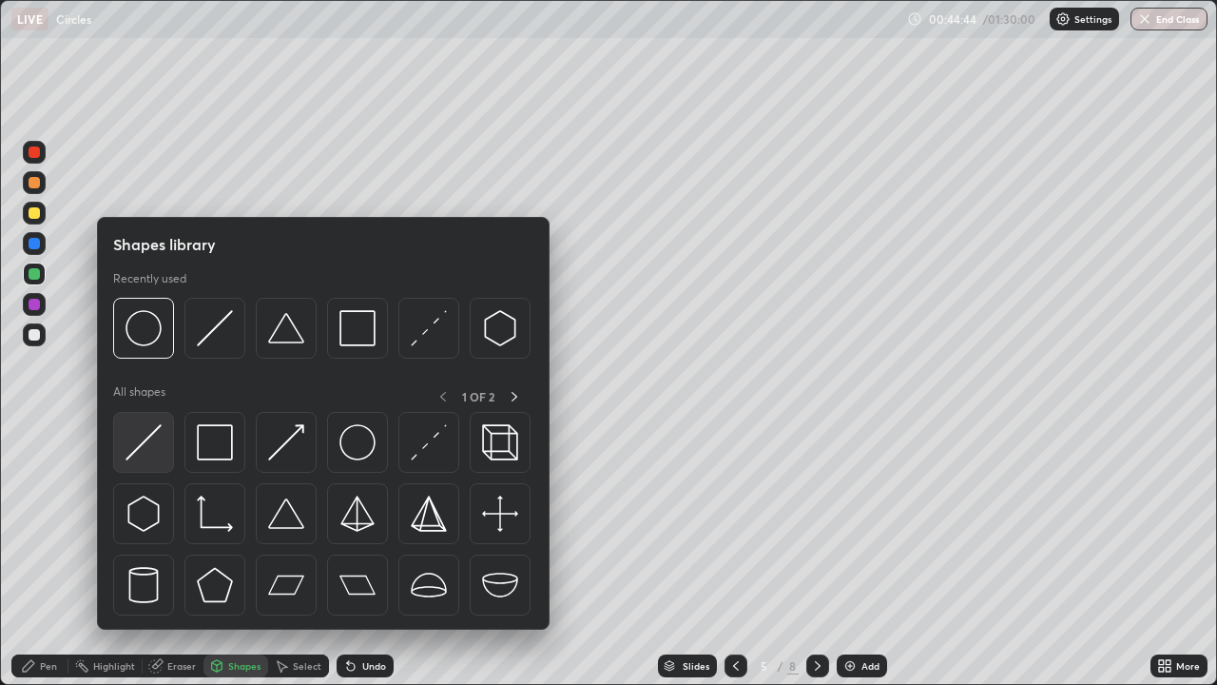
click at [154, 433] on img at bounding box center [144, 442] width 36 height 36
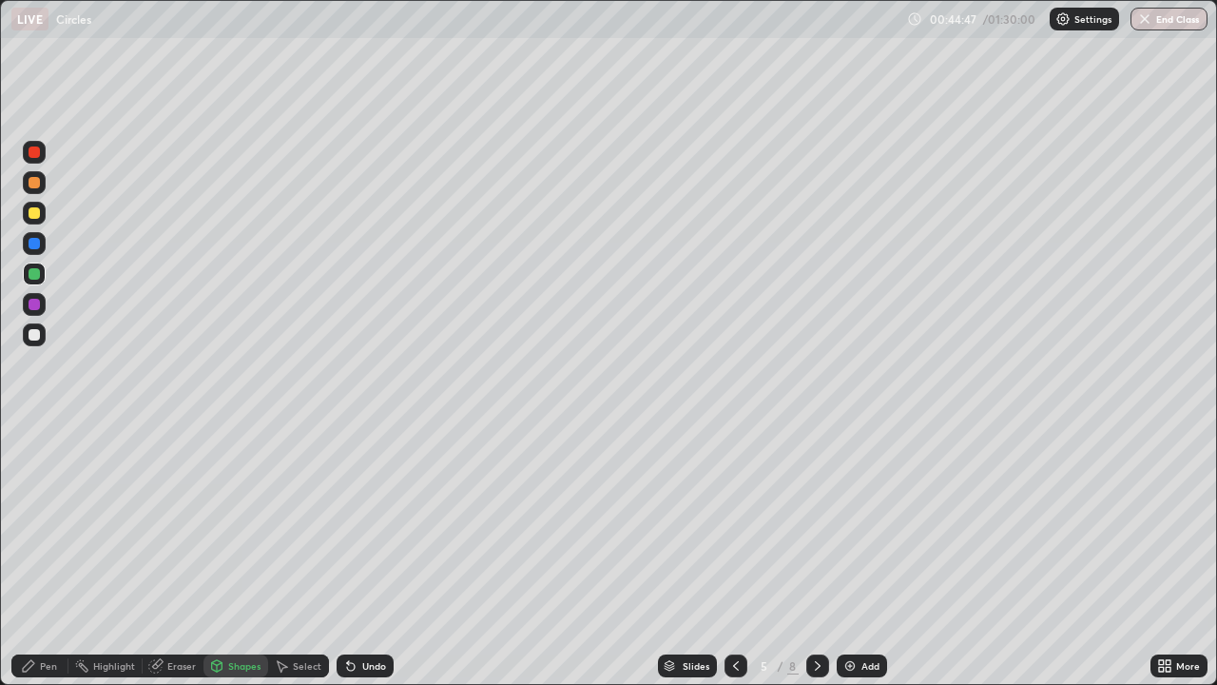
click at [240, 555] on div "Shapes" at bounding box center [244, 666] width 32 height 10
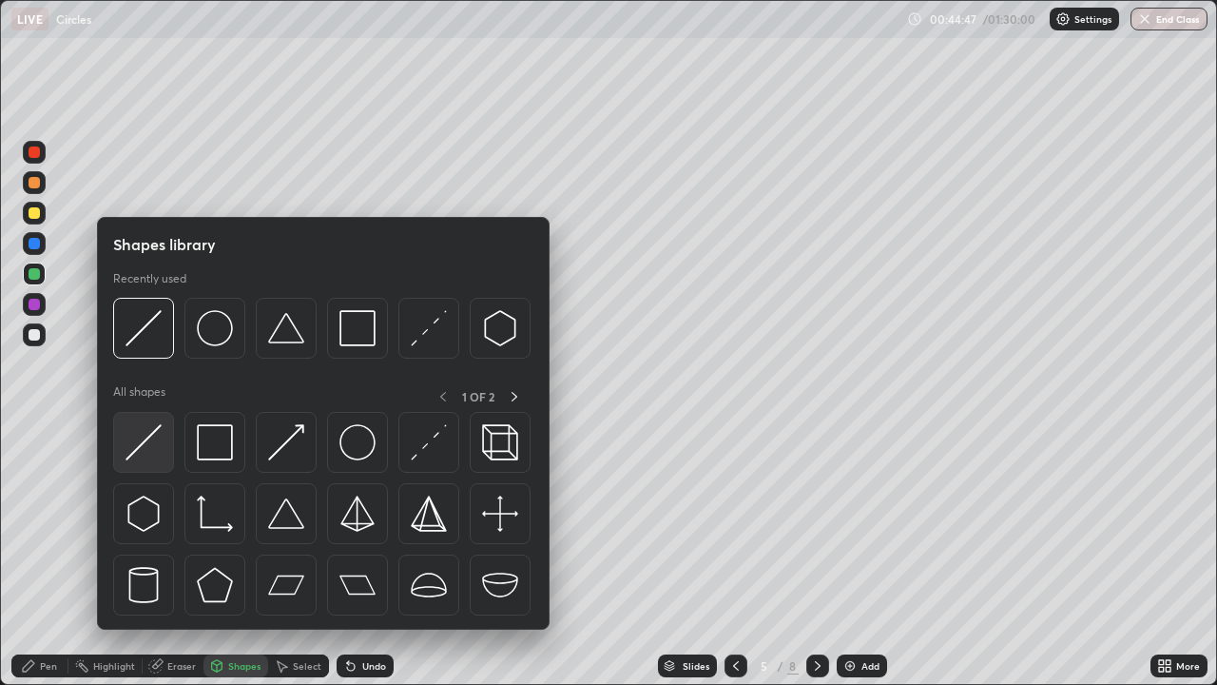
click at [155, 429] on img at bounding box center [144, 442] width 36 height 36
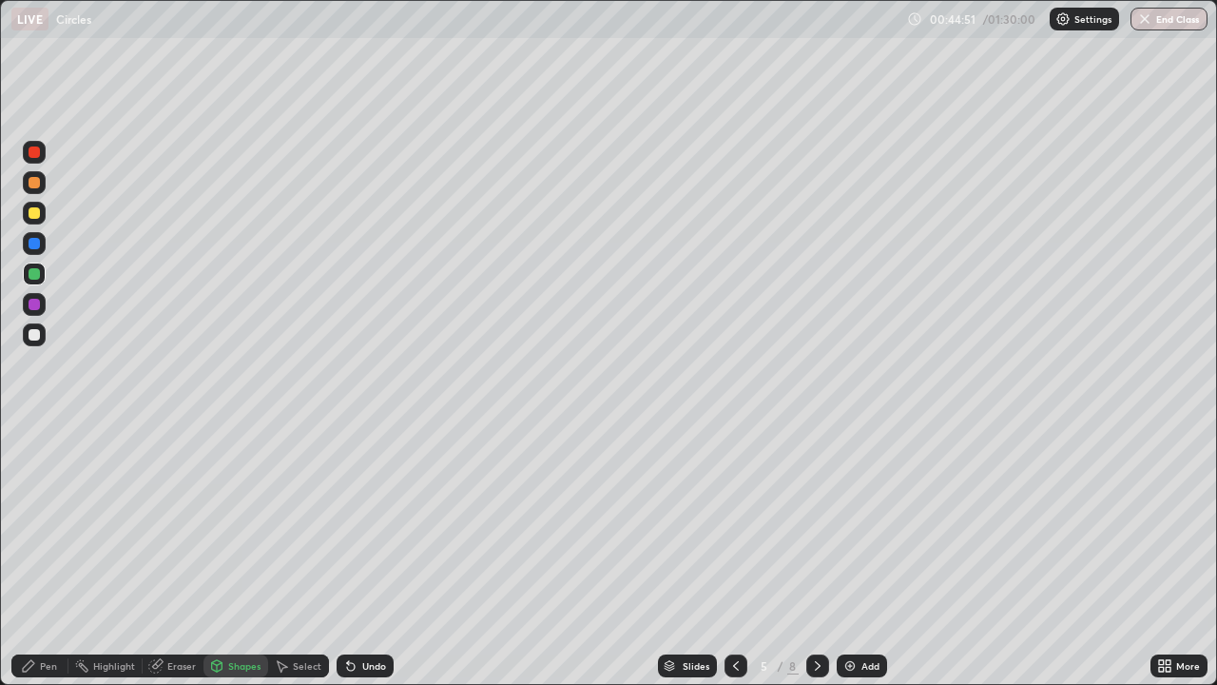
click at [48, 555] on div "Pen" at bounding box center [48, 666] width 17 height 10
click at [35, 335] on div at bounding box center [34, 334] width 11 height 11
click at [42, 184] on div at bounding box center [34, 182] width 23 height 23
click at [850, 555] on img at bounding box center [850, 665] width 15 height 15
click at [43, 335] on div at bounding box center [34, 334] width 23 height 23
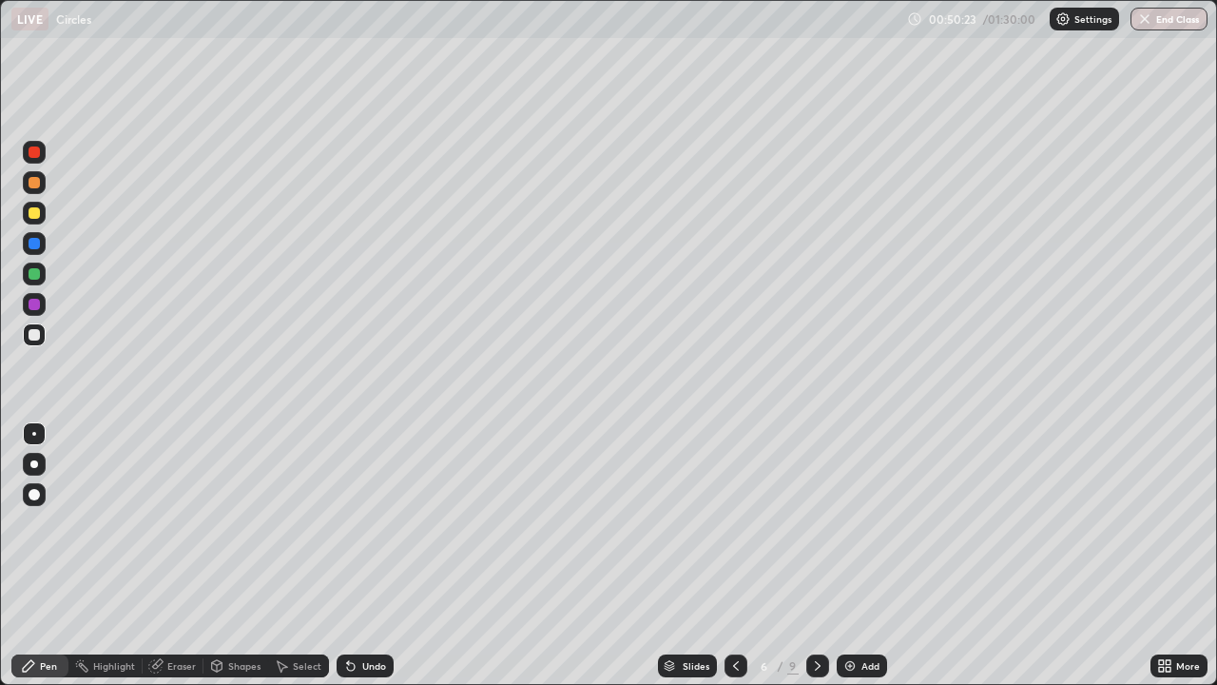
click at [233, 555] on div "Shapes" at bounding box center [244, 666] width 32 height 10
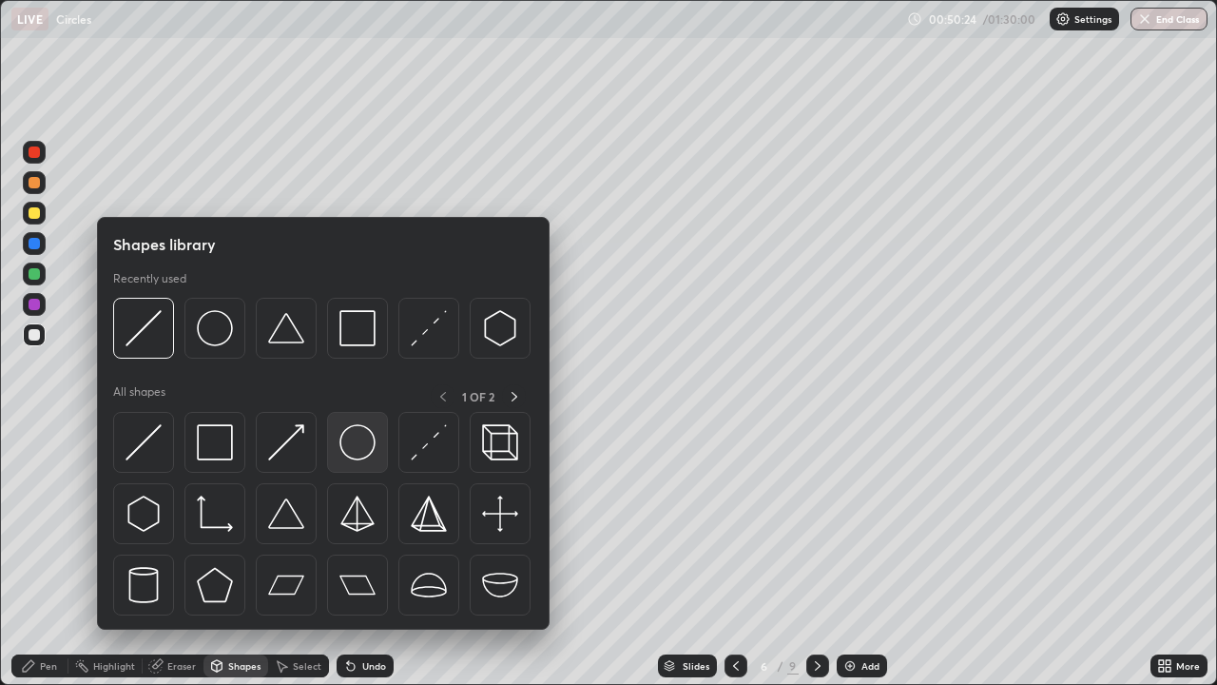
click at [354, 436] on img at bounding box center [357, 442] width 36 height 36
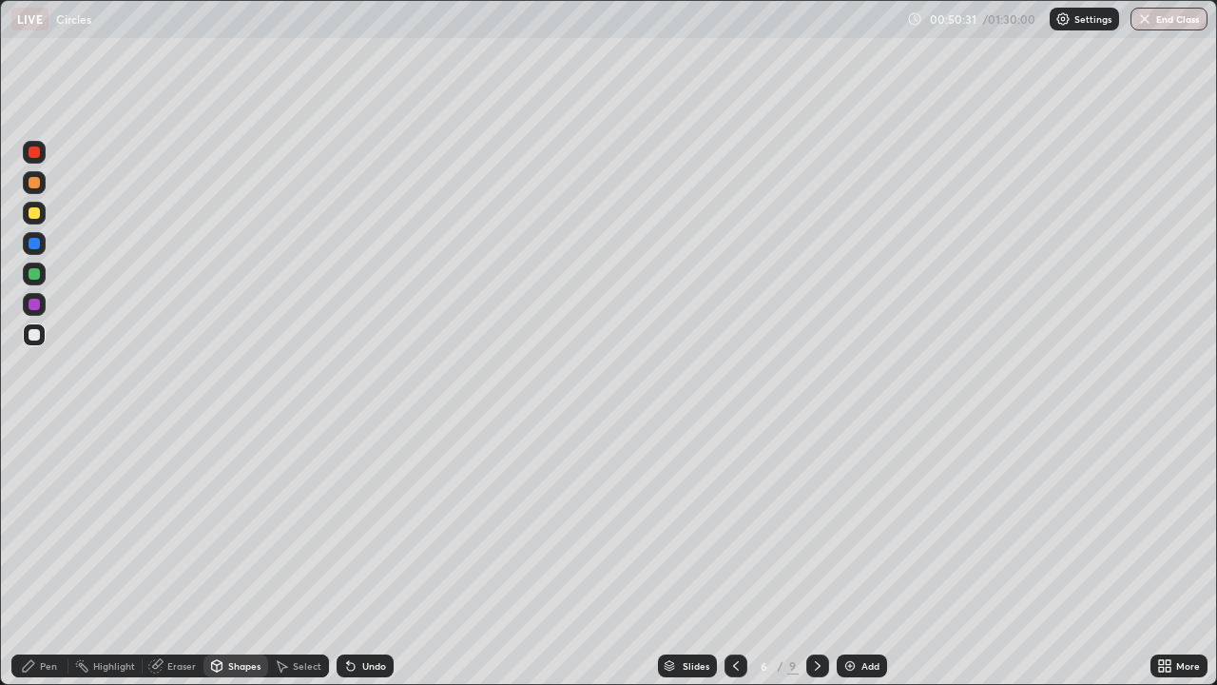
click at [239, 555] on div "Shapes" at bounding box center [235, 665] width 65 height 23
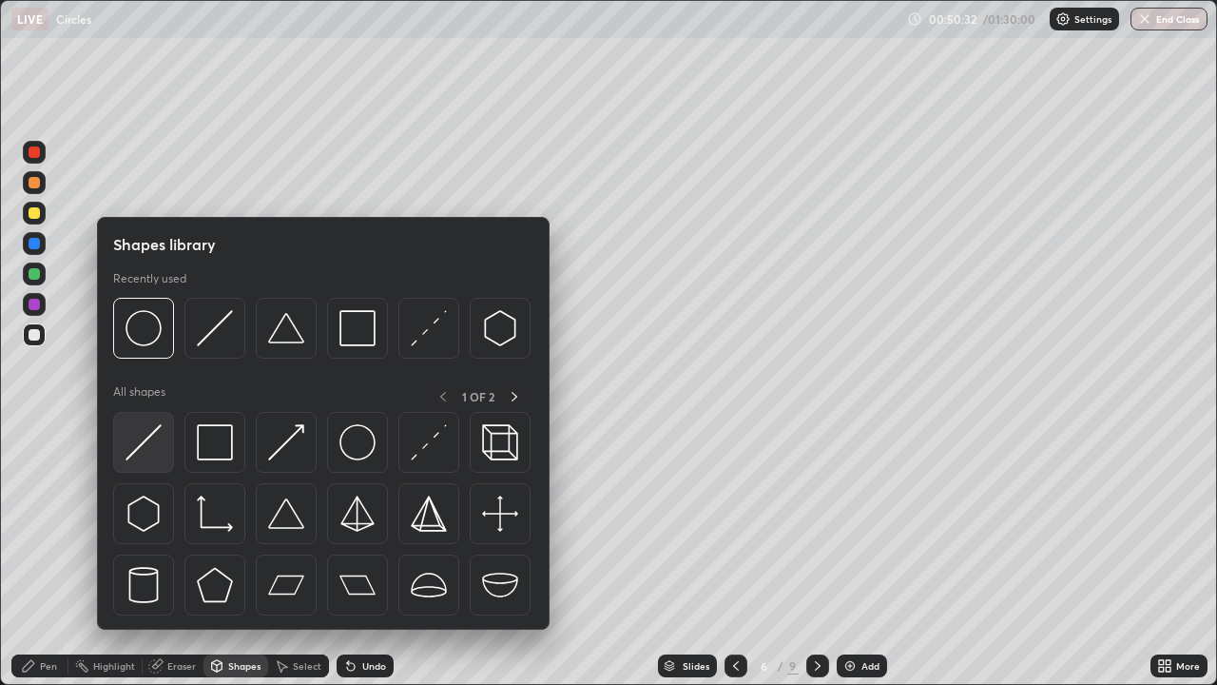
click at [152, 431] on img at bounding box center [144, 442] width 36 height 36
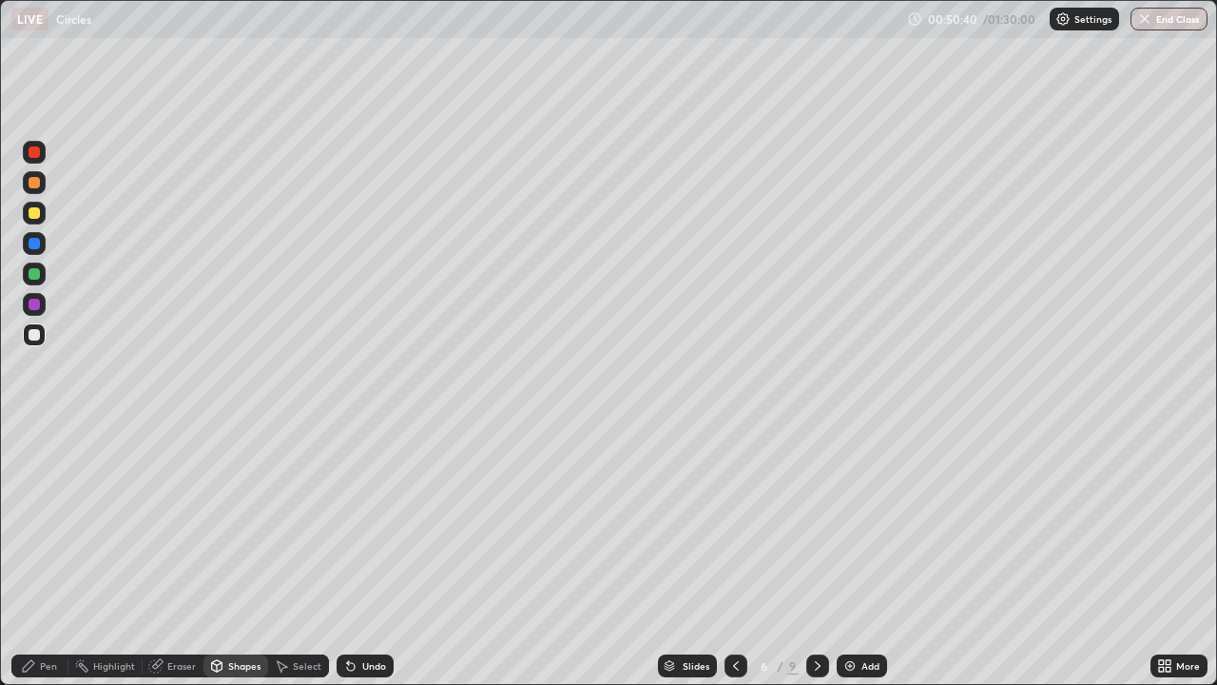
click at [44, 211] on div at bounding box center [34, 213] width 23 height 23
click at [48, 555] on div "Pen" at bounding box center [48, 666] width 17 height 10
click at [44, 333] on div at bounding box center [34, 334] width 23 height 23
click at [34, 211] on div at bounding box center [34, 212] width 11 height 11
click at [41, 243] on div at bounding box center [34, 243] width 23 height 23
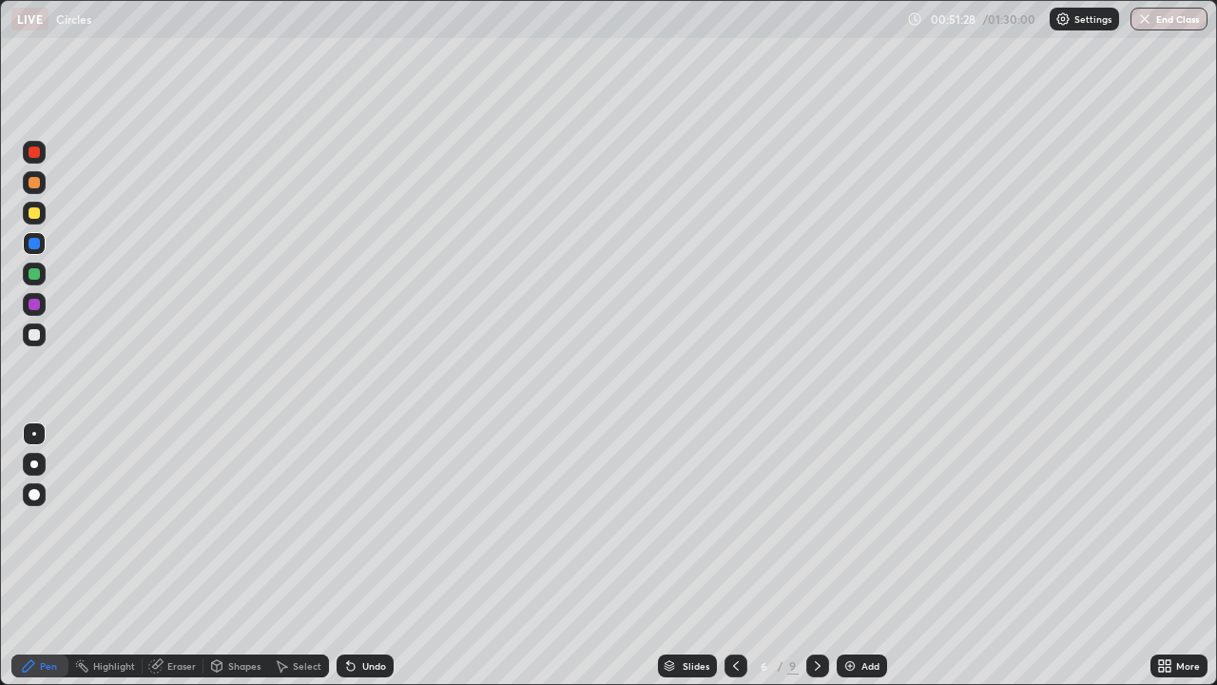
click at [35, 274] on div at bounding box center [34, 273] width 11 height 11
click at [234, 555] on div "Shapes" at bounding box center [244, 666] width 32 height 10
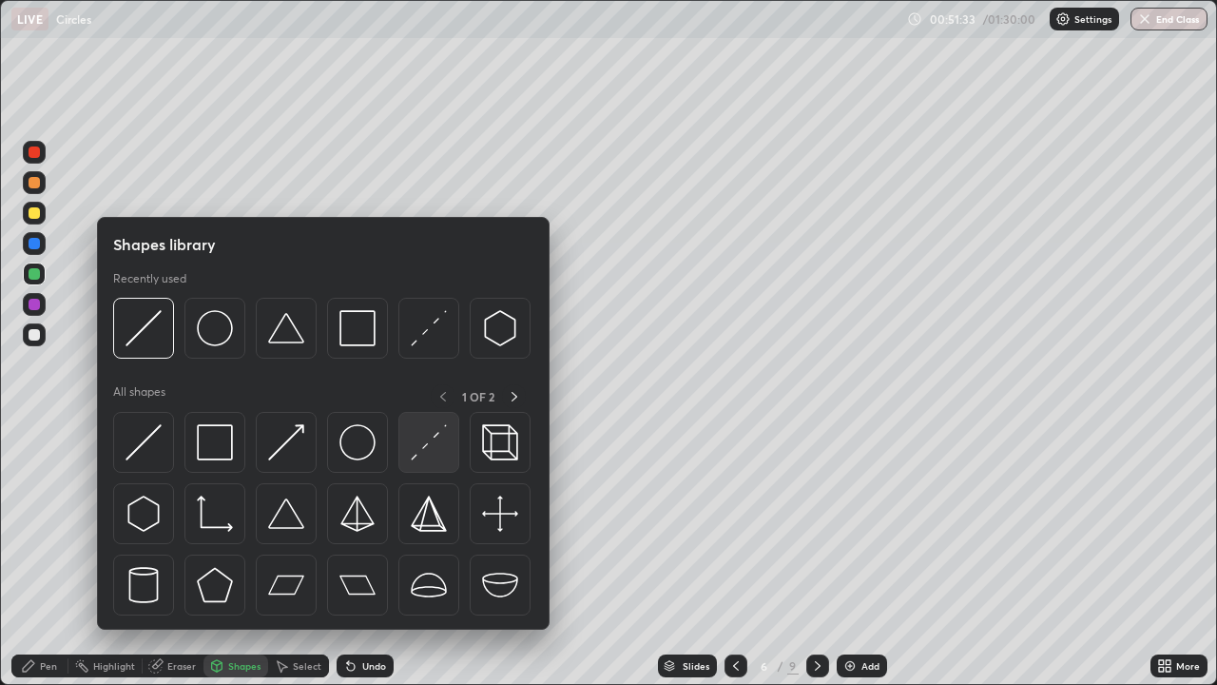
click at [419, 435] on img at bounding box center [429, 442] width 36 height 36
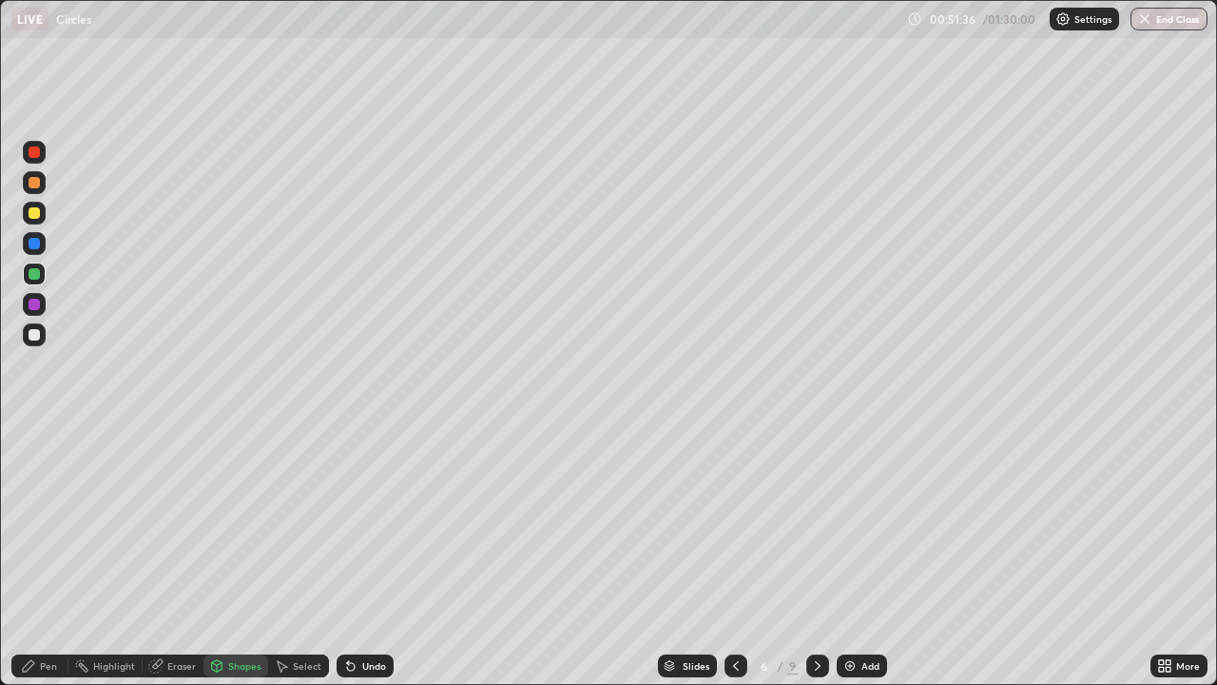
click at [42, 336] on div at bounding box center [34, 334] width 23 height 23
click at [365, 555] on div "Undo" at bounding box center [365, 665] width 57 height 23
click at [48, 555] on div "Pen" at bounding box center [48, 666] width 17 height 10
click at [45, 208] on div at bounding box center [34, 213] width 23 height 23
click at [41, 300] on div at bounding box center [34, 304] width 23 height 23
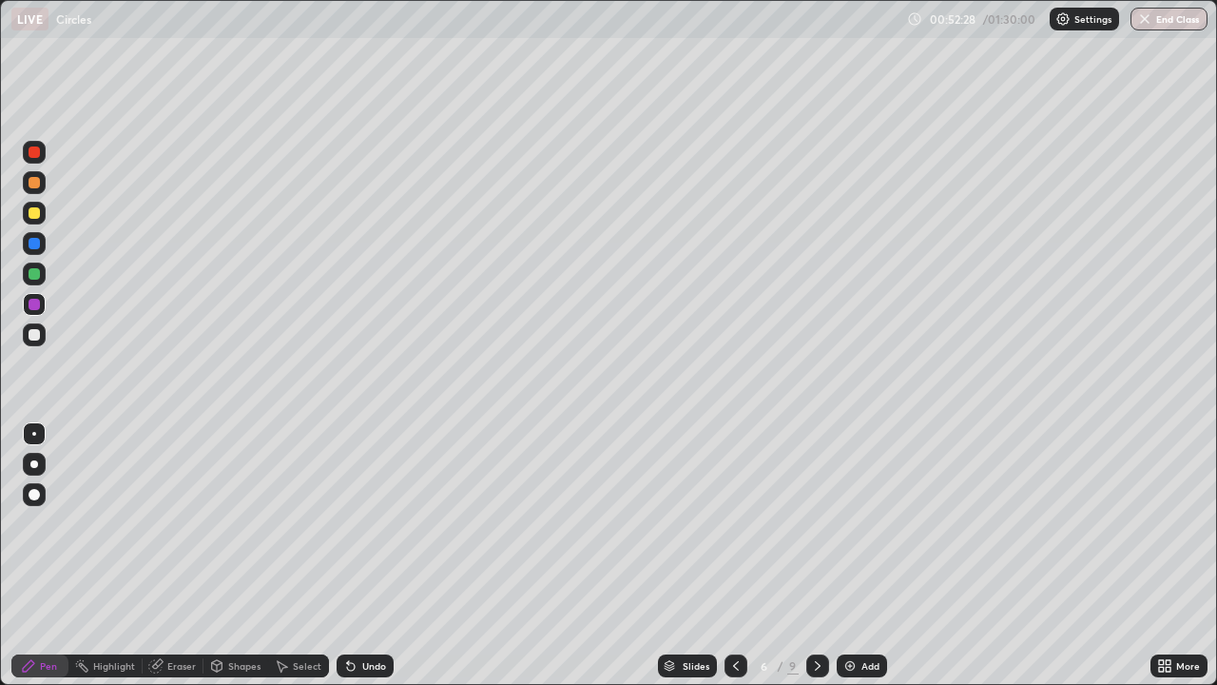
click at [44, 333] on div at bounding box center [34, 334] width 23 height 23
click at [238, 555] on div "Shapes" at bounding box center [244, 666] width 32 height 10
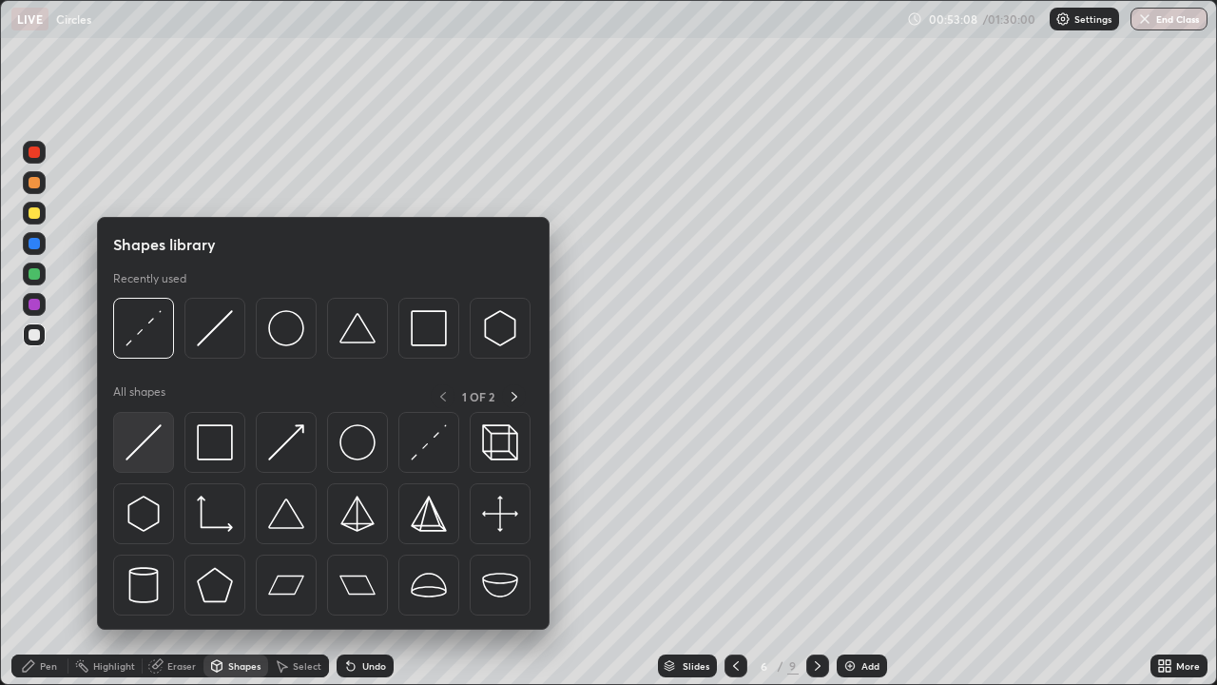
click at [155, 432] on img at bounding box center [144, 442] width 36 height 36
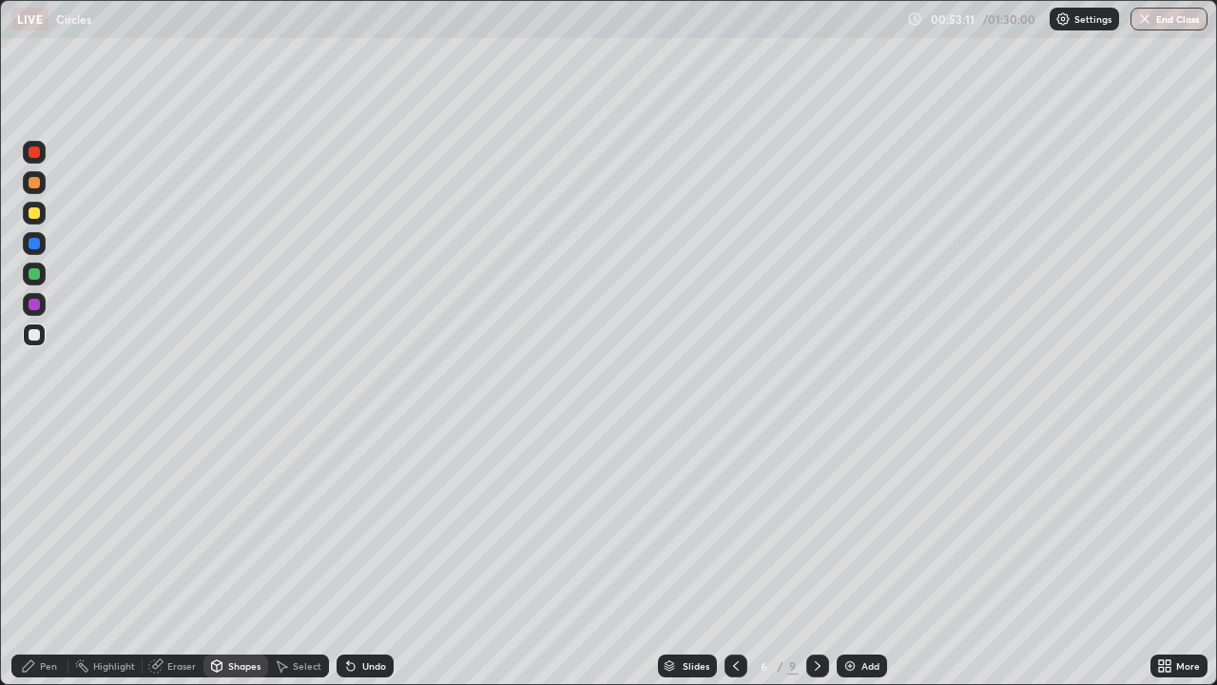
click at [48, 555] on div "Pen" at bounding box center [48, 666] width 17 height 10
click at [43, 210] on div at bounding box center [34, 213] width 23 height 23
click at [0, 555] on div "Setting up your live class" at bounding box center [608, 342] width 1217 height 685
click at [43, 338] on div at bounding box center [34, 334] width 23 height 23
click at [370, 555] on div "Undo" at bounding box center [374, 666] width 24 height 10
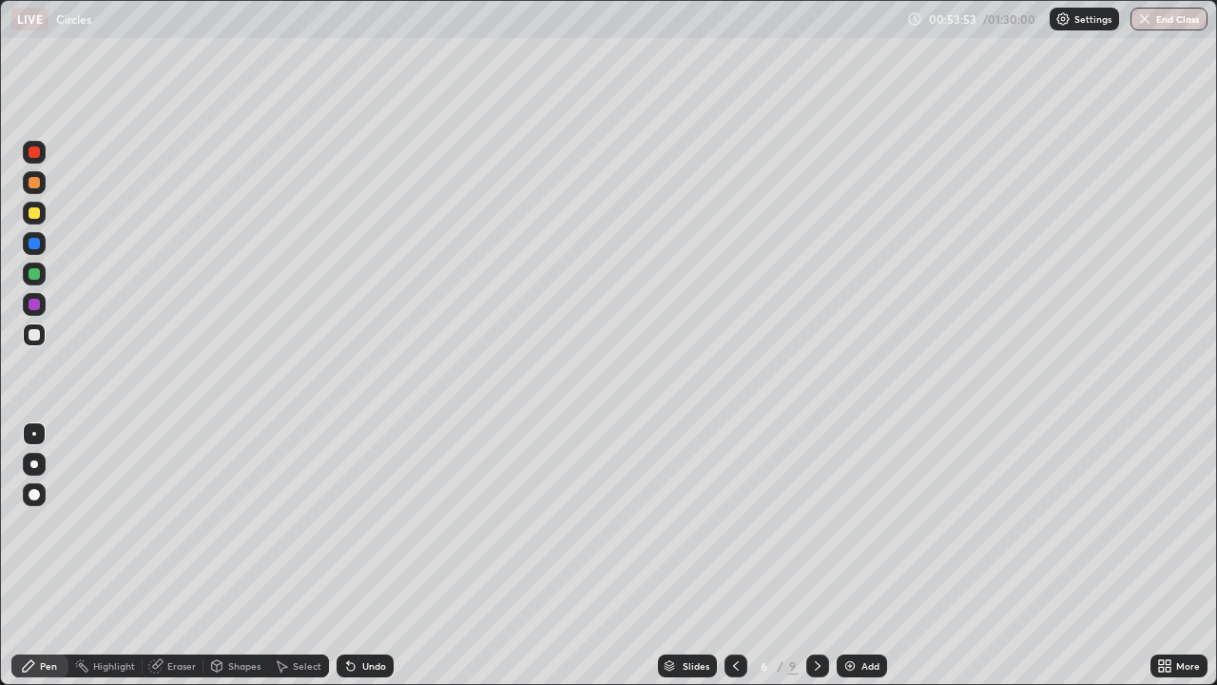
click at [371, 555] on div "Undo" at bounding box center [374, 666] width 24 height 10
click at [373, 555] on div "Undo" at bounding box center [374, 666] width 24 height 10
click at [43, 300] on div at bounding box center [34, 304] width 23 height 23
click at [43, 336] on div at bounding box center [34, 334] width 23 height 23
click at [41, 174] on div at bounding box center [34, 182] width 23 height 23
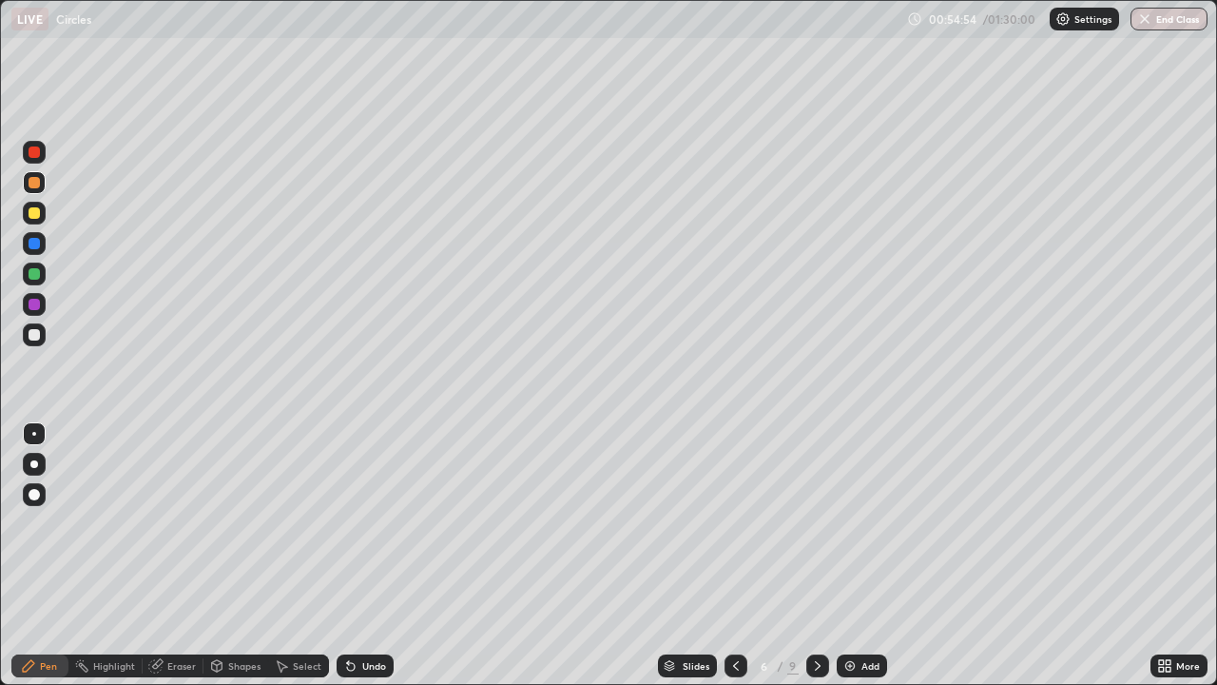
click at [239, 555] on div "Shapes" at bounding box center [244, 666] width 32 height 10
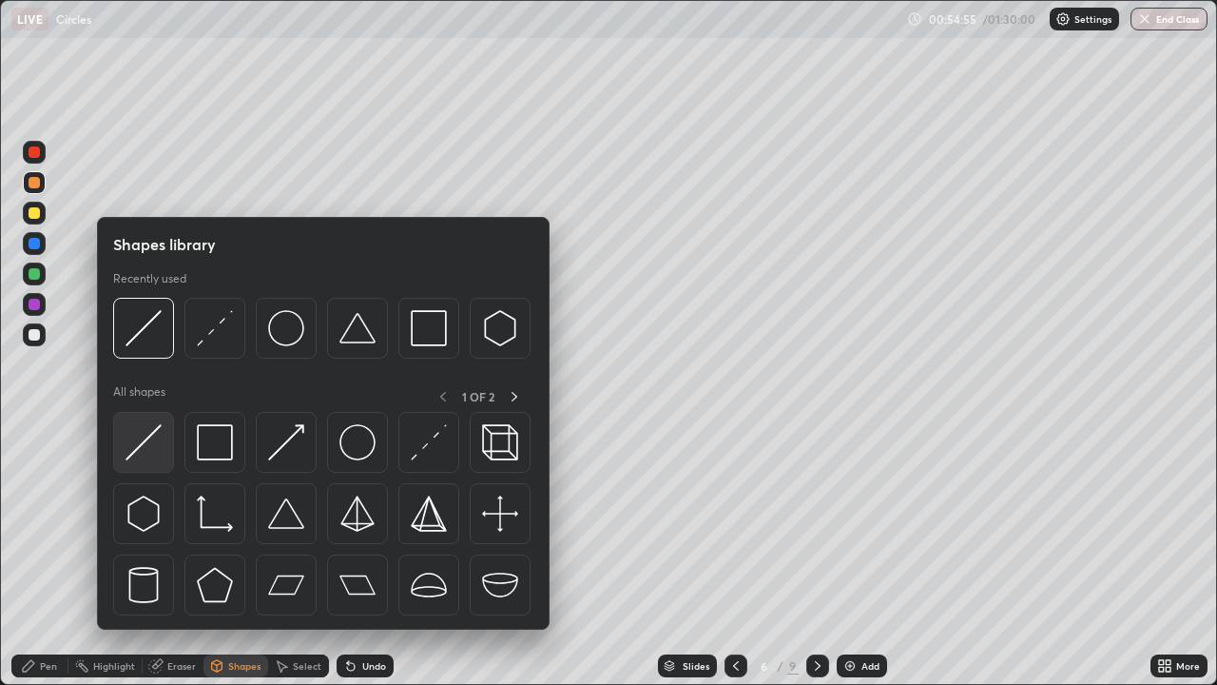
click at [154, 425] on img at bounding box center [144, 442] width 36 height 36
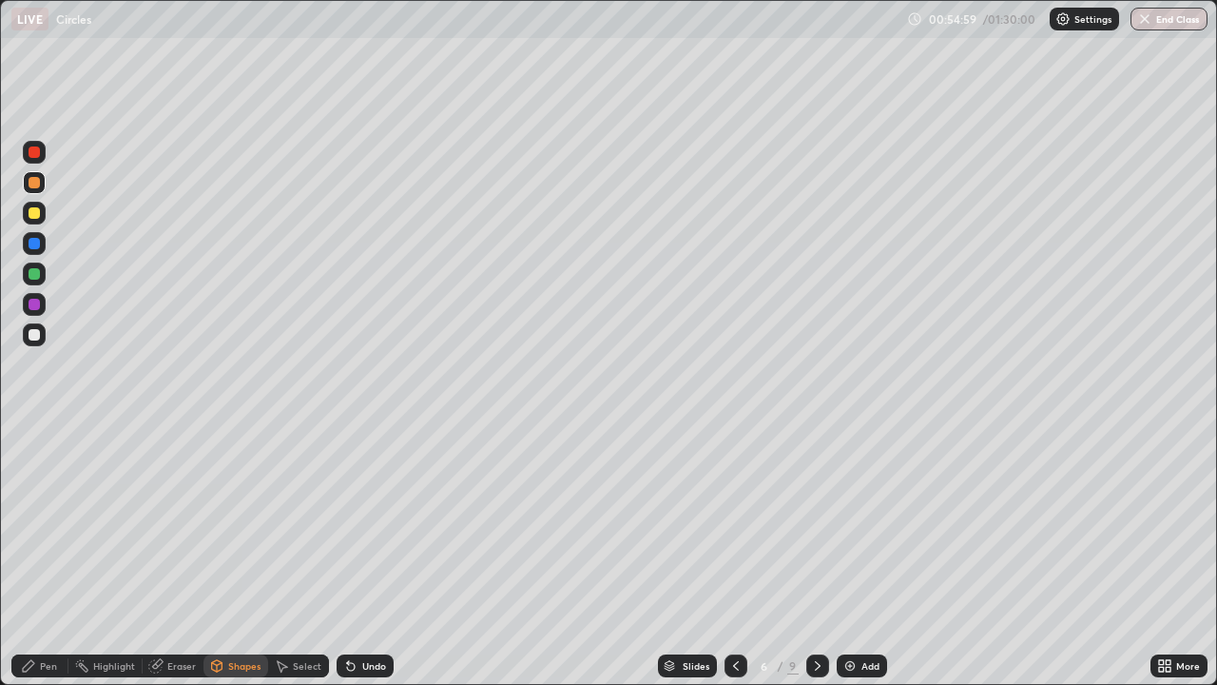
click at [43, 338] on div at bounding box center [34, 334] width 23 height 23
click at [363, 555] on div "Undo" at bounding box center [374, 666] width 24 height 10
click at [40, 555] on div "Pen" at bounding box center [48, 666] width 17 height 10
click at [42, 208] on div at bounding box center [34, 213] width 23 height 23
click at [43, 339] on div at bounding box center [34, 334] width 23 height 23
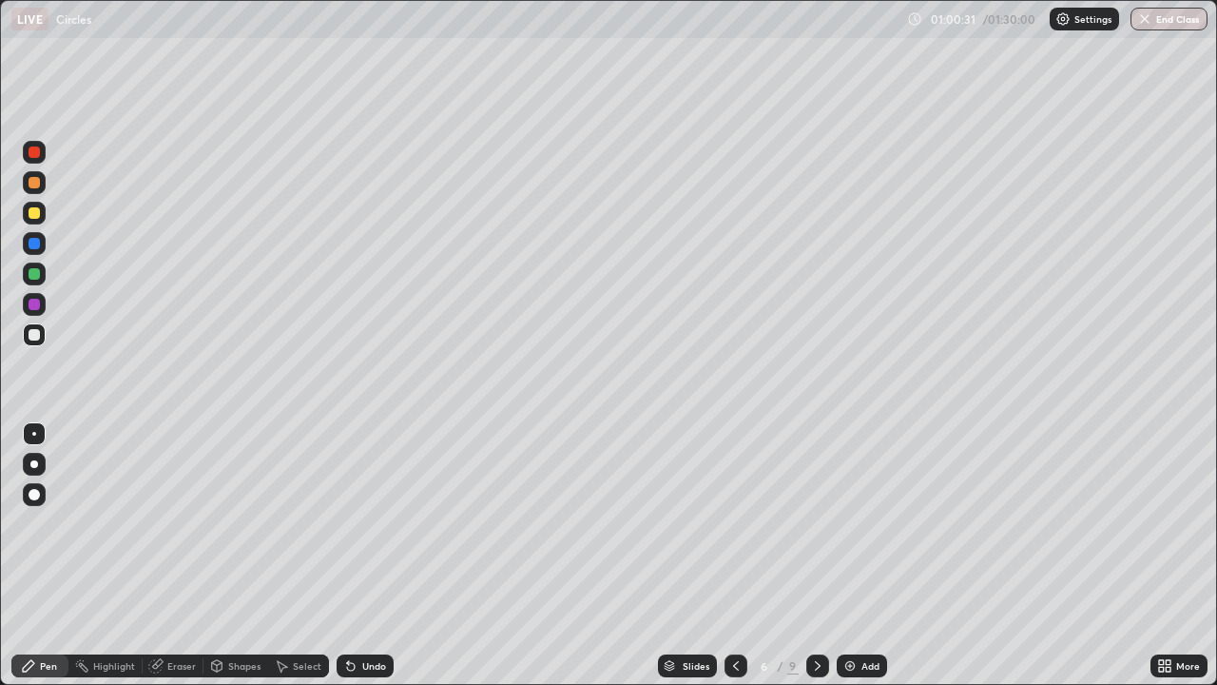
click at [850, 555] on img at bounding box center [850, 665] width 15 height 15
click at [237, 555] on div "Shapes" at bounding box center [244, 666] width 32 height 10
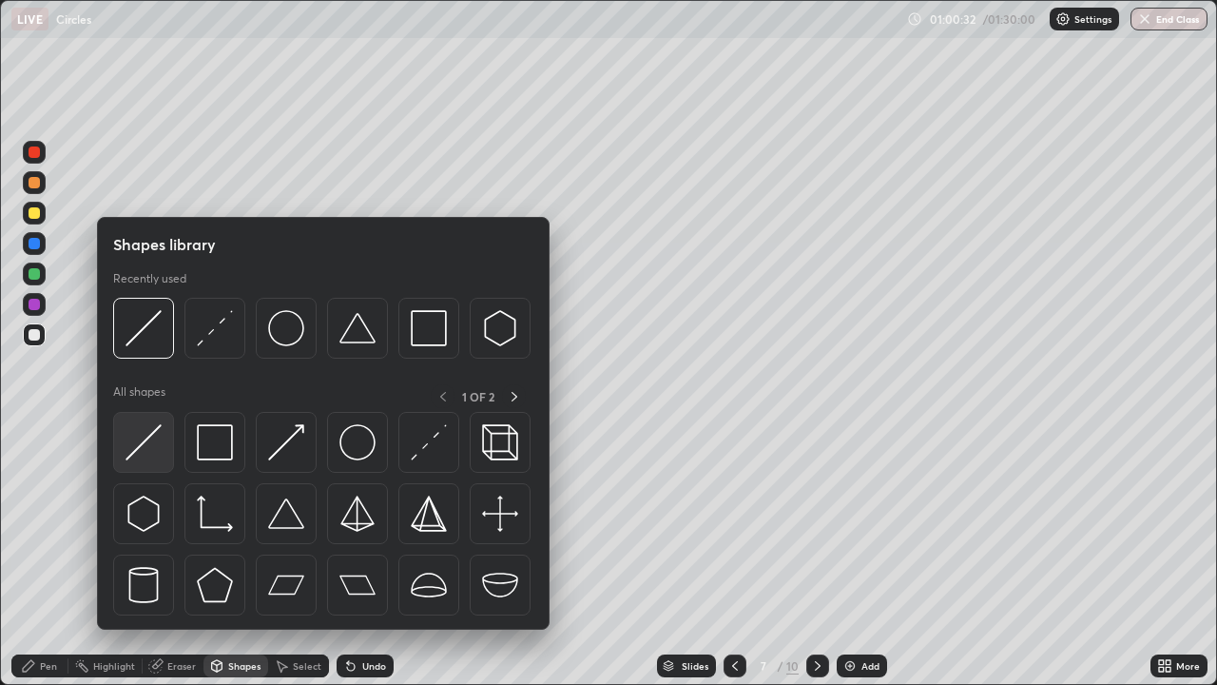
click at [152, 431] on img at bounding box center [144, 442] width 36 height 36
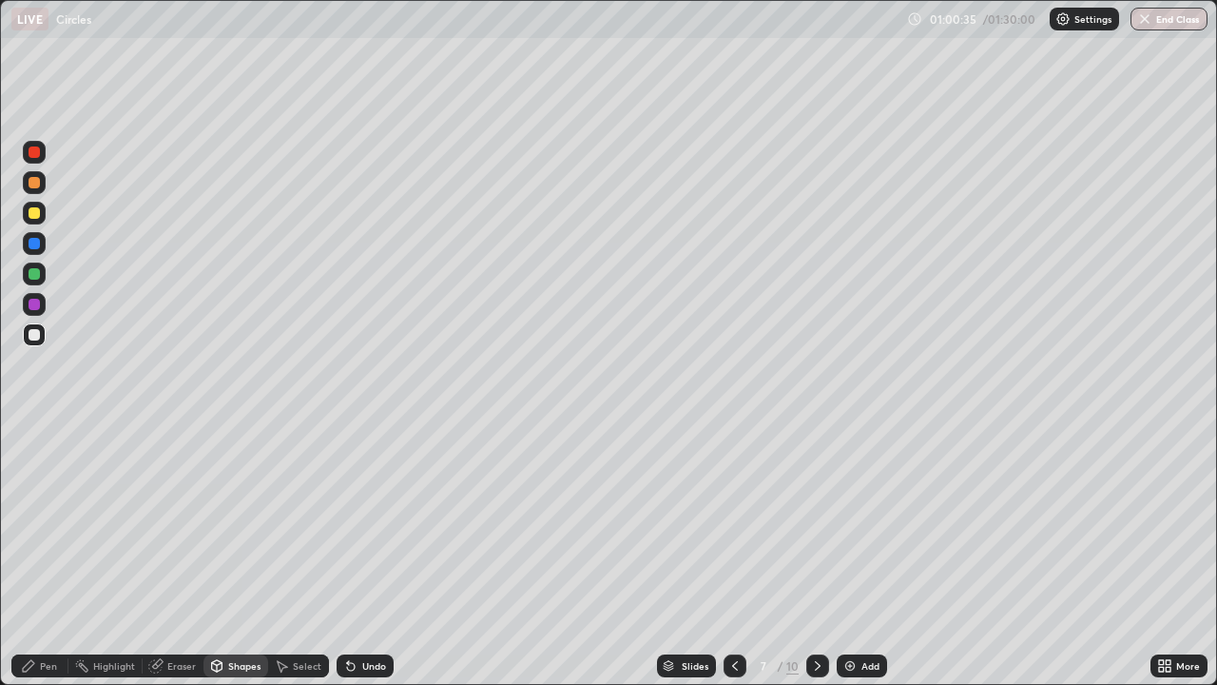
click at [40, 555] on div "Pen" at bounding box center [48, 666] width 17 height 10
click at [44, 212] on div at bounding box center [34, 213] width 23 height 23
click at [239, 555] on div "Shapes" at bounding box center [244, 666] width 32 height 10
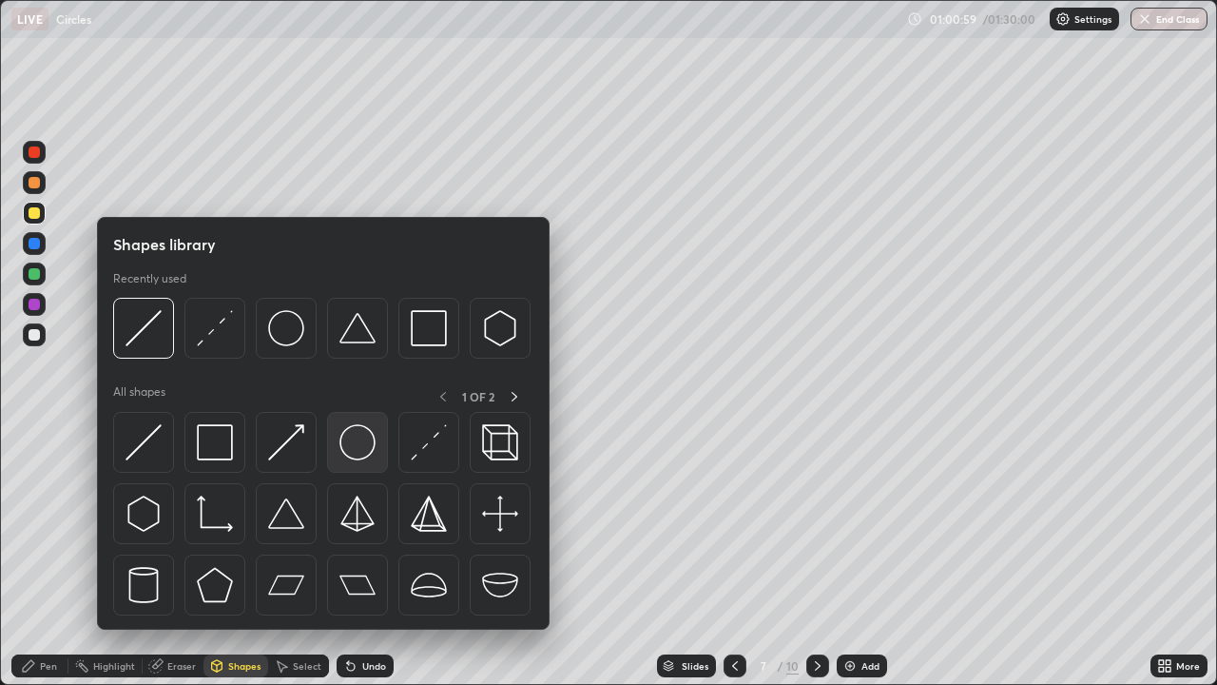
click at [355, 449] on img at bounding box center [357, 442] width 36 height 36
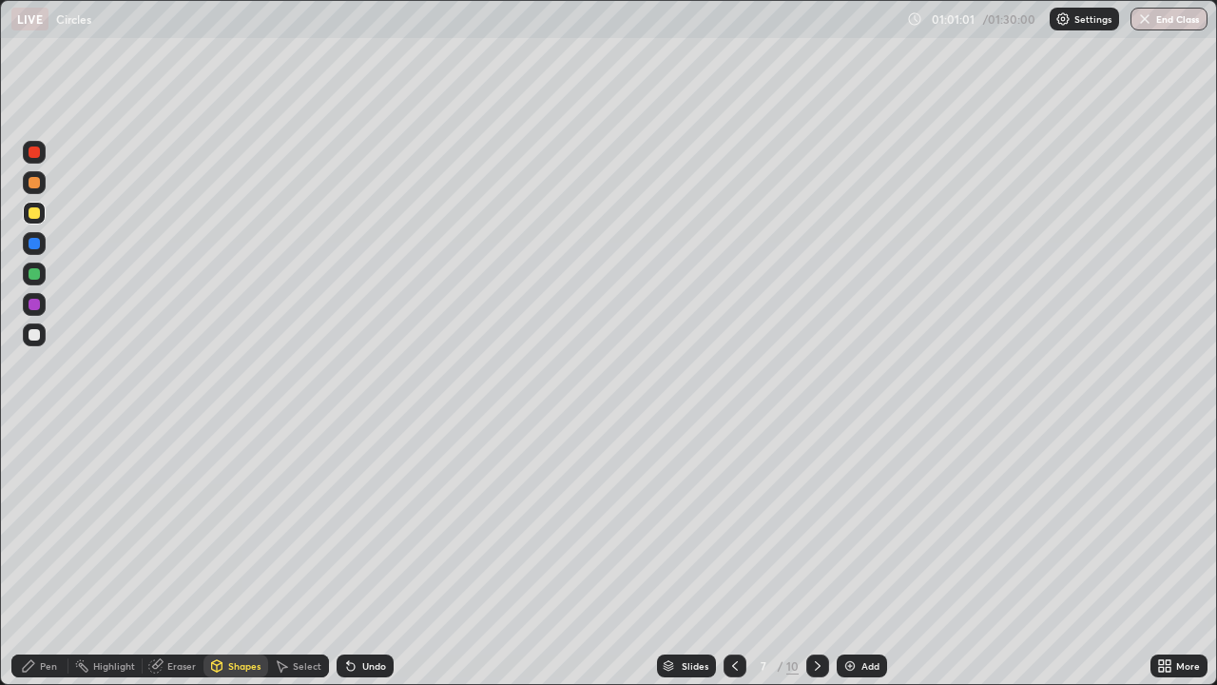
click at [232, 555] on div "Shapes" at bounding box center [244, 666] width 32 height 10
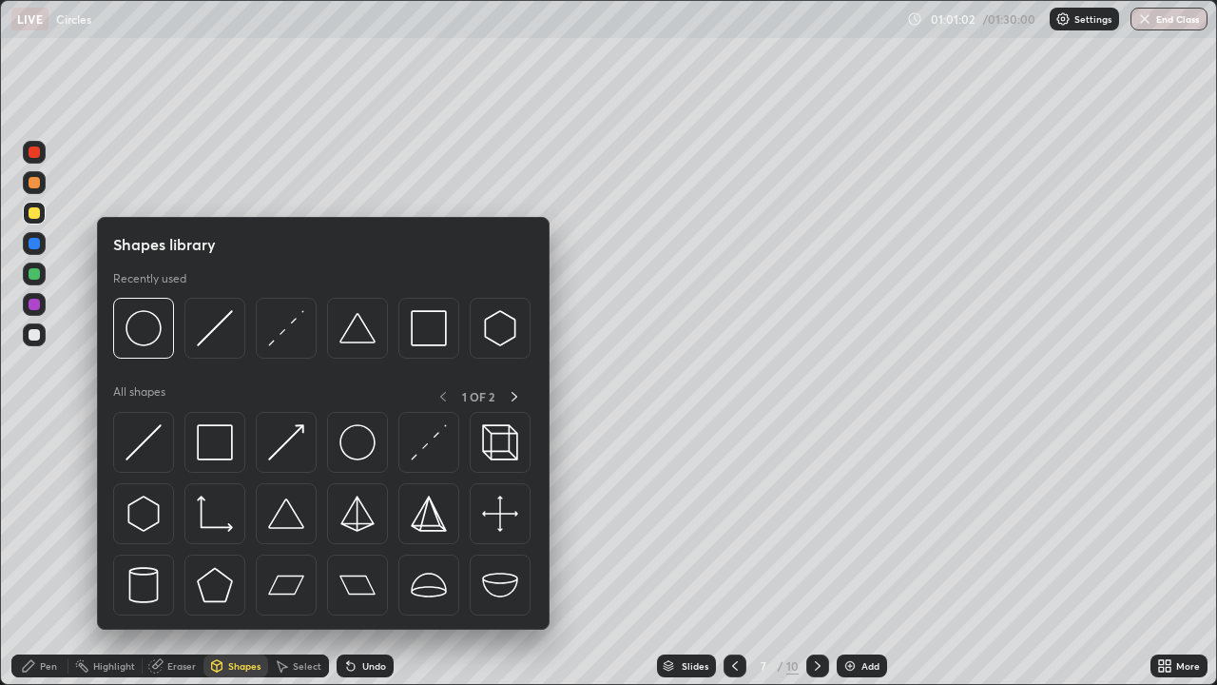
click at [152, 429] on img at bounding box center [144, 442] width 36 height 36
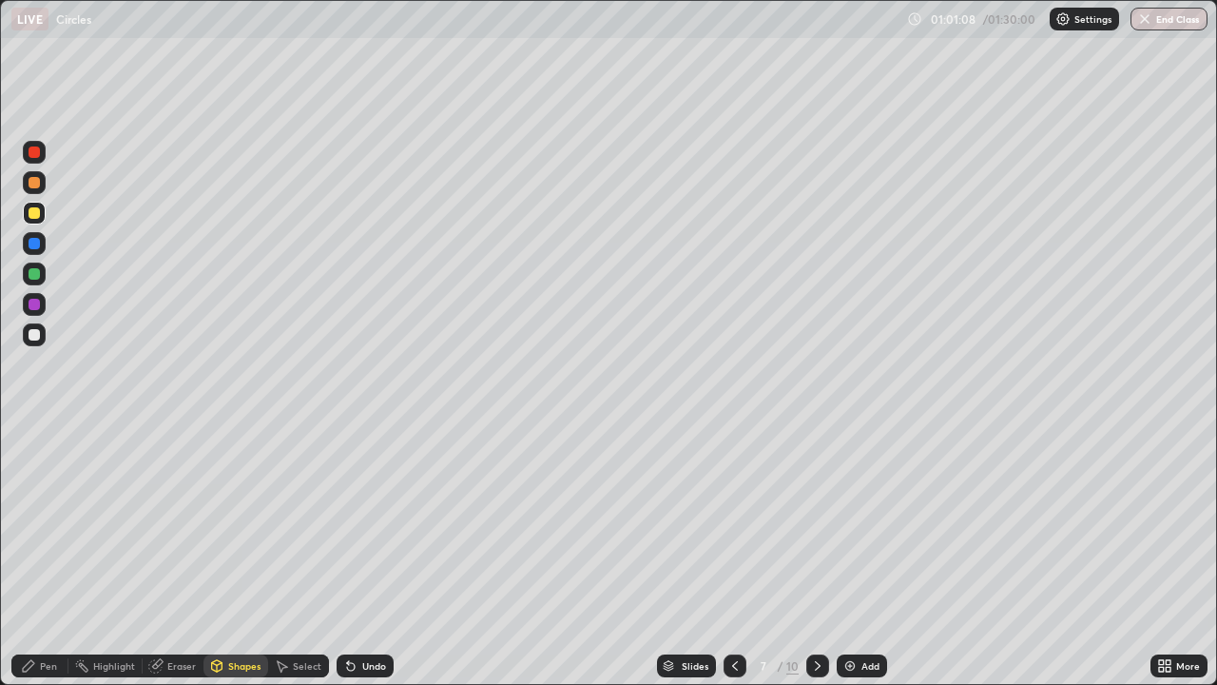
click at [52, 555] on div "Pen" at bounding box center [48, 666] width 17 height 10
click at [45, 332] on div at bounding box center [34, 334] width 23 height 23
click at [41, 212] on div at bounding box center [34, 213] width 23 height 23
click at [44, 241] on div at bounding box center [34, 243] width 23 height 23
click at [41, 335] on div at bounding box center [34, 334] width 23 height 23
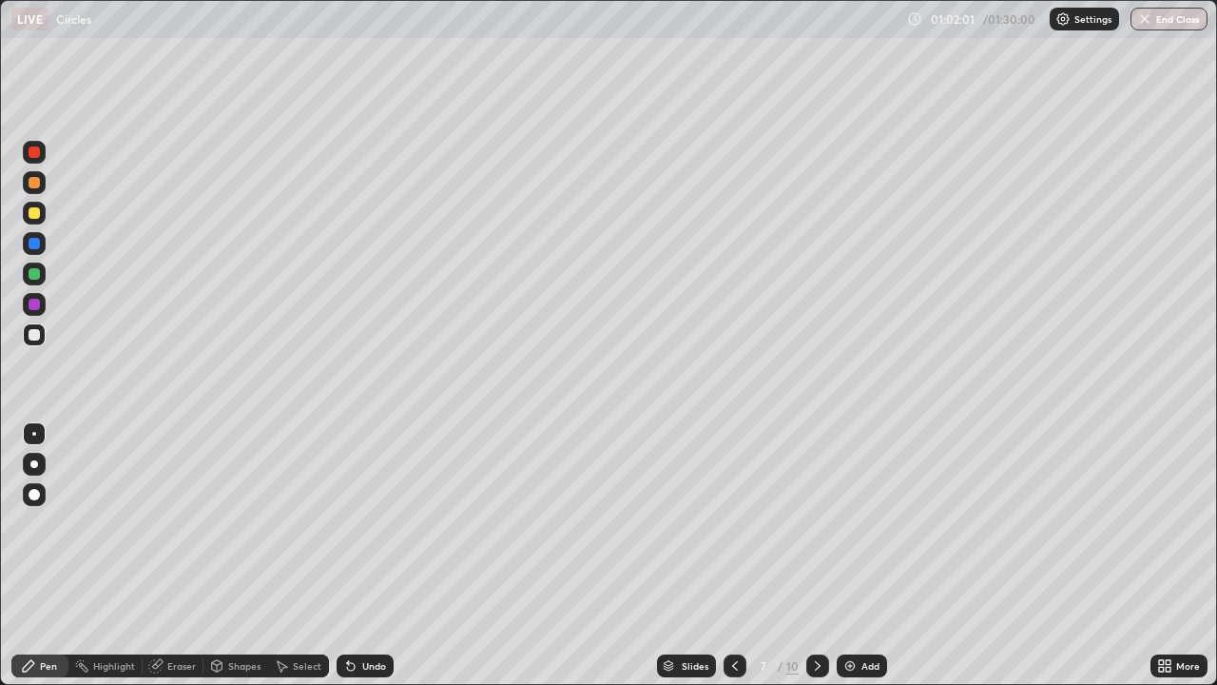
click at [45, 184] on div at bounding box center [34, 182] width 23 height 23
click at [41, 339] on div at bounding box center [34, 334] width 23 height 23
click at [240, 555] on div "Shapes" at bounding box center [244, 666] width 32 height 10
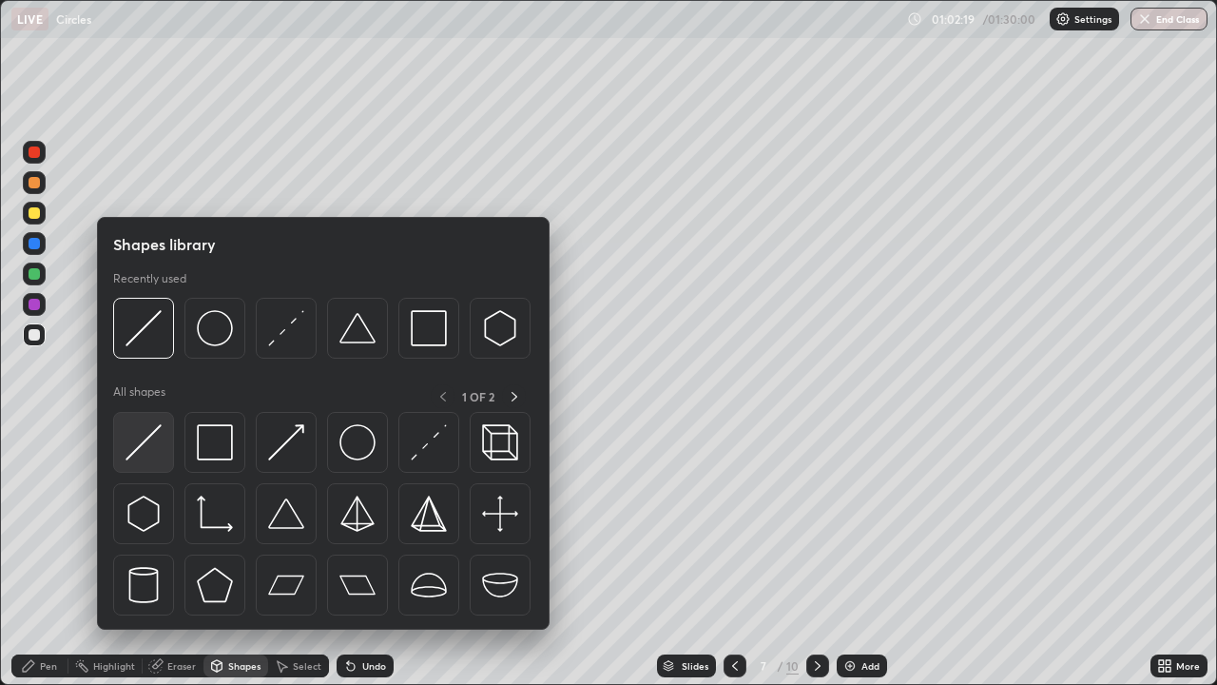
click at [157, 436] on img at bounding box center [144, 442] width 36 height 36
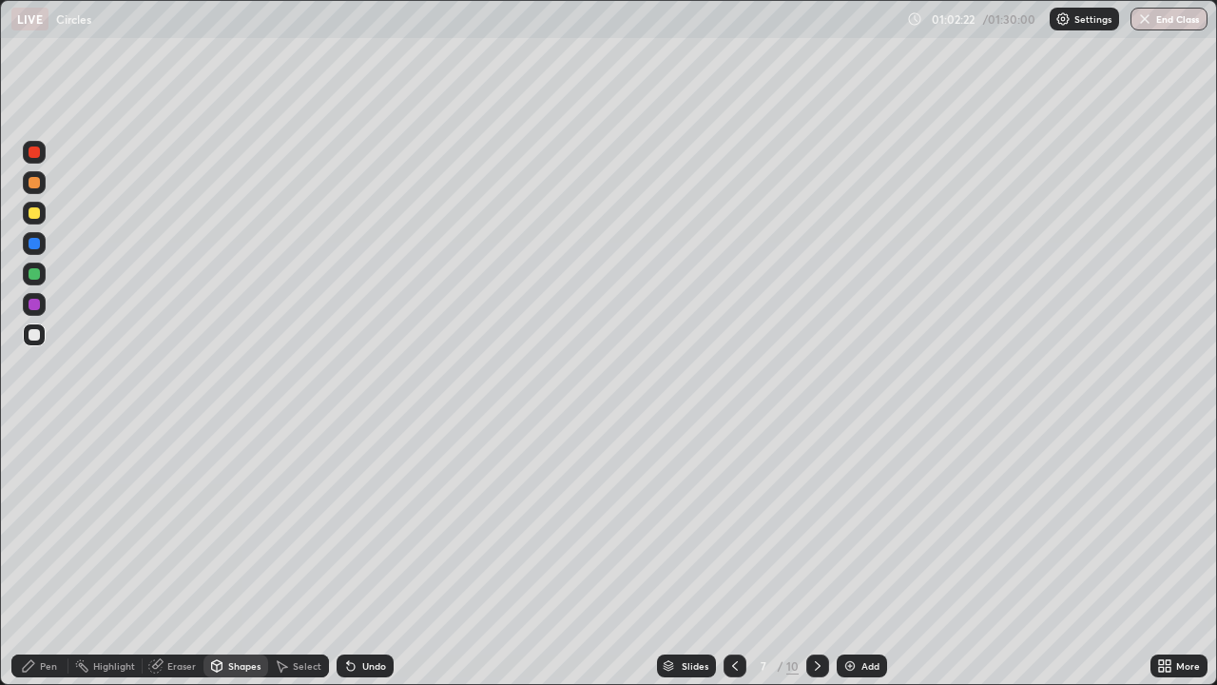
click at [42, 555] on div "Pen" at bounding box center [39, 665] width 57 height 23
click at [43, 177] on div at bounding box center [34, 182] width 23 height 23
click at [45, 148] on div at bounding box center [34, 152] width 23 height 23
click at [41, 334] on div at bounding box center [34, 334] width 23 height 23
click at [36, 213] on div at bounding box center [34, 212] width 11 height 11
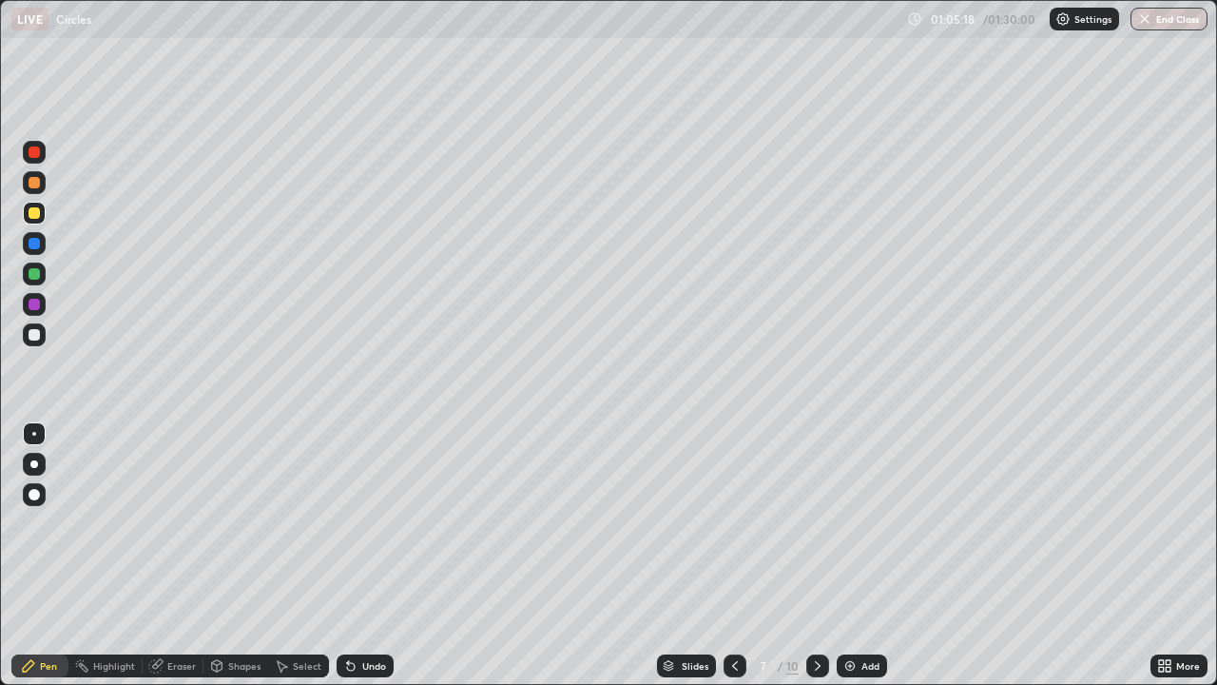
click at [43, 335] on div at bounding box center [34, 334] width 23 height 23
click at [35, 213] on div at bounding box center [34, 212] width 11 height 11
click at [184, 555] on div "Eraser" at bounding box center [181, 666] width 29 height 10
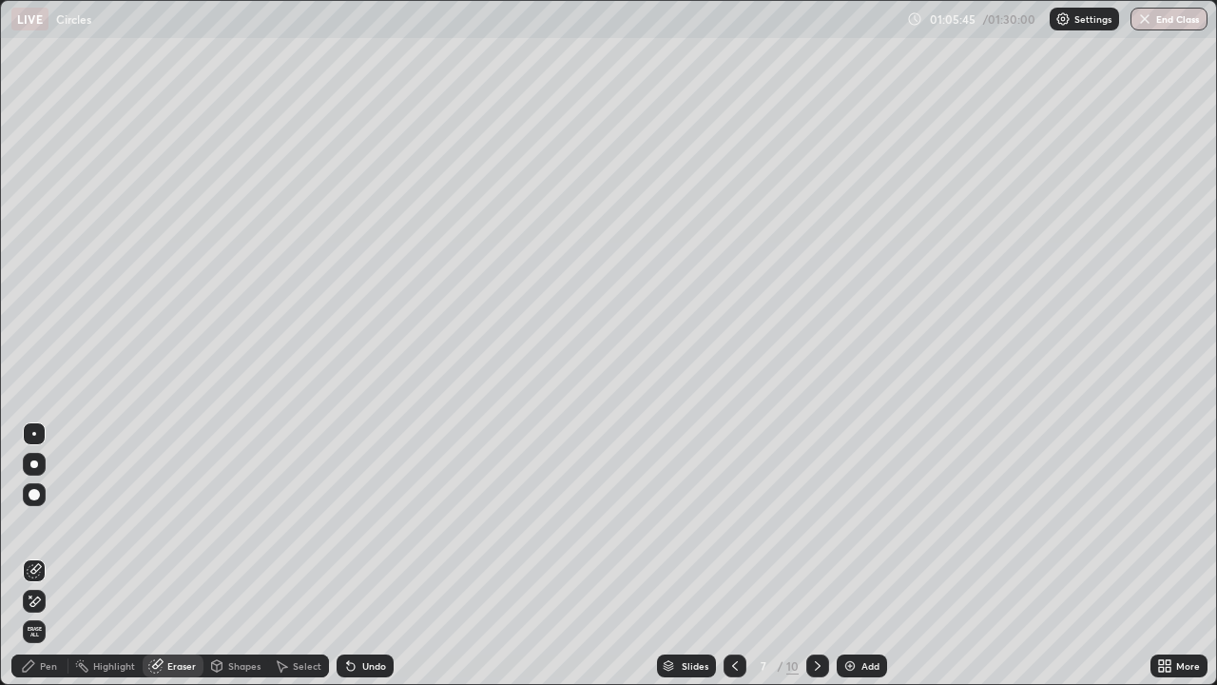
click at [51, 555] on div "Pen" at bounding box center [48, 666] width 17 height 10
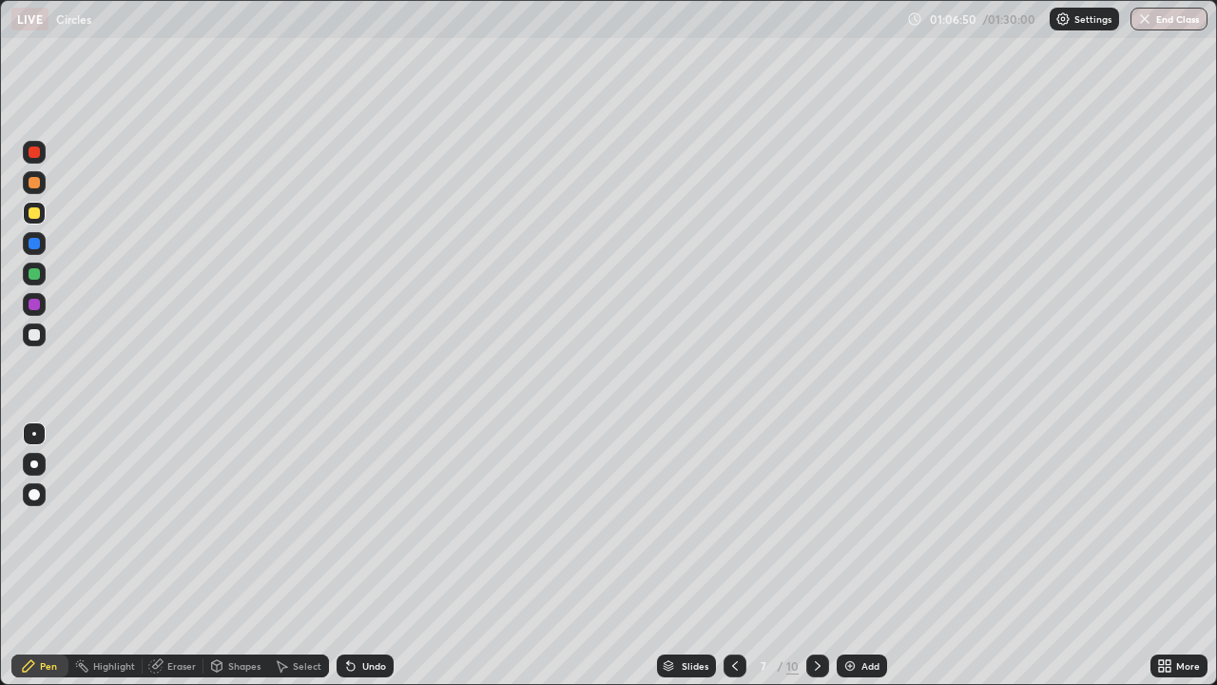
click at [42, 331] on div at bounding box center [34, 334] width 23 height 23
click at [41, 209] on div at bounding box center [34, 213] width 23 height 23
click at [45, 297] on div at bounding box center [34, 304] width 23 height 30
click at [43, 156] on div at bounding box center [34, 152] width 23 height 23
click at [35, 333] on div at bounding box center [34, 334] width 11 height 11
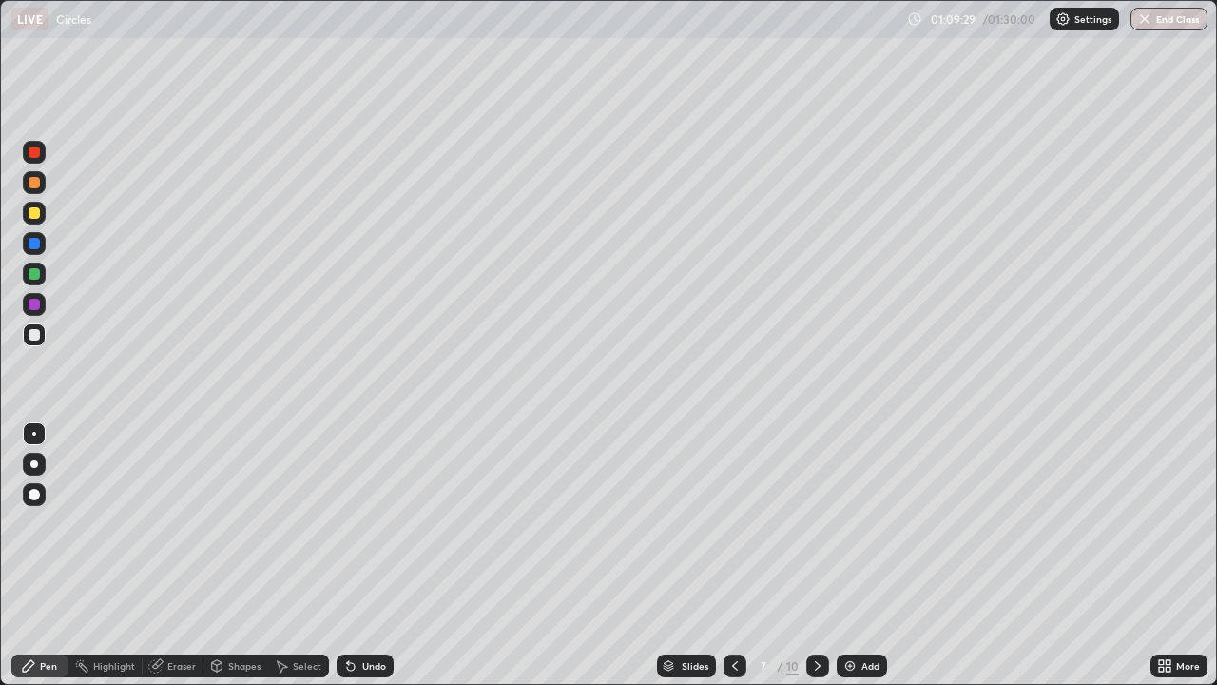
click at [44, 179] on div at bounding box center [34, 182] width 23 height 23
click at [43, 275] on div at bounding box center [34, 273] width 23 height 23
click at [365, 555] on div "Undo" at bounding box center [374, 666] width 24 height 10
click at [688, 555] on div "Slides" at bounding box center [695, 666] width 27 height 10
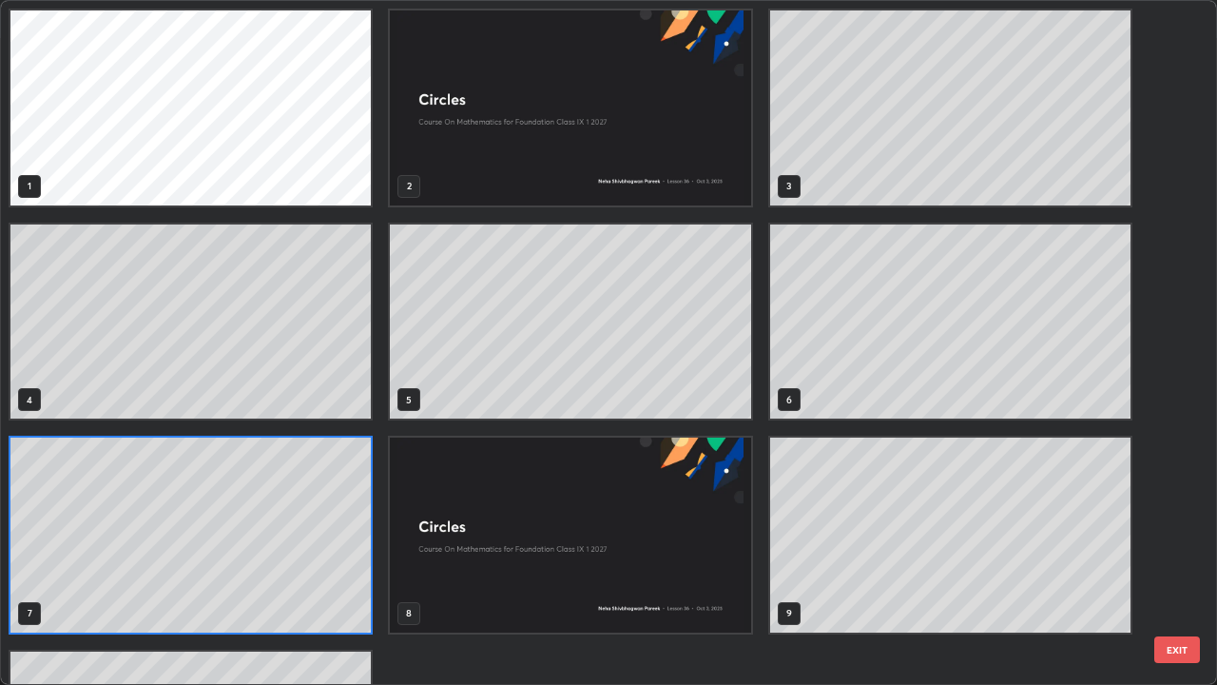
scroll to position [677, 1206]
click at [427, 487] on img "grid" at bounding box center [570, 534] width 360 height 195
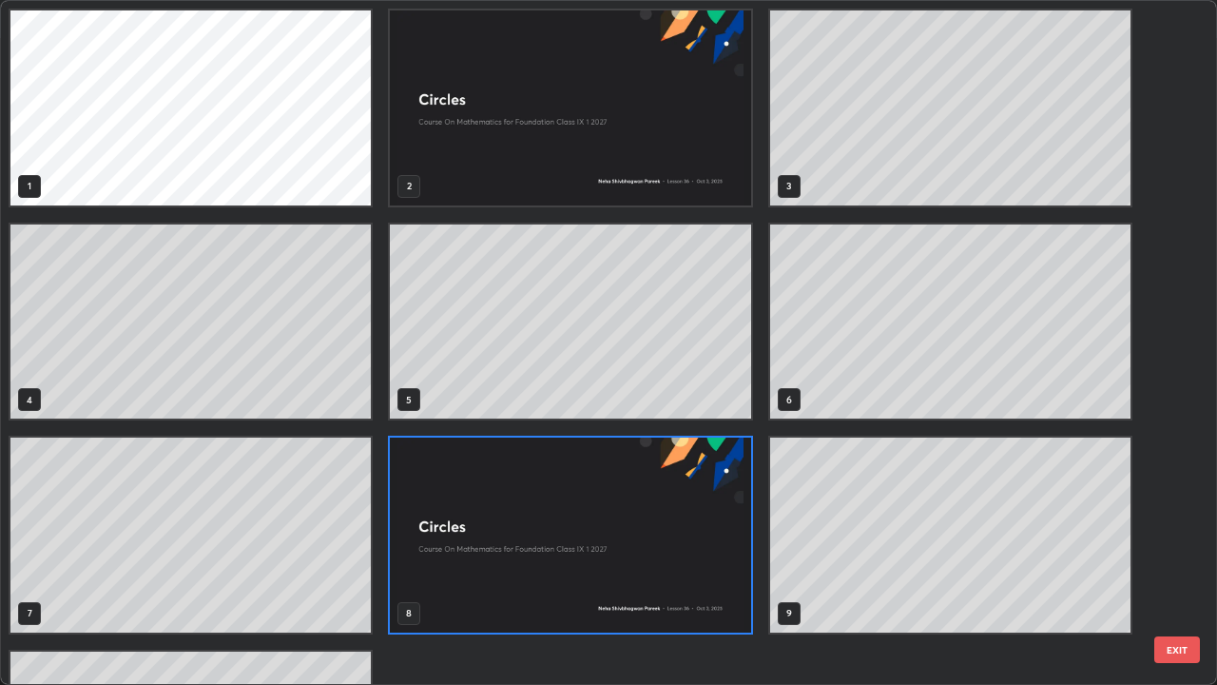
click at [372, 472] on div "7" at bounding box center [191, 535] width 364 height 199
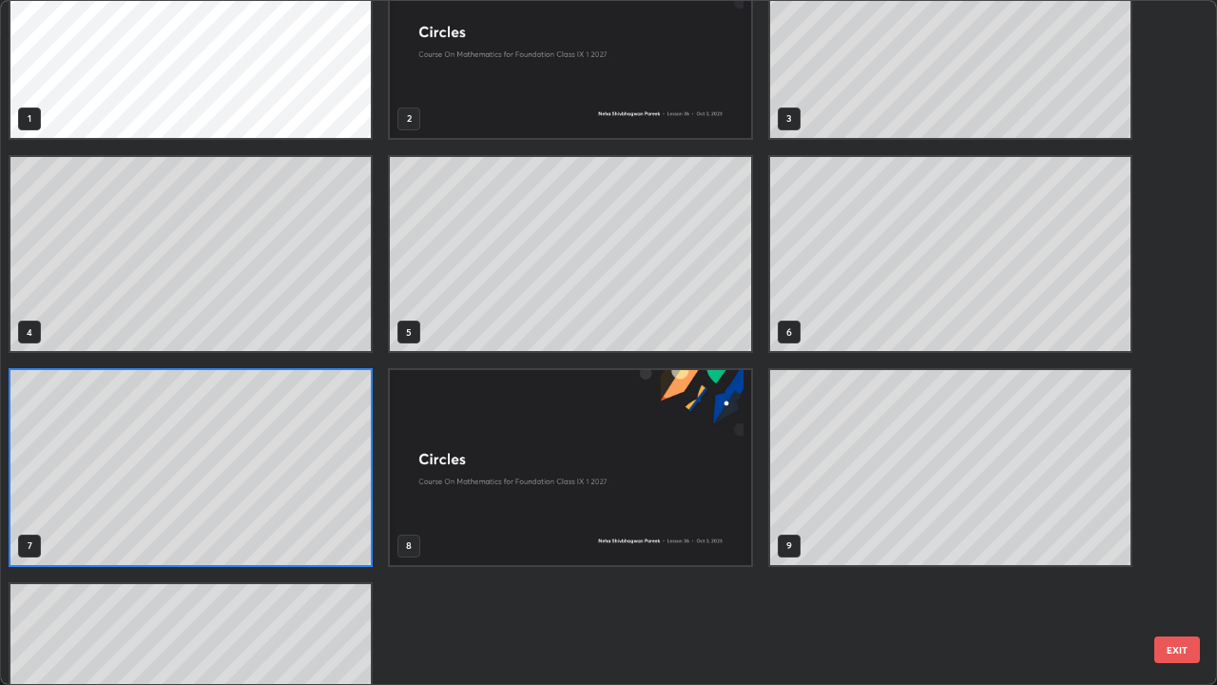
scroll to position [171, 0]
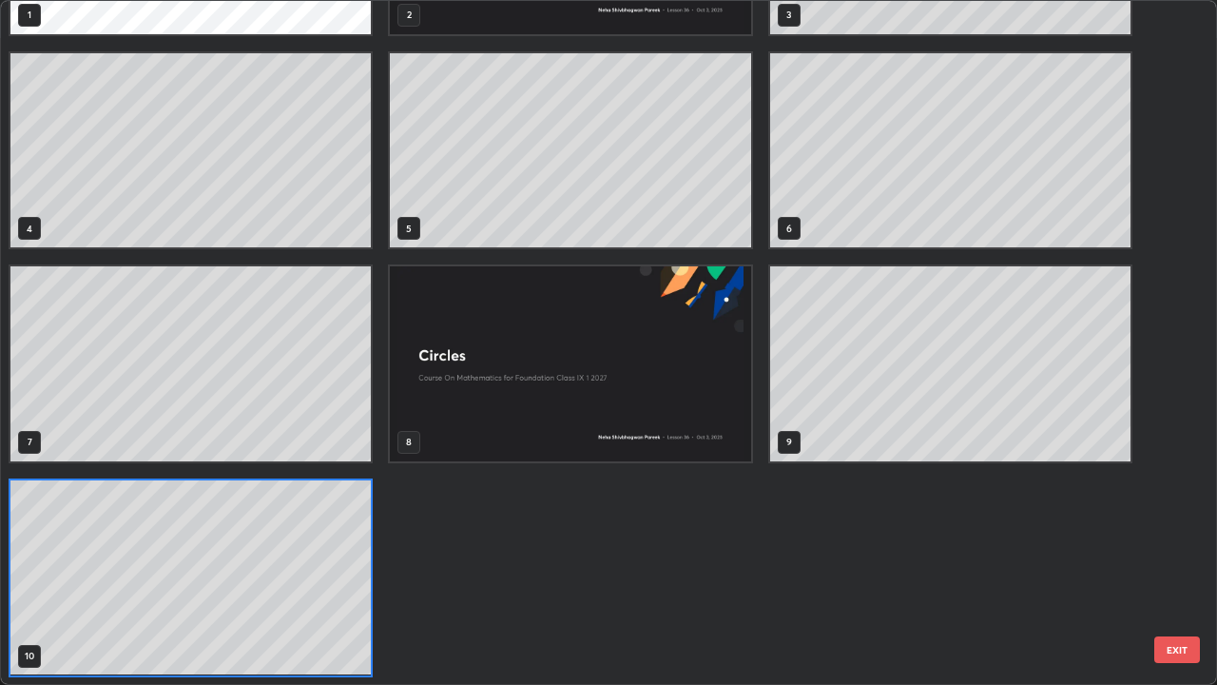
click at [1159, 555] on button "EXIT" at bounding box center [1177, 649] width 46 height 27
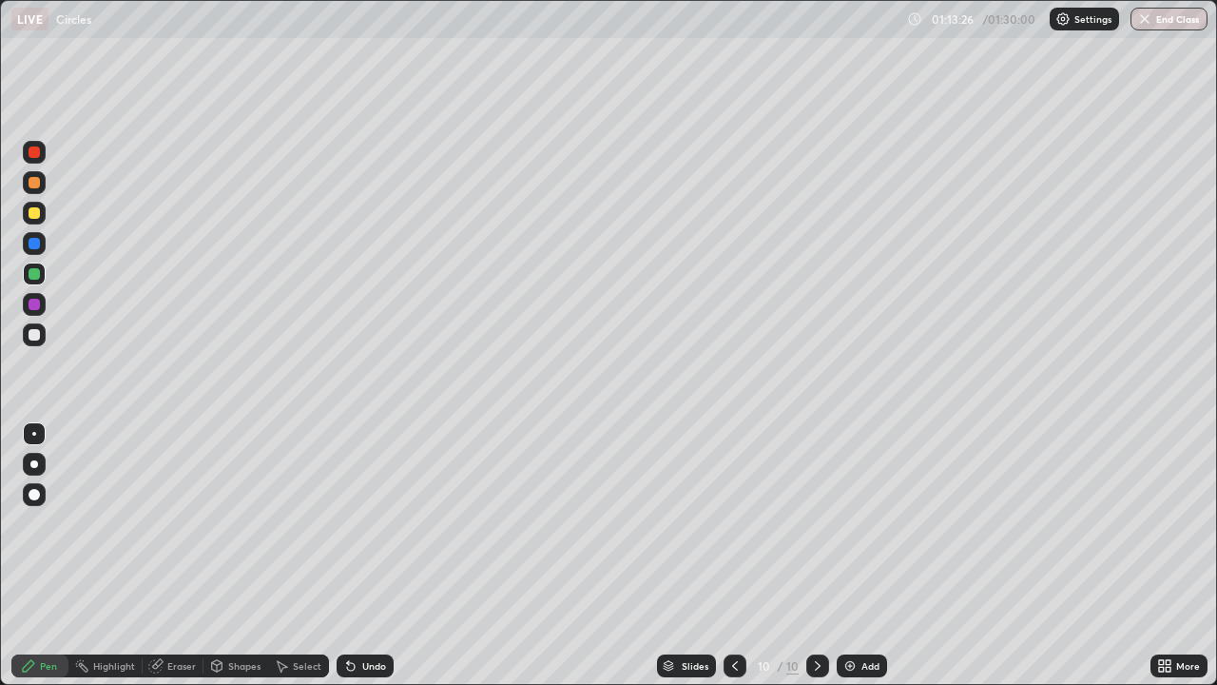
click at [855, 555] on img at bounding box center [850, 665] width 15 height 15
click at [239, 555] on div "Shapes" at bounding box center [244, 666] width 32 height 10
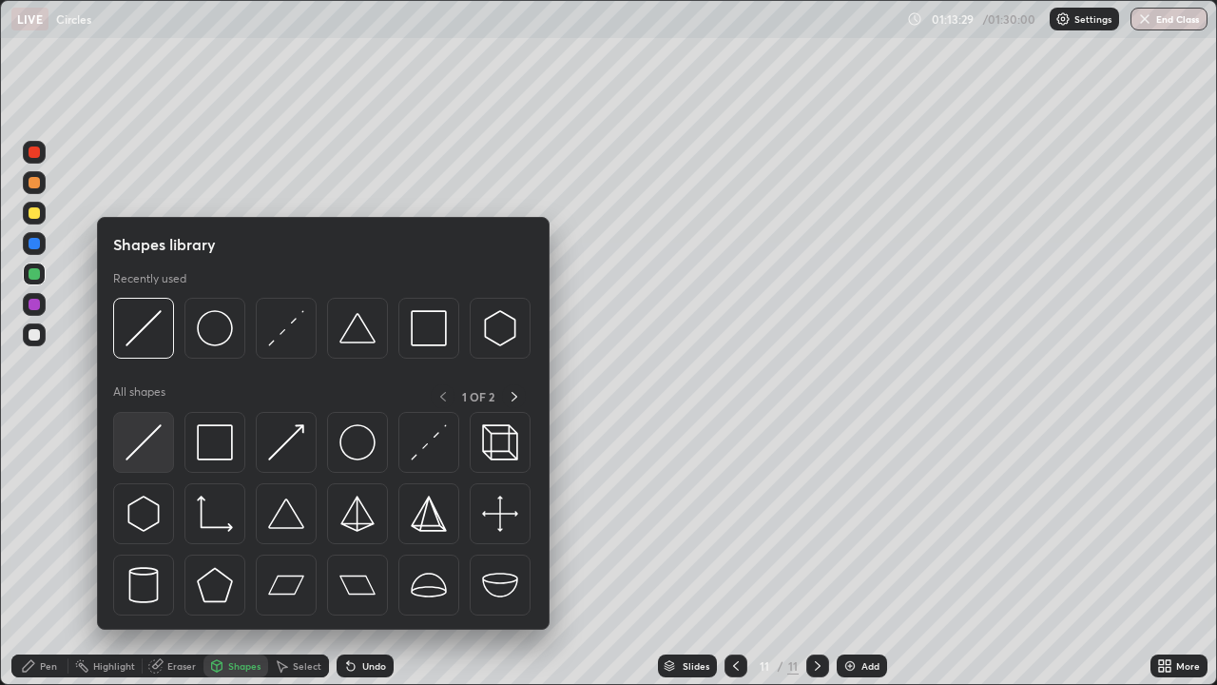
click at [151, 430] on img at bounding box center [144, 442] width 36 height 36
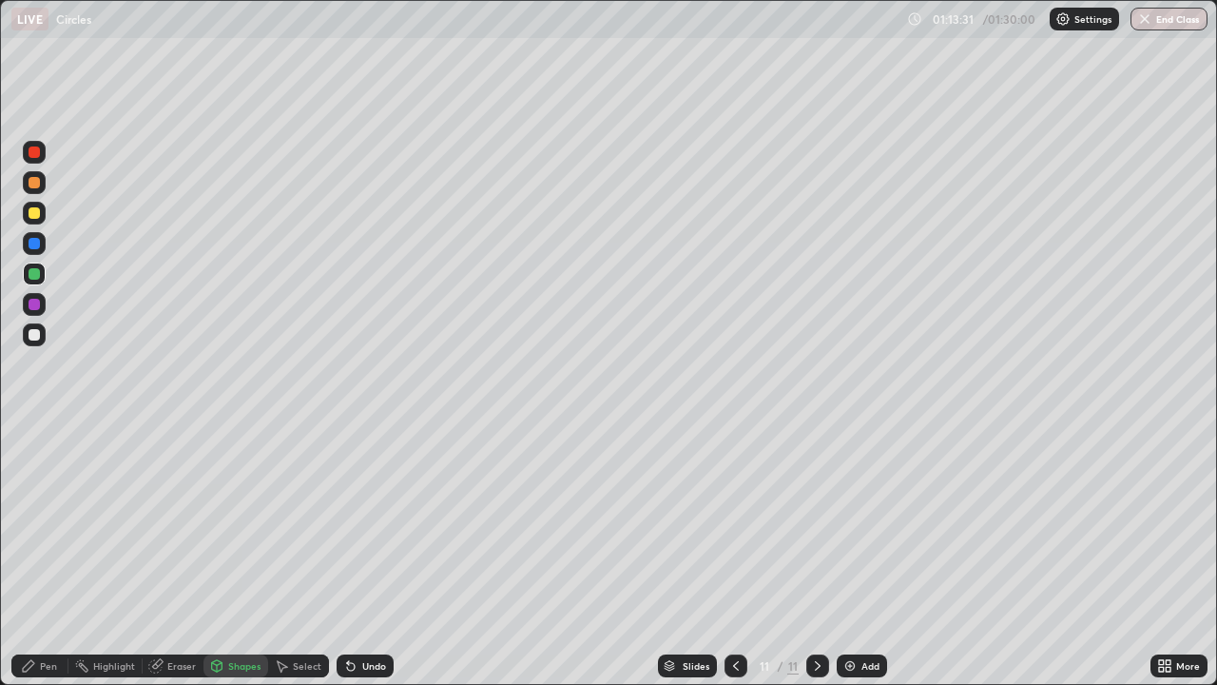
click at [48, 555] on div "Pen" at bounding box center [48, 666] width 17 height 10
click at [44, 339] on div at bounding box center [34, 334] width 23 height 23
click at [234, 555] on div "Shapes" at bounding box center [235, 665] width 65 height 23
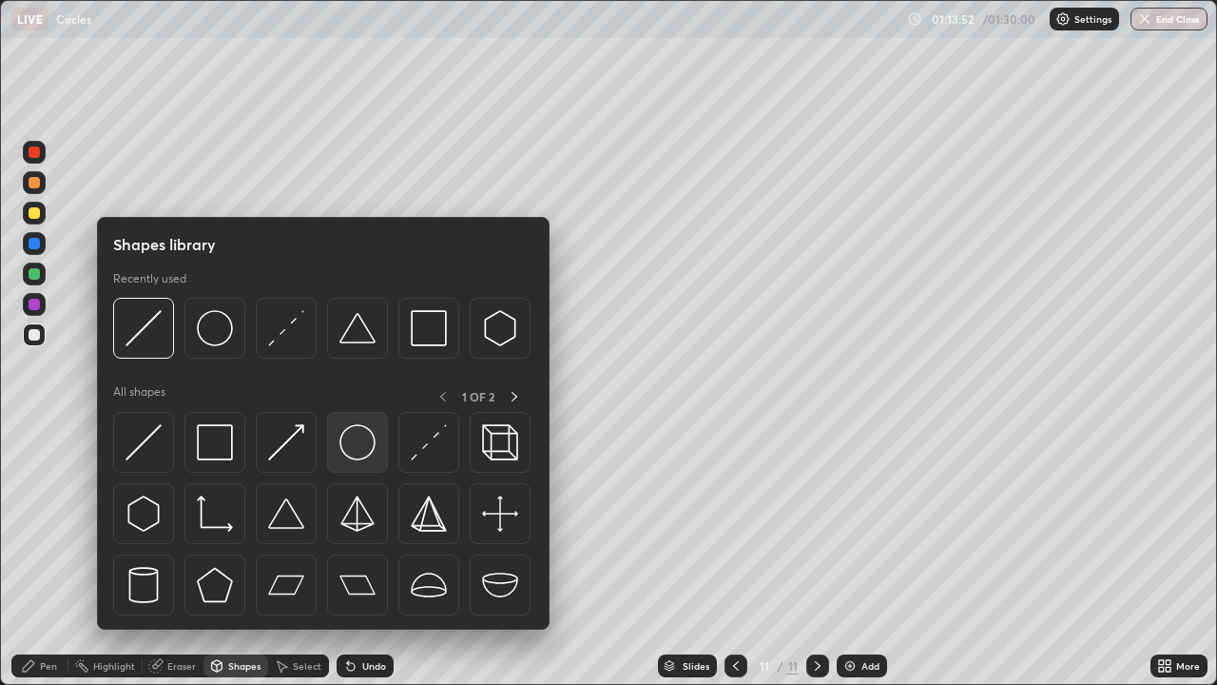
click at [352, 448] on img at bounding box center [357, 442] width 36 height 36
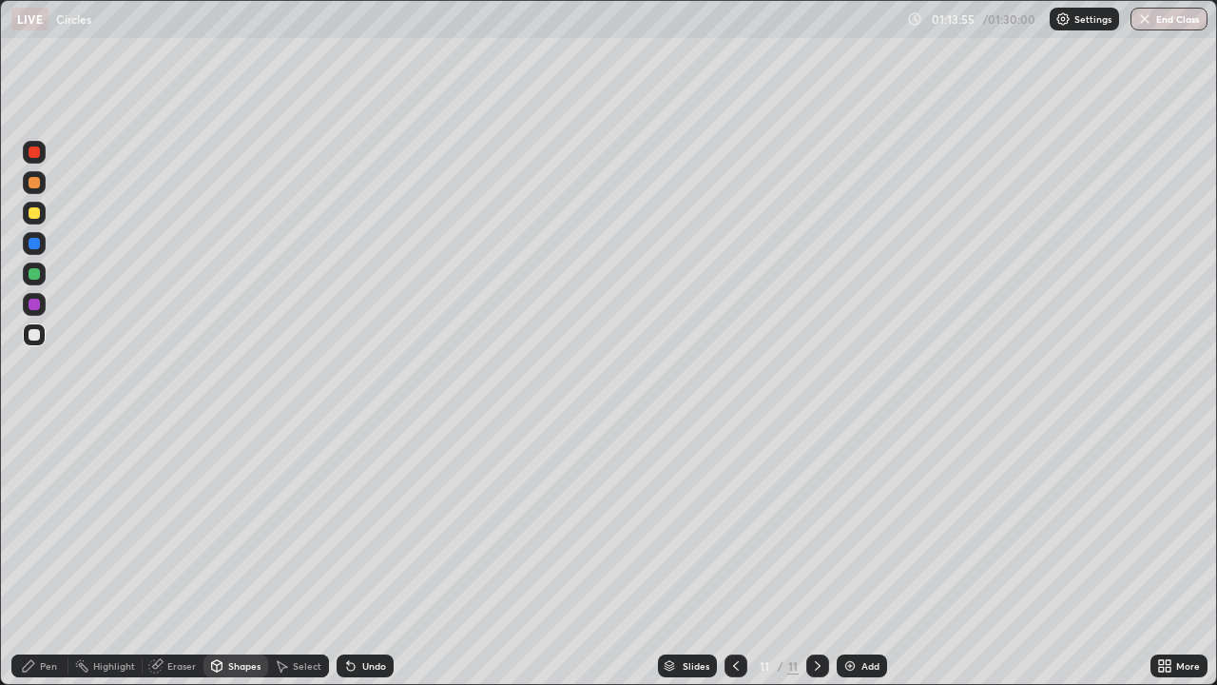
click at [237, 555] on div "Shapes" at bounding box center [244, 666] width 32 height 10
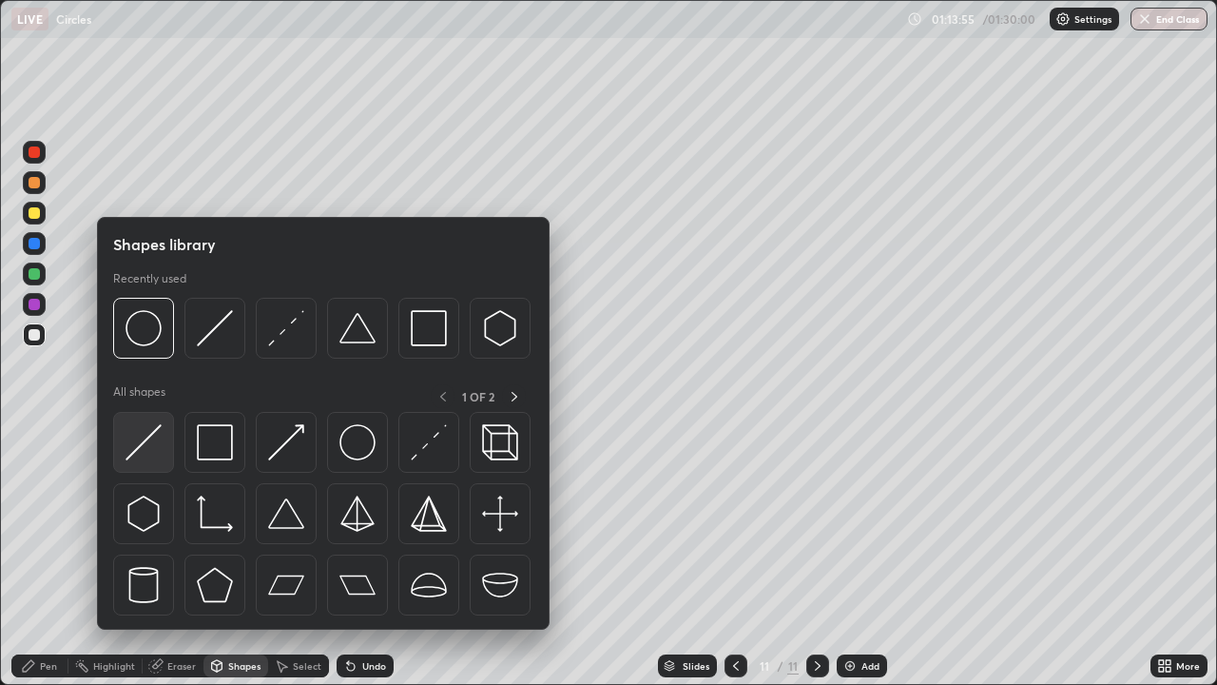
click at [154, 425] on img at bounding box center [144, 442] width 36 height 36
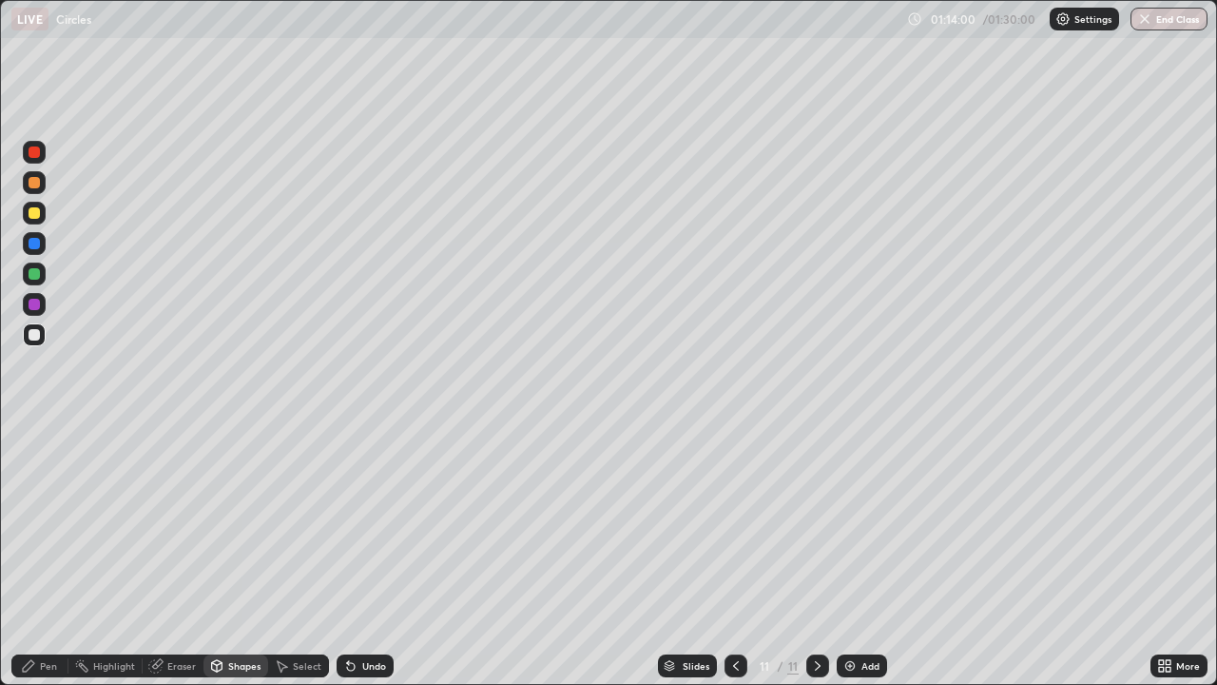
click at [243, 555] on div "Shapes" at bounding box center [244, 666] width 32 height 10
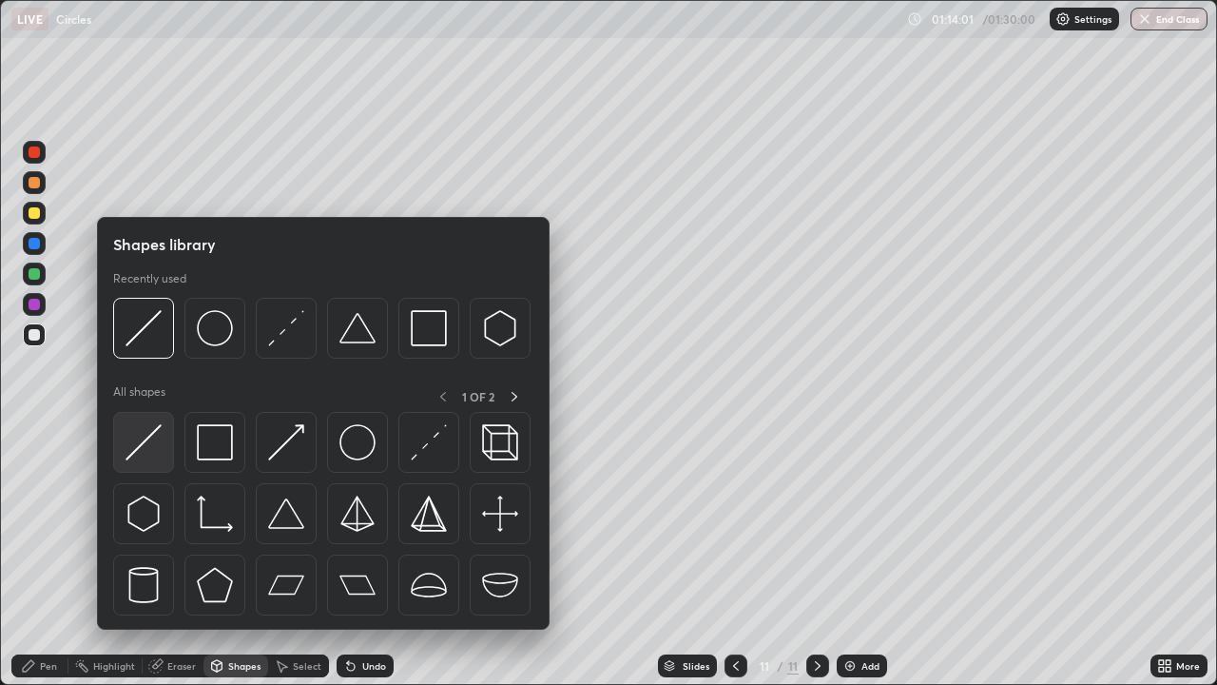
click at [148, 431] on img at bounding box center [144, 442] width 36 height 36
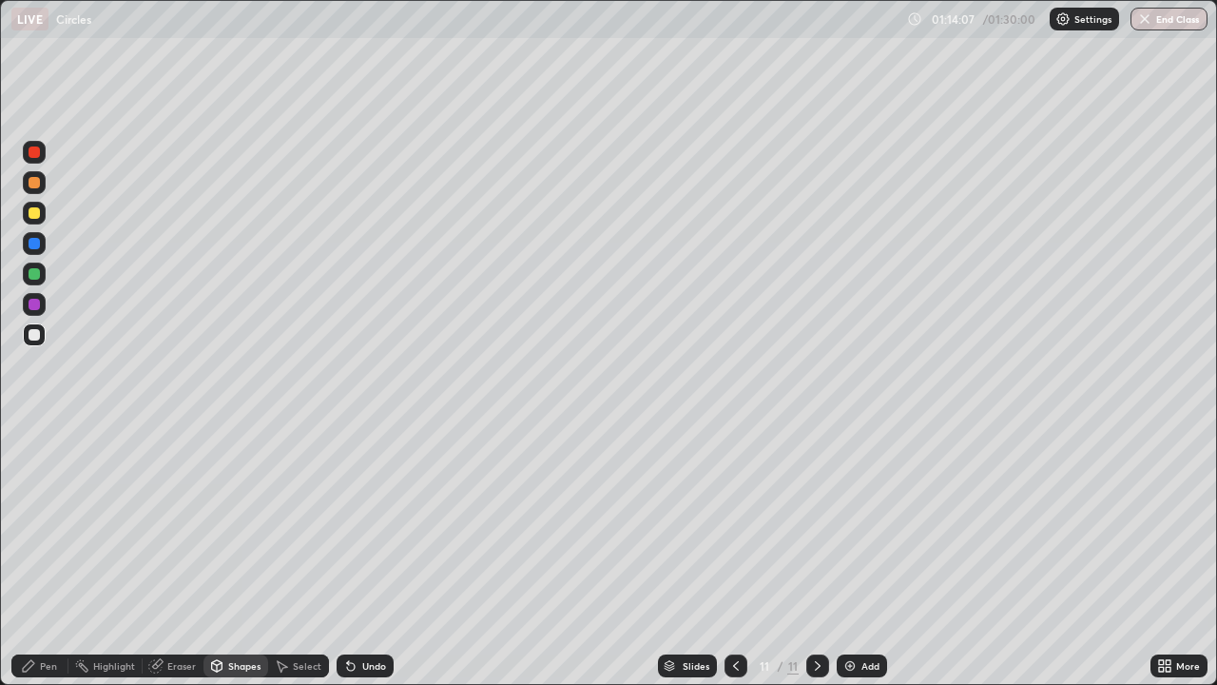
click at [41, 216] on div at bounding box center [34, 213] width 23 height 23
click at [361, 555] on div "Undo" at bounding box center [365, 665] width 57 height 23
click at [48, 555] on div "Pen" at bounding box center [48, 666] width 17 height 10
click at [236, 555] on div "Shapes" at bounding box center [244, 666] width 32 height 10
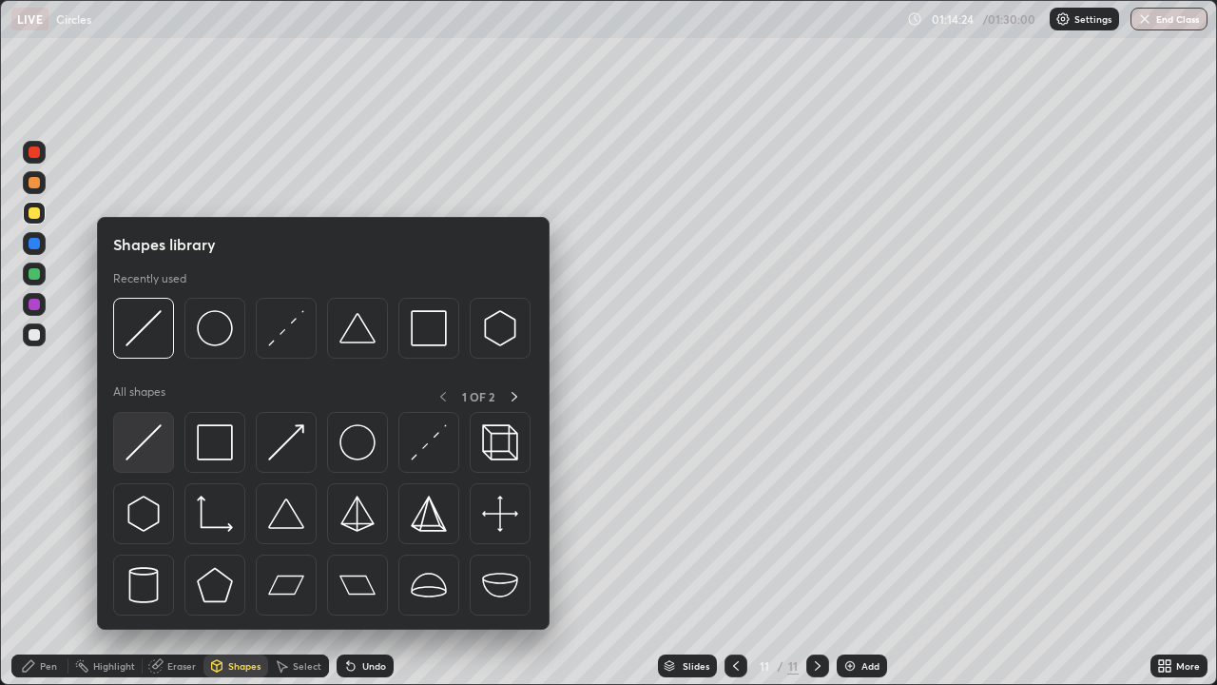
click at [151, 427] on img at bounding box center [144, 442] width 36 height 36
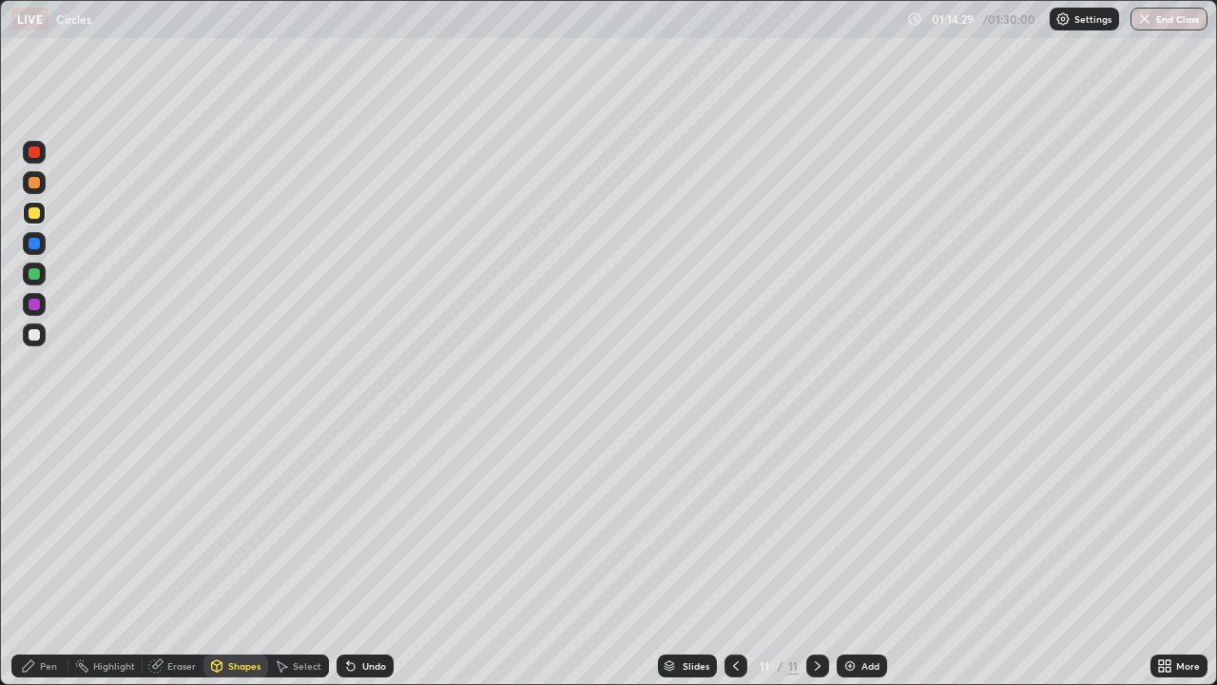
click at [45, 334] on div at bounding box center [34, 334] width 23 height 23
click at [369, 555] on div "Undo" at bounding box center [374, 666] width 24 height 10
click at [48, 555] on div "Pen" at bounding box center [48, 666] width 17 height 10
click at [45, 182] on div at bounding box center [34, 182] width 23 height 23
click at [41, 335] on div at bounding box center [34, 334] width 23 height 23
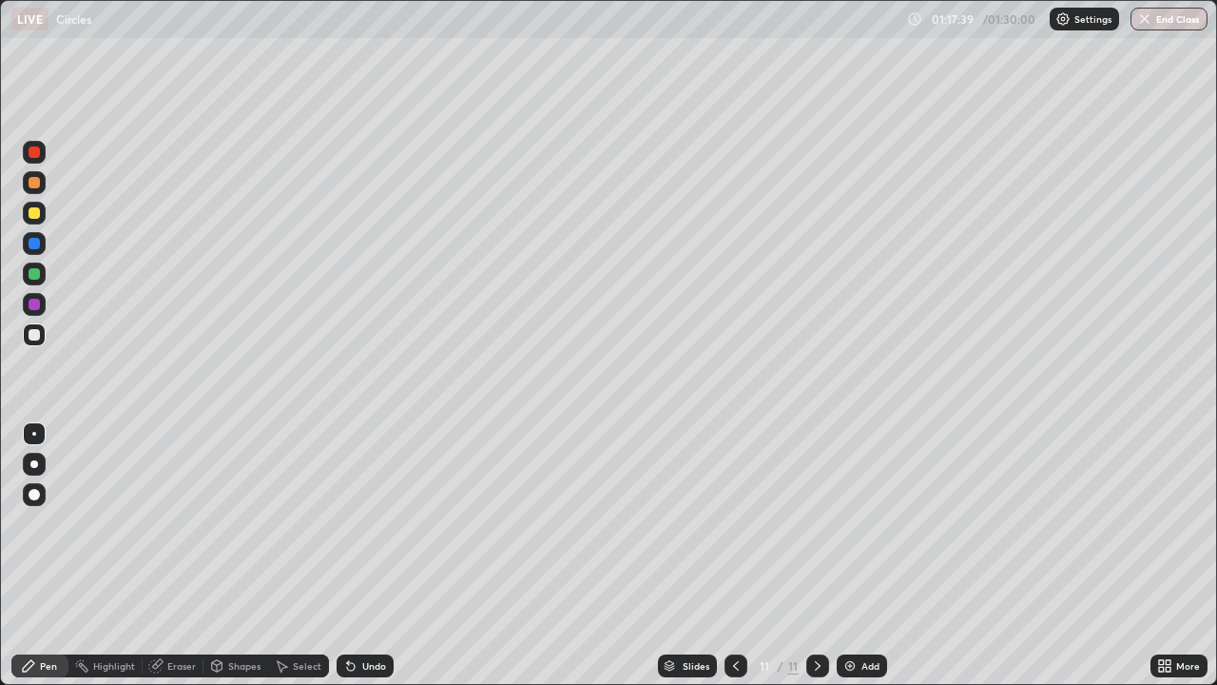
click at [305, 555] on div "Select" at bounding box center [307, 666] width 29 height 10
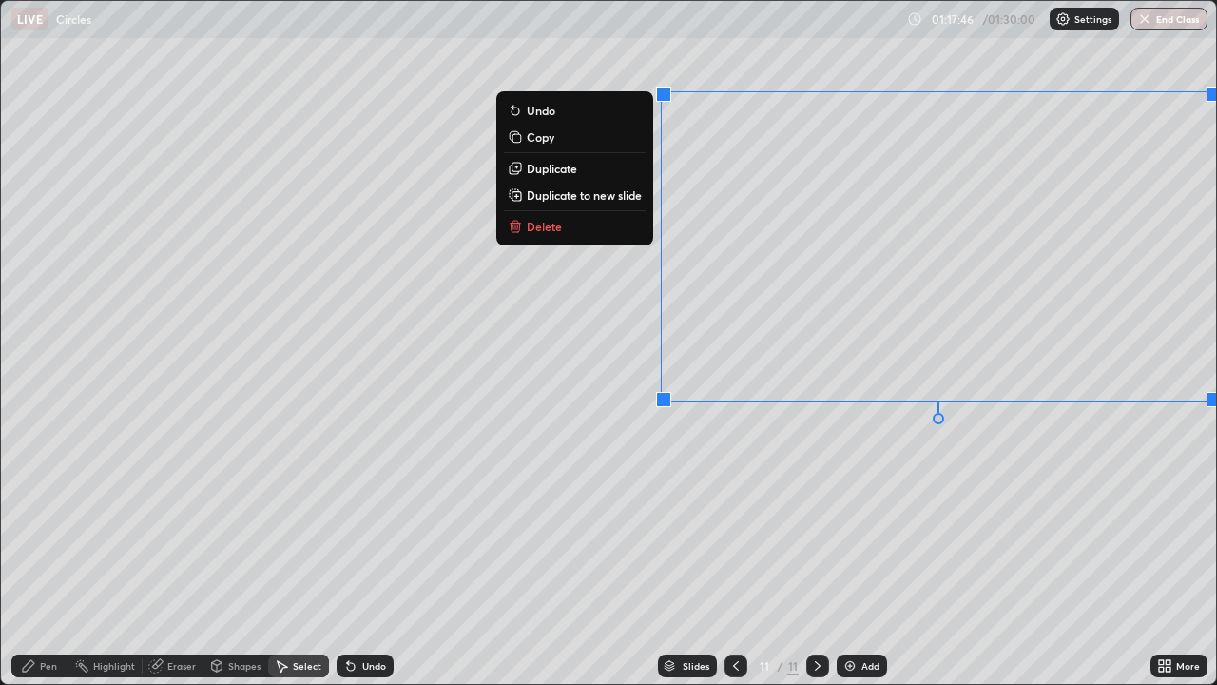
click at [742, 454] on div "0 ° Undo Copy Duplicate Duplicate to new slide Delete" at bounding box center [608, 342] width 1215 height 683
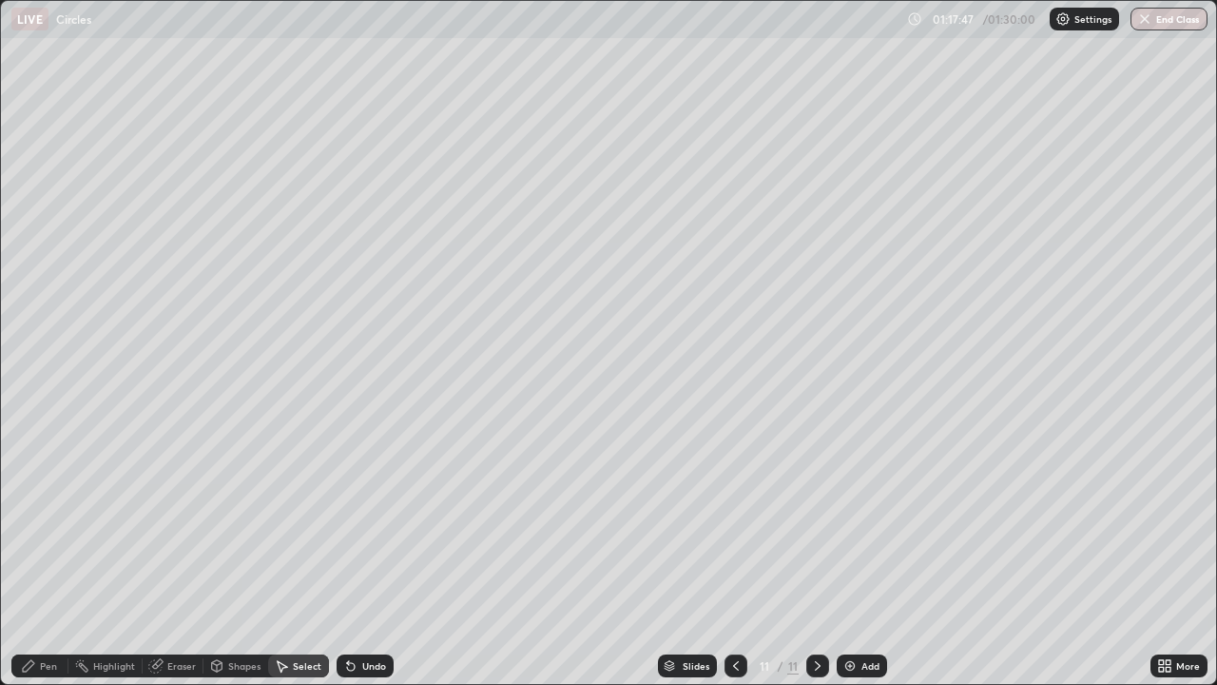
click at [49, 555] on div "Pen" at bounding box center [48, 666] width 17 height 10
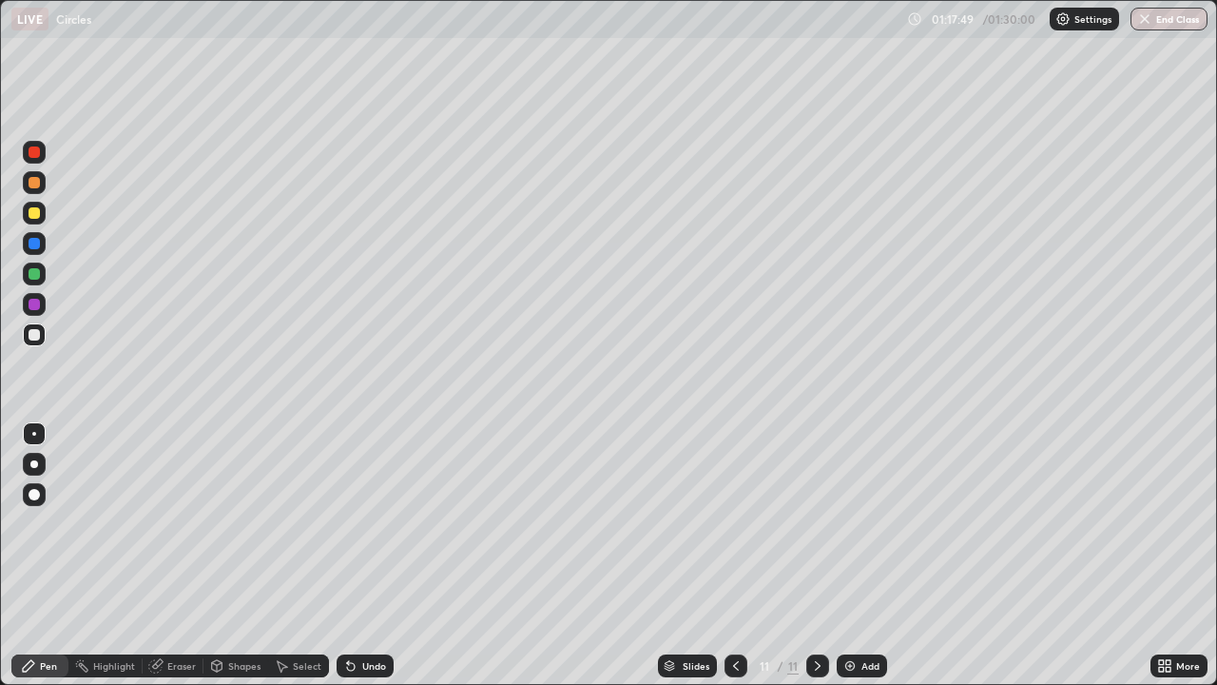
click at [45, 215] on div at bounding box center [34, 213] width 23 height 23
click at [35, 335] on div at bounding box center [34, 334] width 11 height 11
click at [35, 304] on div at bounding box center [34, 304] width 11 height 11
click at [306, 555] on div "Select" at bounding box center [307, 666] width 29 height 10
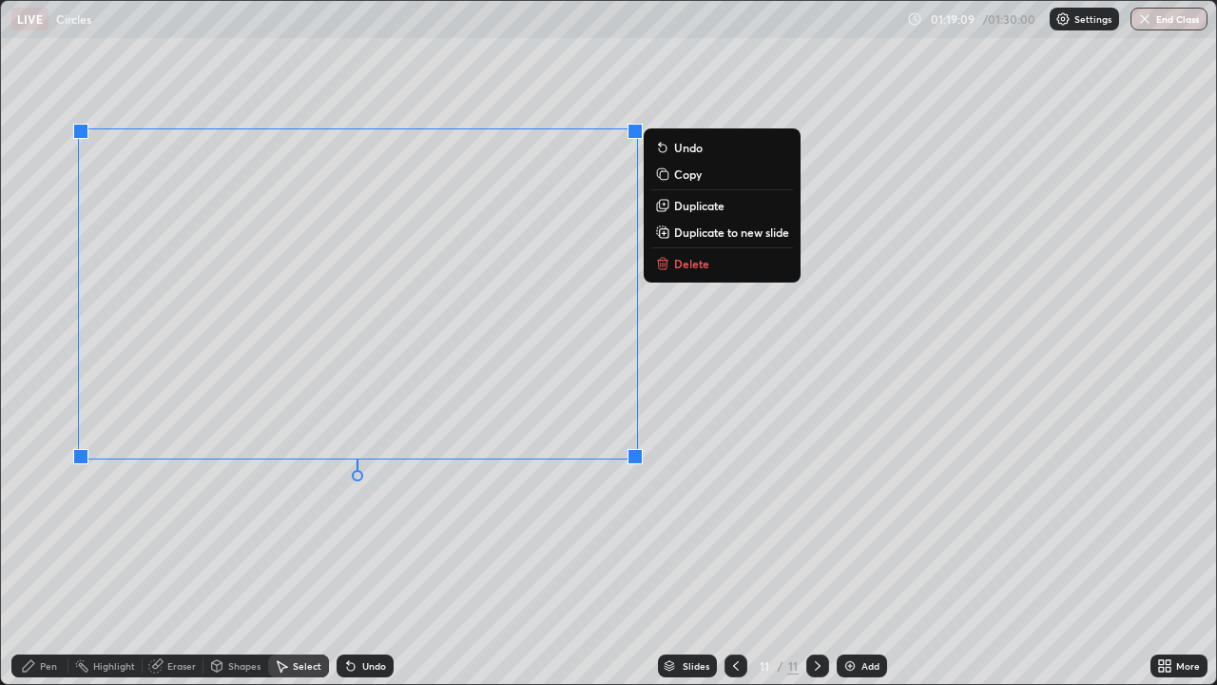
click at [491, 555] on div "0 ° Undo Copy Duplicate Duplicate to new slide Delete" at bounding box center [608, 342] width 1215 height 683
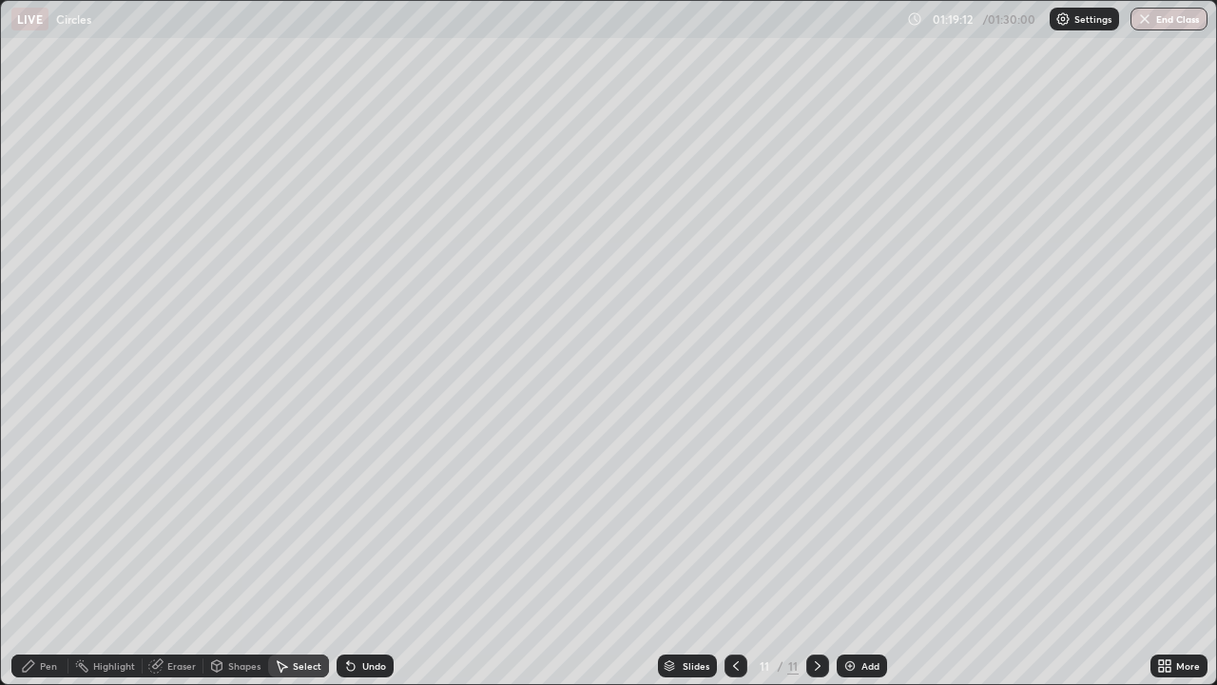
click at [55, 555] on div "Pen" at bounding box center [48, 666] width 17 height 10
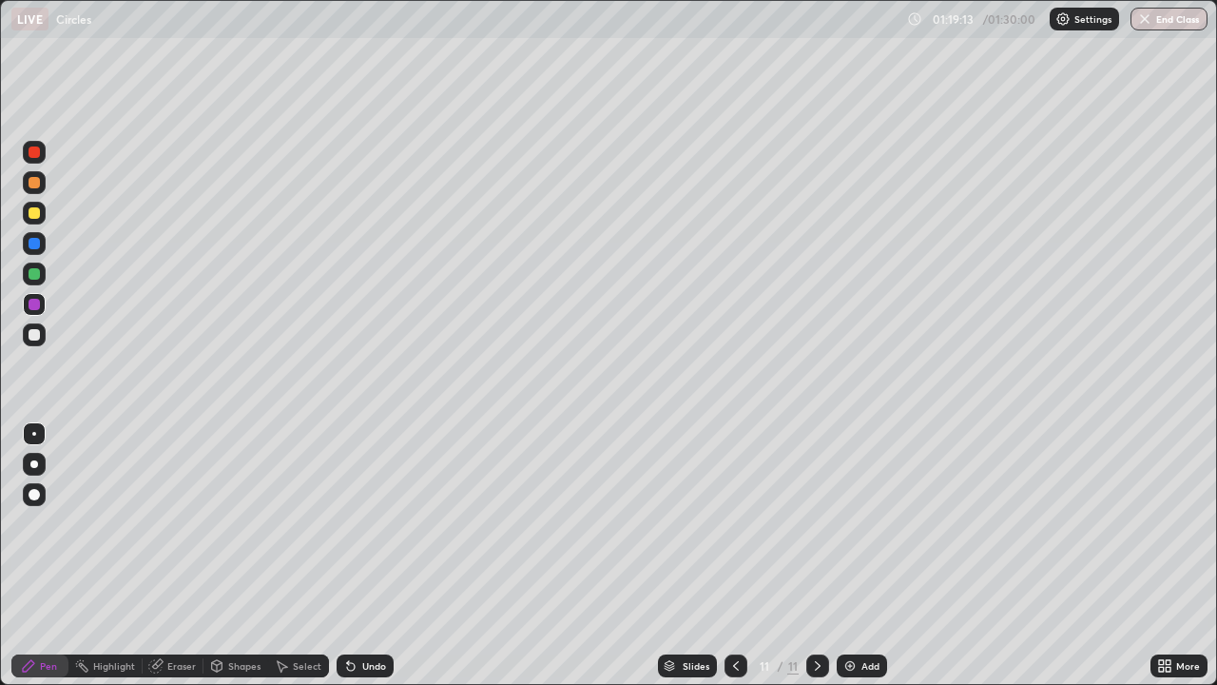
click at [35, 304] on div at bounding box center [34, 304] width 11 height 11
click at [364, 555] on div "Undo" at bounding box center [374, 666] width 24 height 10
click at [366, 555] on div "Undo" at bounding box center [374, 666] width 24 height 10
click at [365, 555] on div "Undo" at bounding box center [374, 666] width 24 height 10
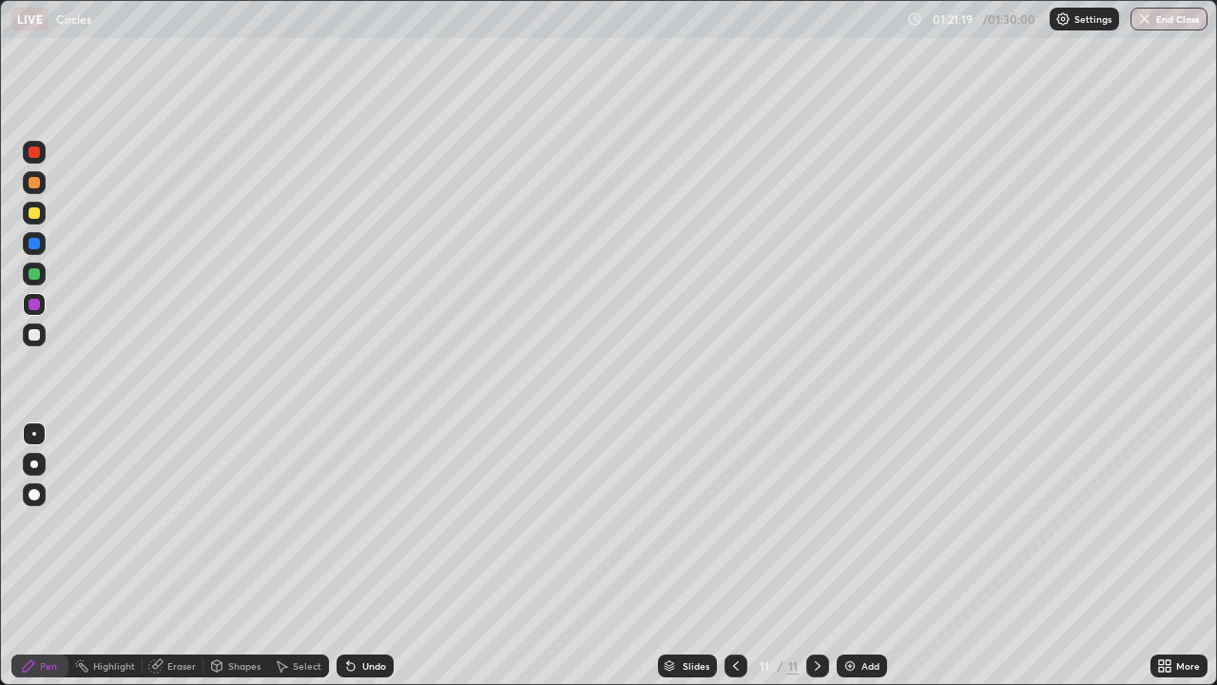
click at [365, 555] on div "Undo" at bounding box center [374, 666] width 24 height 10
click at [43, 332] on div at bounding box center [34, 334] width 23 height 23
click at [42, 218] on div at bounding box center [34, 213] width 23 height 23
click at [241, 555] on div "Shapes" at bounding box center [244, 666] width 32 height 10
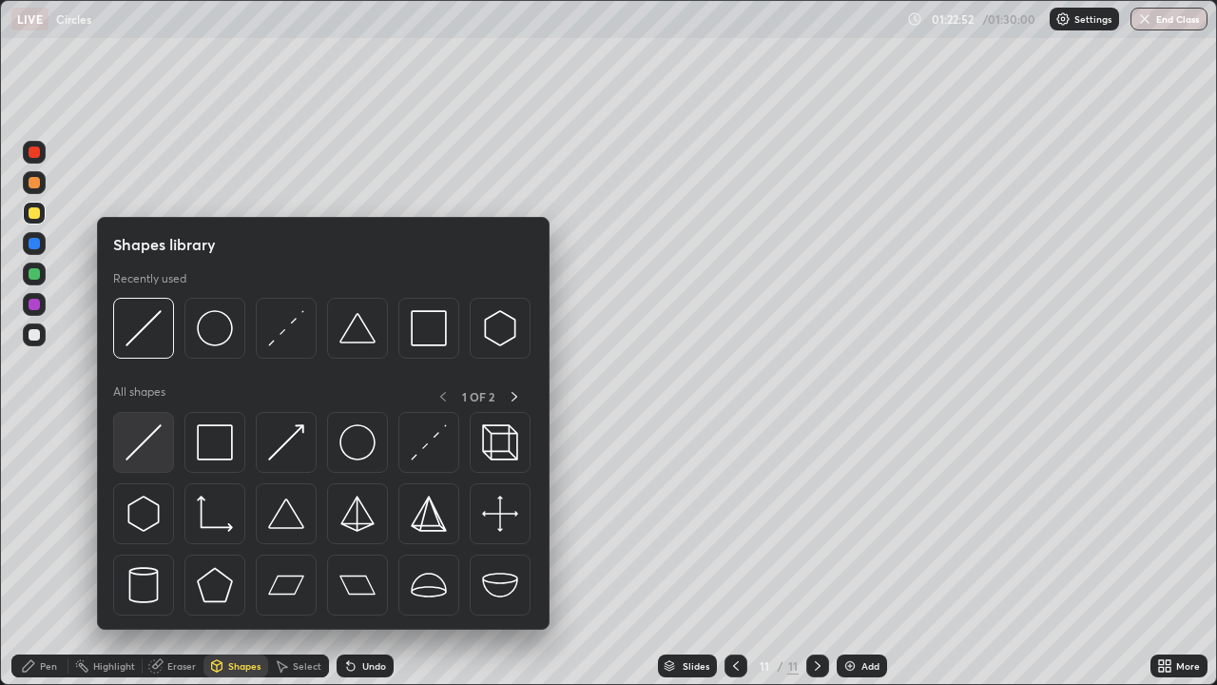
click at [151, 436] on img at bounding box center [144, 442] width 36 height 36
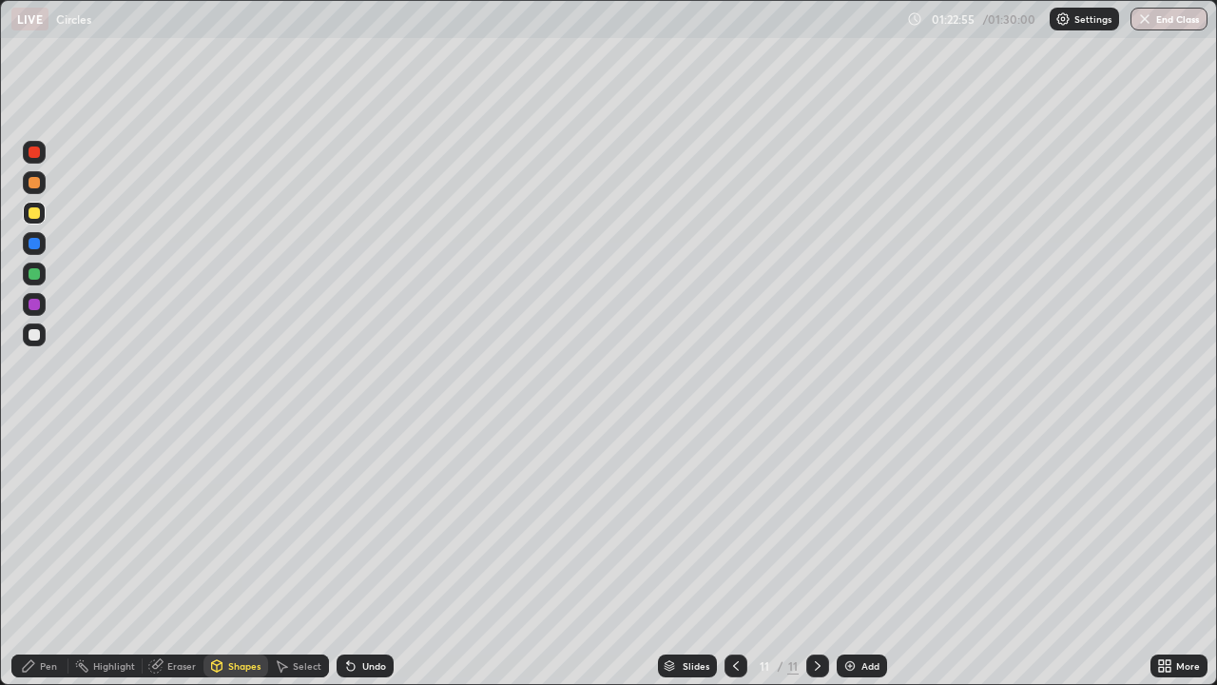
click at [48, 555] on div "Pen" at bounding box center [39, 665] width 57 height 23
click at [41, 337] on div at bounding box center [34, 334] width 23 height 23
click at [1154, 17] on button "End Class" at bounding box center [1169, 19] width 77 height 23
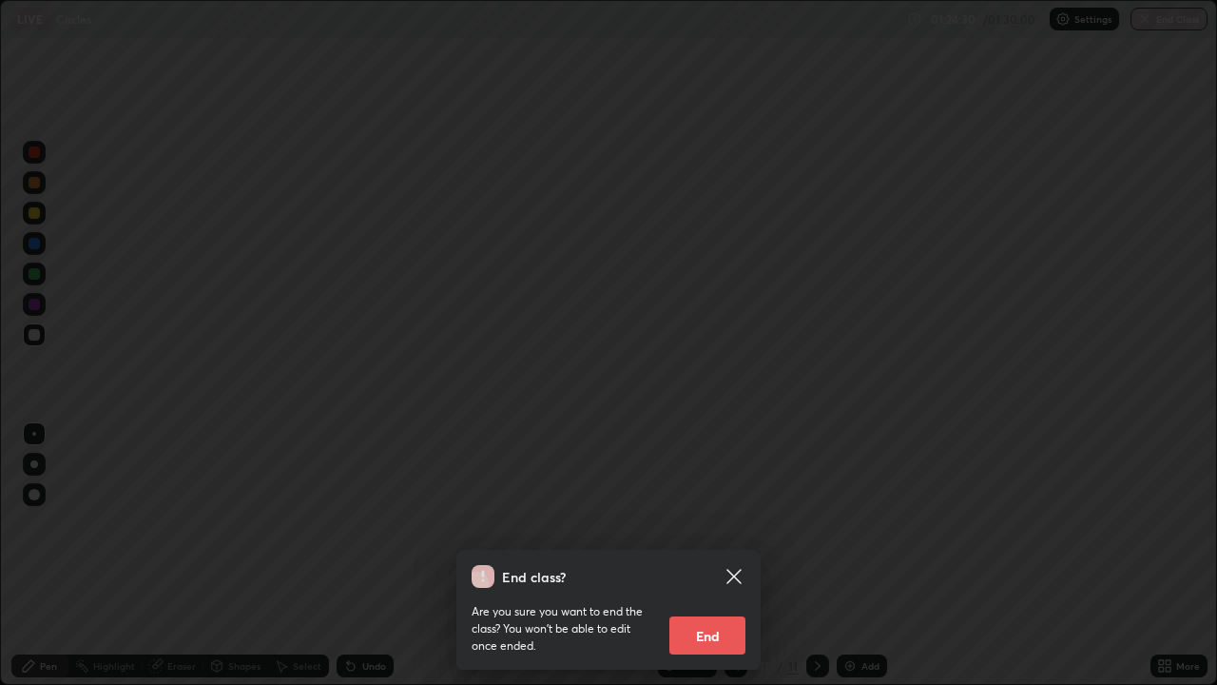
click at [717, 555] on button "End" at bounding box center [707, 635] width 76 height 38
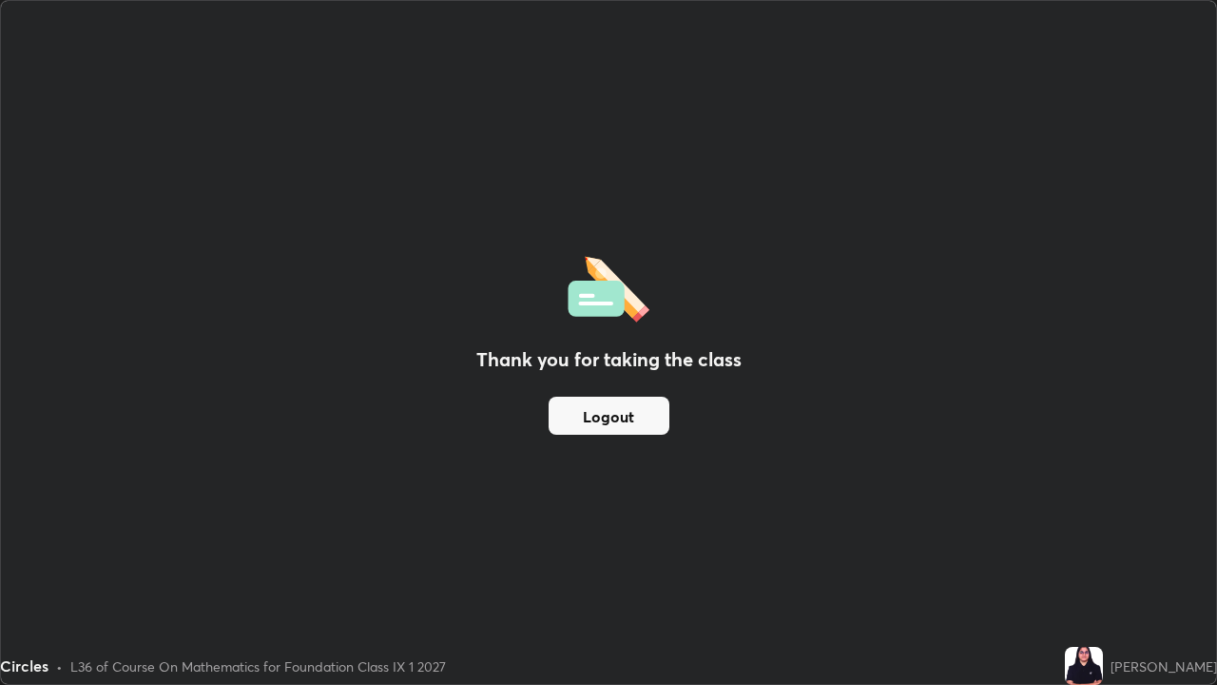
click at [641, 412] on button "Logout" at bounding box center [609, 416] width 121 height 38
